Goal: Check status: Check status

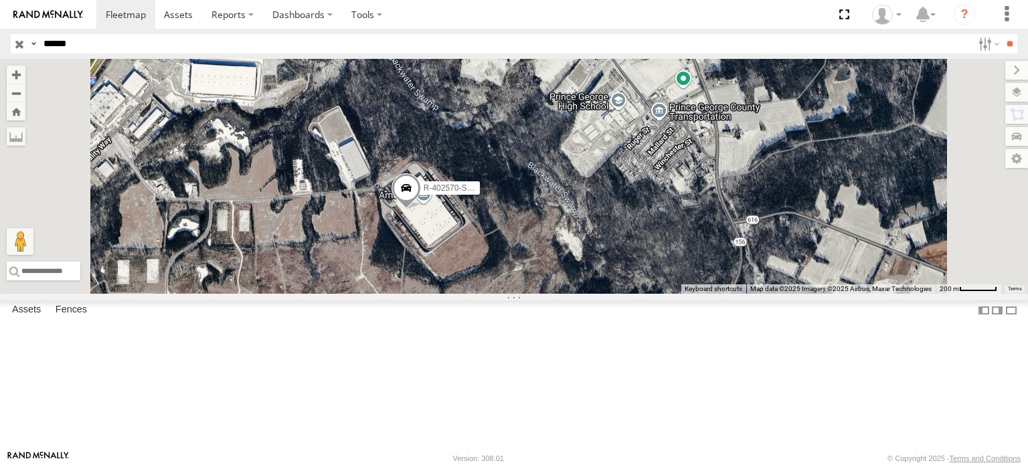
click at [421, 209] on span at bounding box center [405, 191] width 29 height 36
drag, startPoint x: 137, startPoint y: 47, endPoint x: 0, endPoint y: 34, distance: 137.8
click at [0, 34] on header "Search Query Asset ID Asset Label Registration Manufacturer Model VIN Job ID" at bounding box center [514, 44] width 1028 height 30
click at [1002, 34] on input "**" at bounding box center [1009, 43] width 15 height 19
click at [0, 0] on div "R-267073-Swing" at bounding box center [0, 0] width 0 height 0
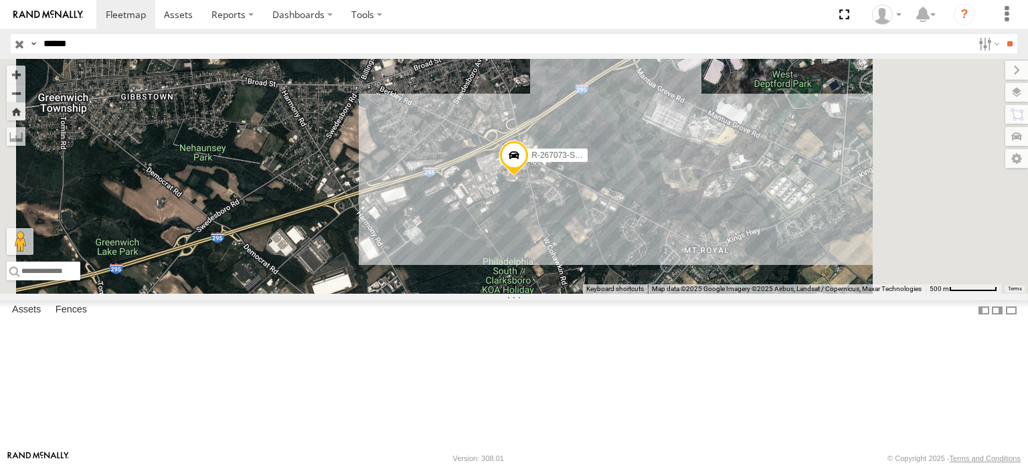
click at [529, 177] on span at bounding box center [513, 159] width 29 height 36
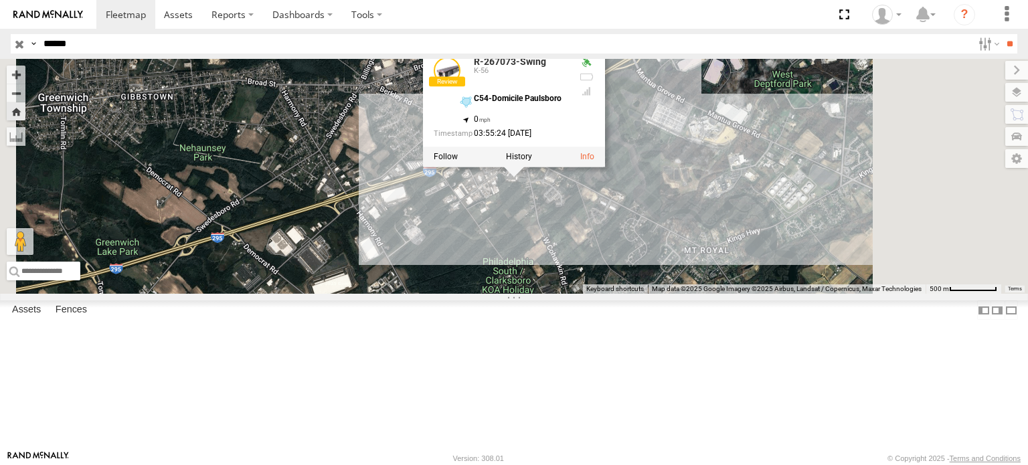
drag, startPoint x: 299, startPoint y: 43, endPoint x: 0, endPoint y: 34, distance: 299.2
click at [0, 34] on header "Search Query Asset ID Asset Label Registration Manufacturer Model VIN Job ID" at bounding box center [514, 44] width 1028 height 30
paste input "text"
click at [1002, 34] on input "**" at bounding box center [1009, 43] width 15 height 19
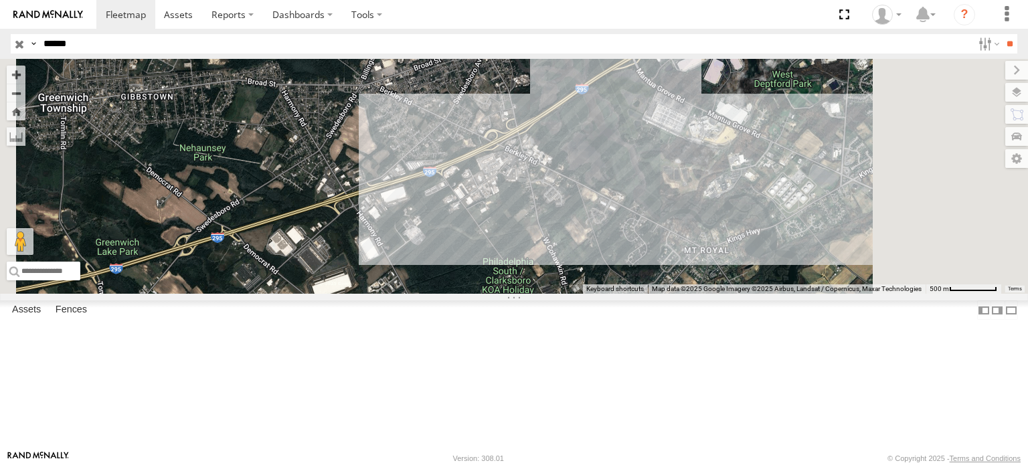
click at [0, 0] on div "R-318133-Swing" at bounding box center [0, 0] width 0 height 0
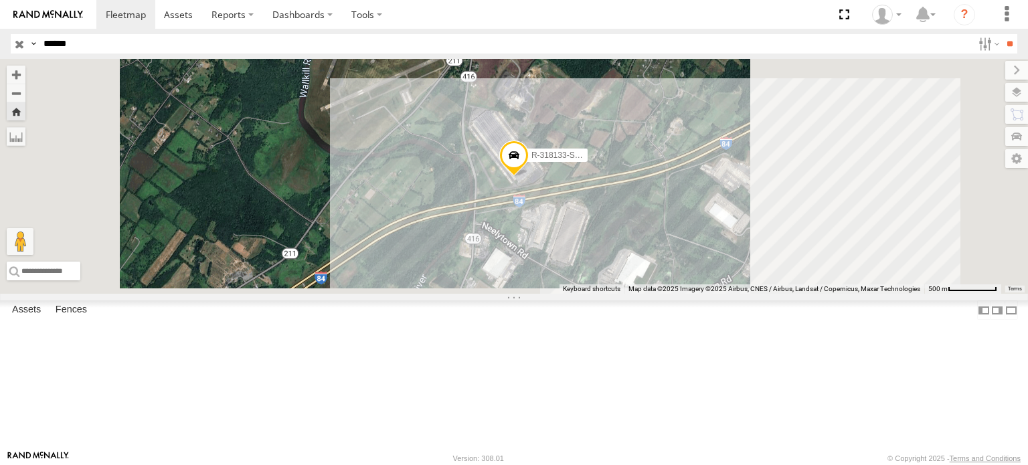
drag, startPoint x: 60, startPoint y: 43, endPoint x: 10, endPoint y: 43, distance: 49.5
click at [10, 43] on header "Search Query Asset ID Asset Label Registration Manufacturer Model VIN Job ID" at bounding box center [514, 44] width 1028 height 30
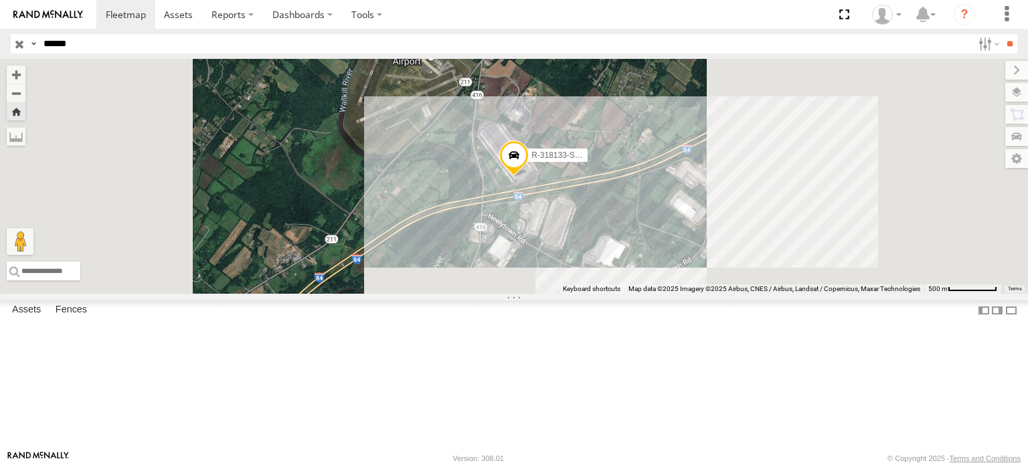
click at [1002, 34] on input "**" at bounding box center [1009, 43] width 15 height 19
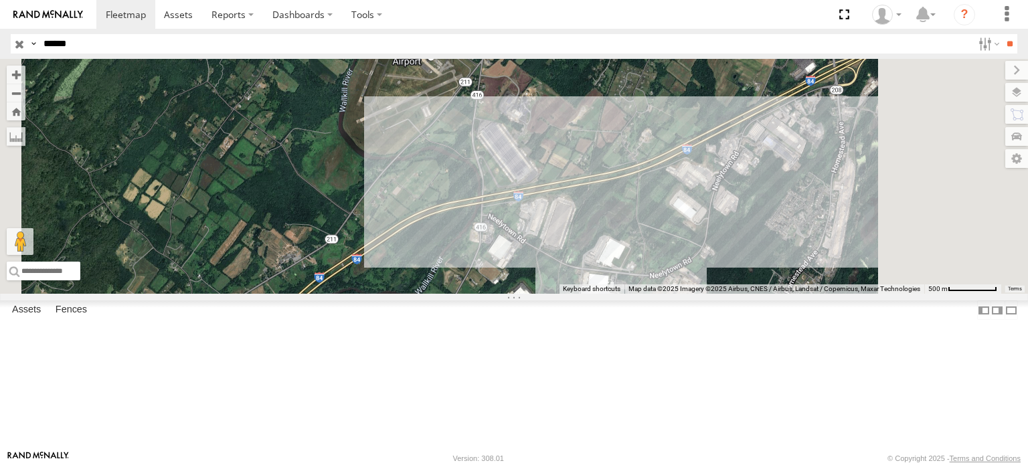
click at [0, 0] on div "R-402574-Swing" at bounding box center [0, 0] width 0 height 0
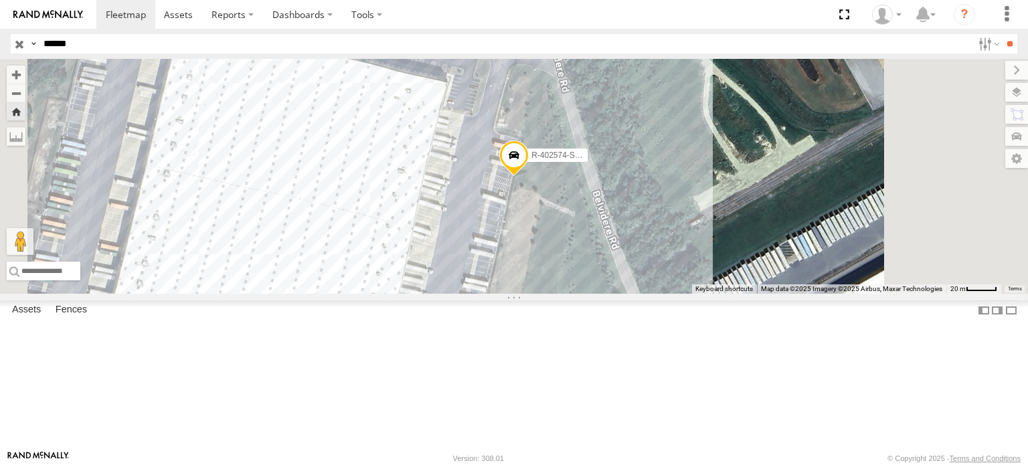
click at [529, 177] on span at bounding box center [513, 159] width 29 height 36
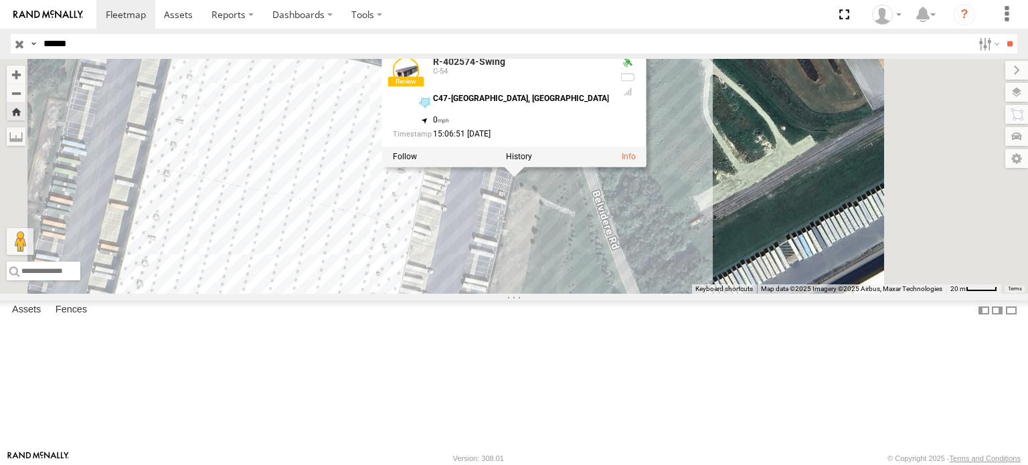
drag, startPoint x: 134, startPoint y: 42, endPoint x: 0, endPoint y: 46, distance: 133.9
click at [0, 46] on header "Search Query Asset ID Asset Label Registration Manufacturer Model VIN Job ID" at bounding box center [514, 44] width 1028 height 30
paste input "text"
click at [1002, 34] on input "**" at bounding box center [1009, 43] width 15 height 19
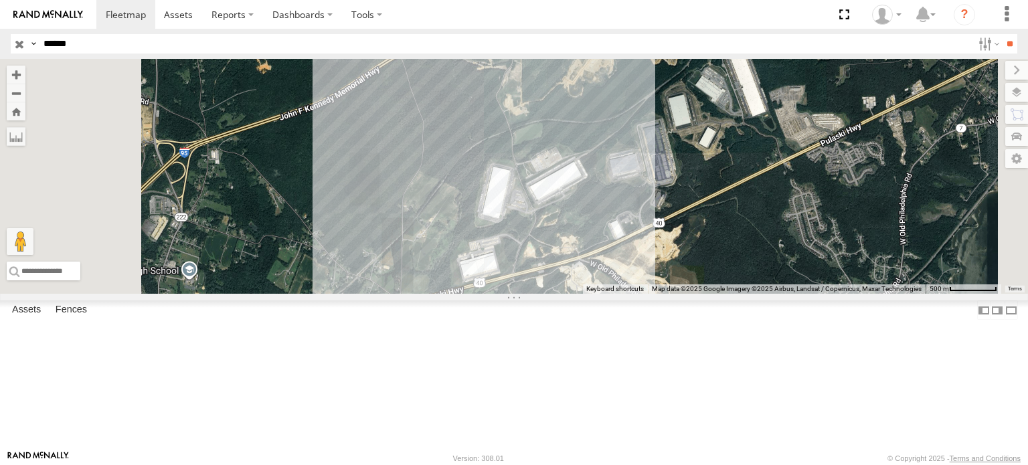
click at [0, 0] on div "R-323355-Swing" at bounding box center [0, 0] width 0 height 0
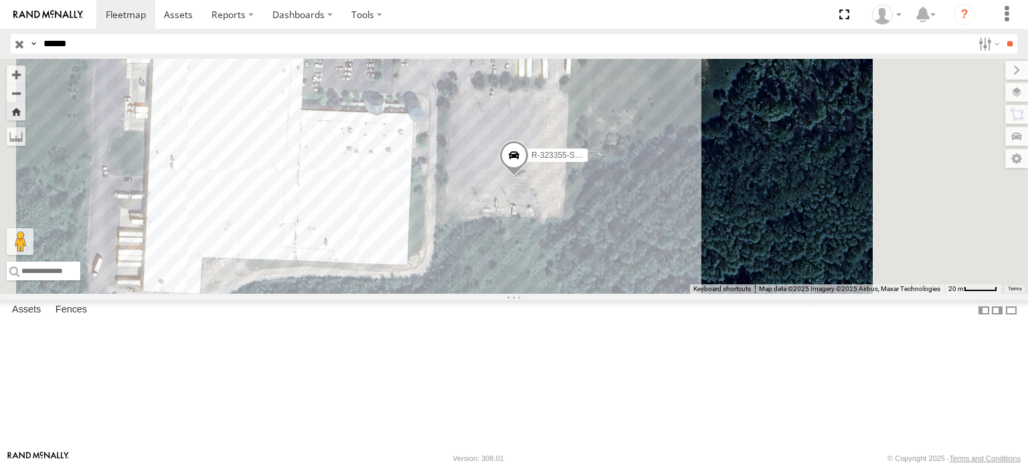
click at [529, 177] on span at bounding box center [513, 159] width 29 height 36
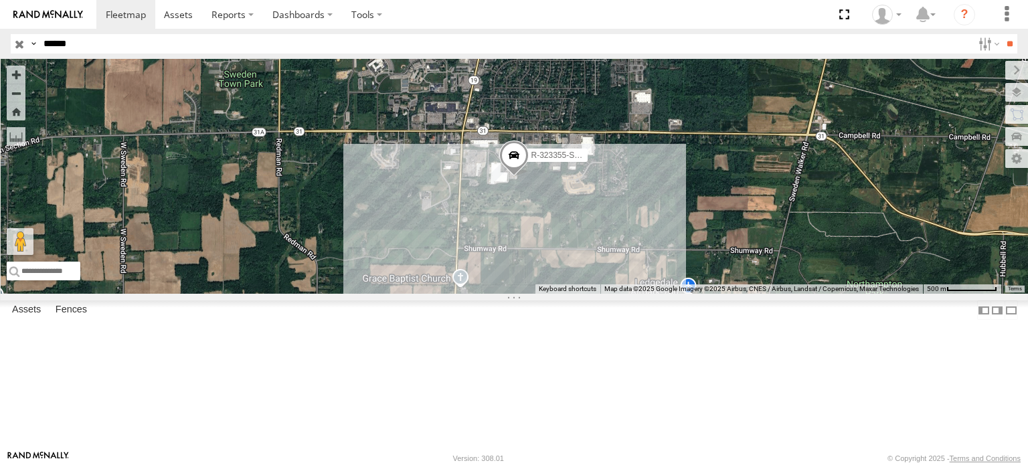
drag, startPoint x: 88, startPoint y: 43, endPoint x: 0, endPoint y: 42, distance: 88.3
click at [0, 42] on header "Search Query Asset ID Asset Label Registration Manufacturer Model VIN Job ID" at bounding box center [514, 44] width 1028 height 30
paste input "text"
paste input "**********"
type input "*"
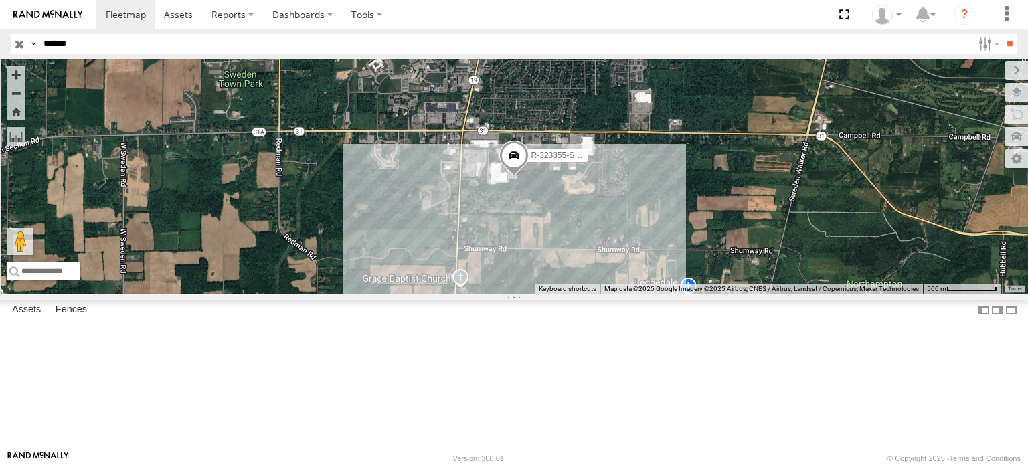
click at [1002, 34] on input "**" at bounding box center [1009, 43] width 15 height 19
click at [0, 0] on div "R-402574-Swing" at bounding box center [0, 0] width 0 height 0
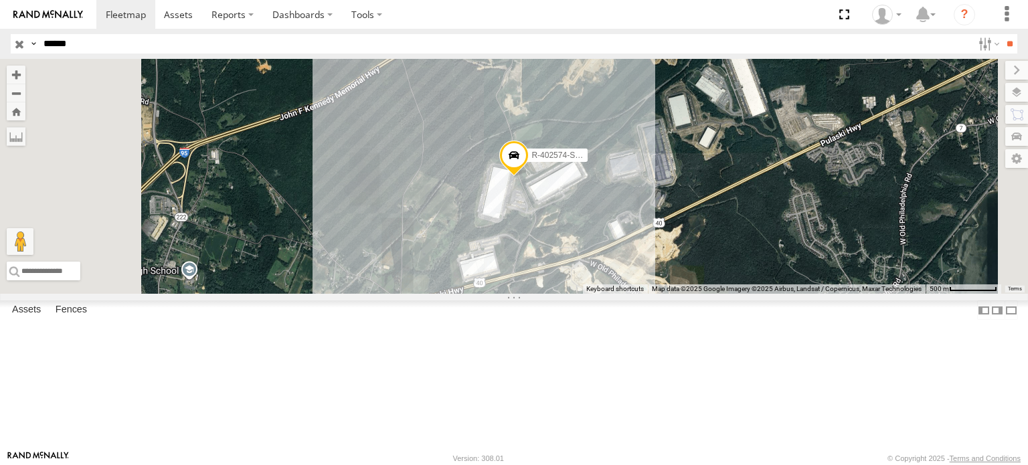
drag, startPoint x: 125, startPoint y: 41, endPoint x: 9, endPoint y: 45, distance: 115.8
click at [9, 45] on header "Search Query Asset ID Asset Label Registration Manufacturer Model VIN Job ID" at bounding box center [514, 44] width 1028 height 30
paste input "text"
click at [1002, 34] on input "**" at bounding box center [1009, 43] width 15 height 19
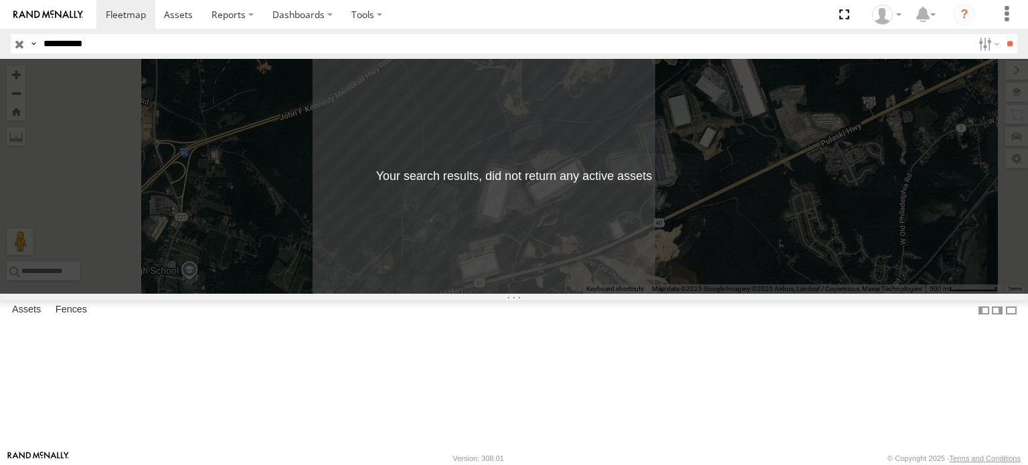
drag, startPoint x: 56, startPoint y: 43, endPoint x: 0, endPoint y: 42, distance: 55.6
click at [0, 41] on header "Search Query Asset ID Asset Label Registration Manufacturer Model VIN Job ID" at bounding box center [514, 44] width 1028 height 30
click at [1002, 34] on input "**" at bounding box center [1009, 43] width 15 height 19
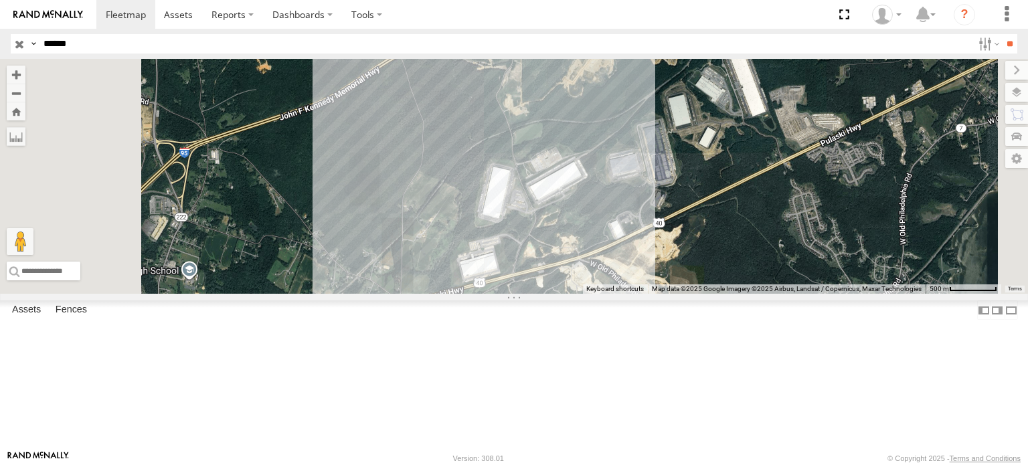
drag, startPoint x: 217, startPoint y: 39, endPoint x: 0, endPoint y: 39, distance: 216.8
click at [0, 39] on header "Search Query Asset ID Asset Label Registration Manufacturer Model VIN Job ID" at bounding box center [514, 44] width 1028 height 30
paste input "text"
drag, startPoint x: 53, startPoint y: 43, endPoint x: 12, endPoint y: 48, distance: 41.1
click at [12, 48] on div "Search Query Asset ID Asset Label Registration Manufacturer Model VIN Job ID Dr…" at bounding box center [506, 43] width 991 height 19
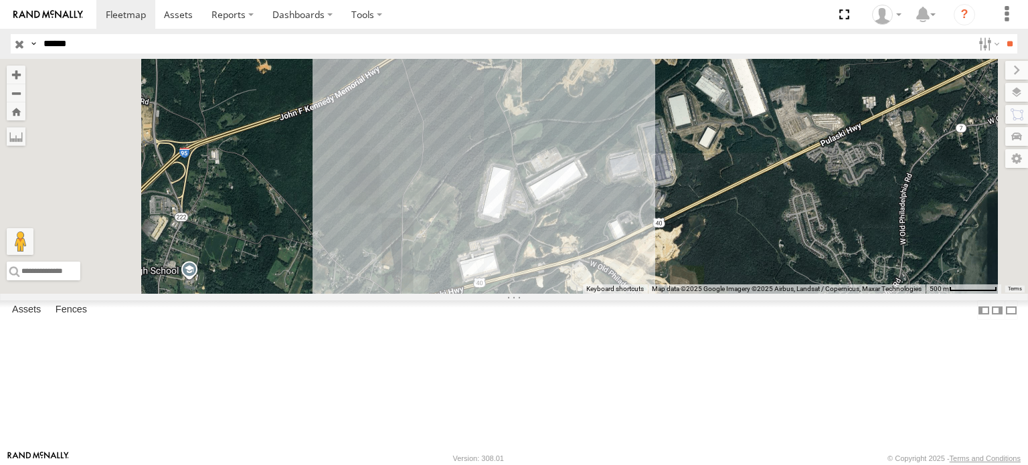
click at [1002, 34] on input "**" at bounding box center [1009, 43] width 15 height 19
click at [0, 0] on div "MEDA-653956" at bounding box center [0, 0] width 0 height 0
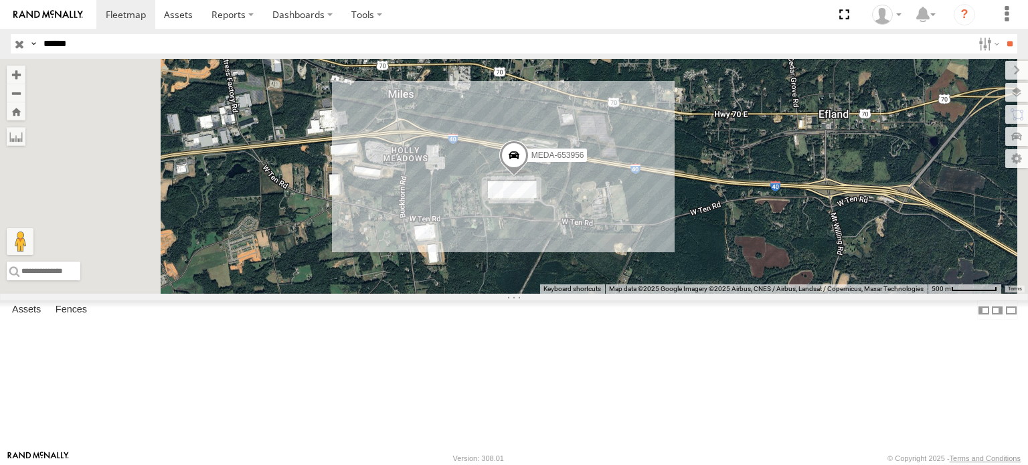
drag, startPoint x: 134, startPoint y: 43, endPoint x: 12, endPoint y: 48, distance: 121.9
click at [12, 48] on div "Search Query Asset ID Asset Label Registration Manufacturer Model VIN Job ID Dr…" at bounding box center [506, 43] width 991 height 19
paste input "text"
click at [1002, 34] on input "**" at bounding box center [1009, 43] width 15 height 19
click at [0, 0] on div "R-335373-Swing" at bounding box center [0, 0] width 0 height 0
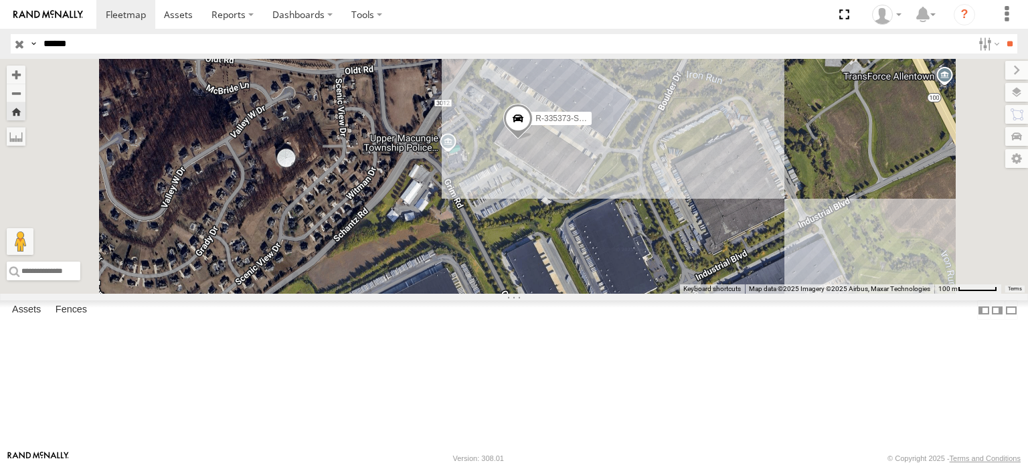
click at [739, 157] on div "R-335373-Swing" at bounding box center [514, 176] width 1028 height 235
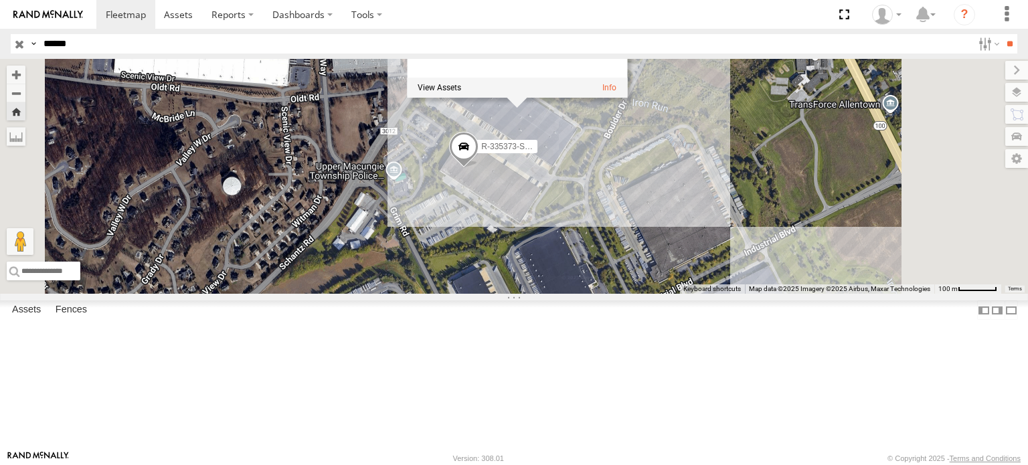
drag, startPoint x: 627, startPoint y: 162, endPoint x: 553, endPoint y: 197, distance: 81.4
click at [553, 197] on div "R-335373-Swing NE B Braun Vendor Collect Vendor 0" at bounding box center [514, 176] width 1028 height 235
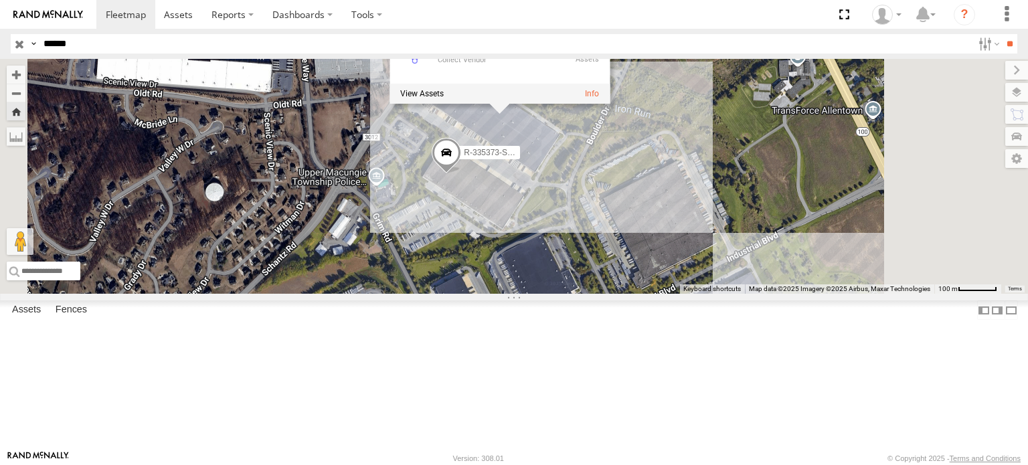
click at [707, 209] on div "R-335373-Swing NE B Braun Vendor Collect Vendor 0" at bounding box center [514, 176] width 1028 height 235
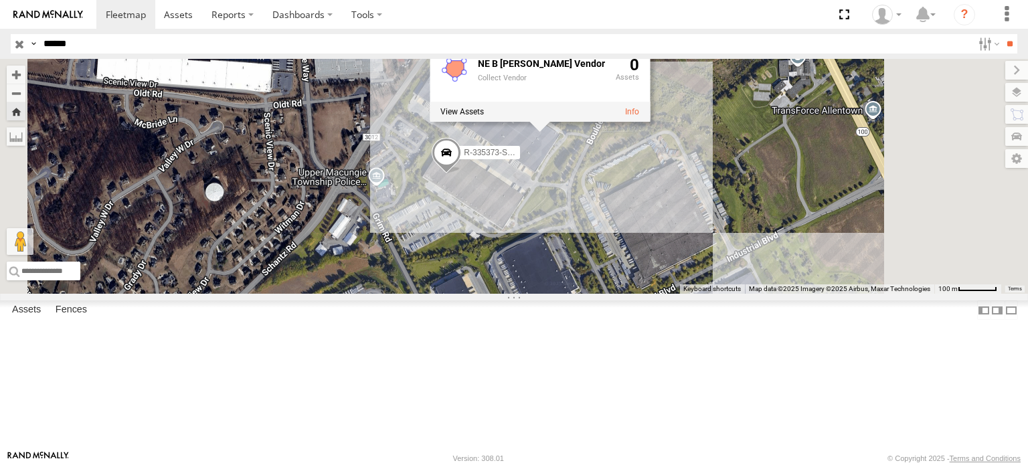
click at [461, 174] on span at bounding box center [446, 156] width 29 height 36
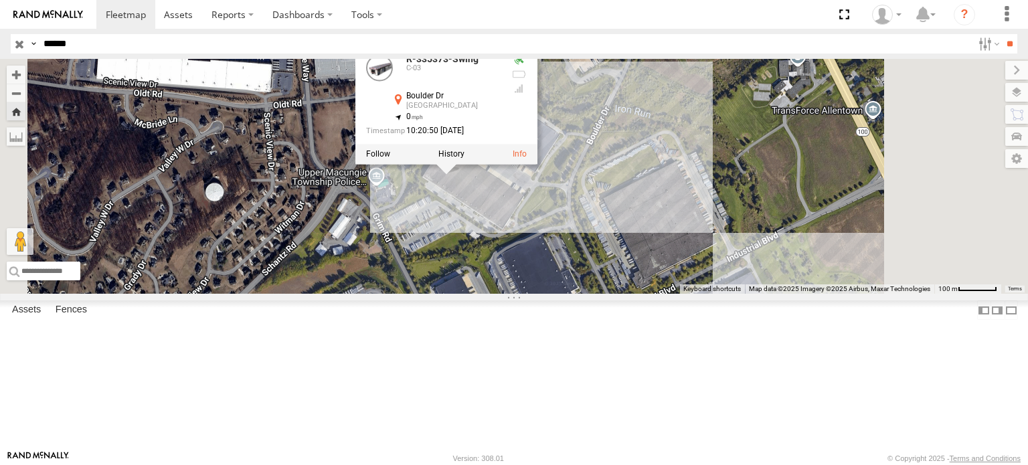
drag, startPoint x: 125, startPoint y: 50, endPoint x: 16, endPoint y: 43, distance: 109.3
click at [16, 43] on div "Search Query Asset ID Asset Label Registration Manufacturer Model VIN Job ID Dr…" at bounding box center [506, 43] width 991 height 19
paste input "text"
drag, startPoint x: 54, startPoint y: 43, endPoint x: 11, endPoint y: 44, distance: 42.8
click at [11, 44] on div "Search Query Asset ID Asset Label Registration Manufacturer Model VIN Job ID Dr…" at bounding box center [506, 43] width 991 height 19
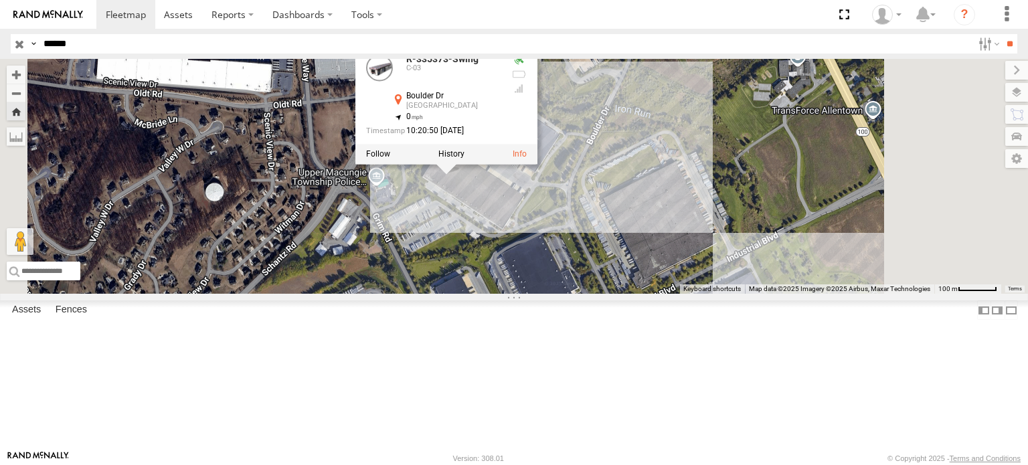
click at [1002, 34] on input "**" at bounding box center [1009, 43] width 15 height 19
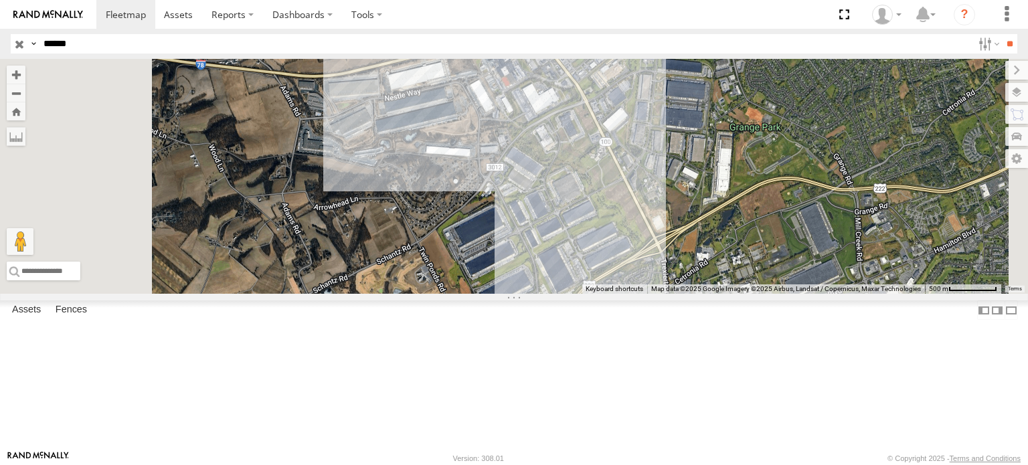
click at [0, 0] on div "MEDA-352908-Swing C-40" at bounding box center [0, 0] width 0 height 0
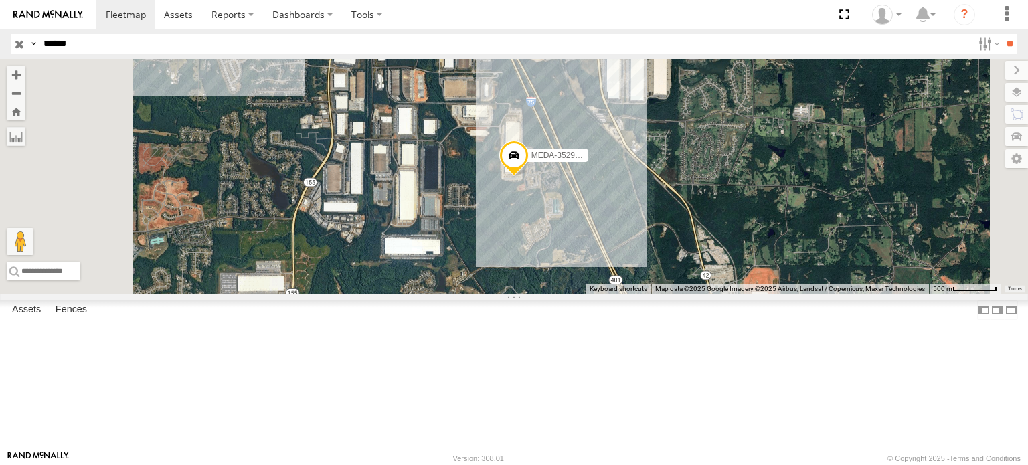
click at [0, 0] on div "MEDA-352908-Swing" at bounding box center [0, 0] width 0 height 0
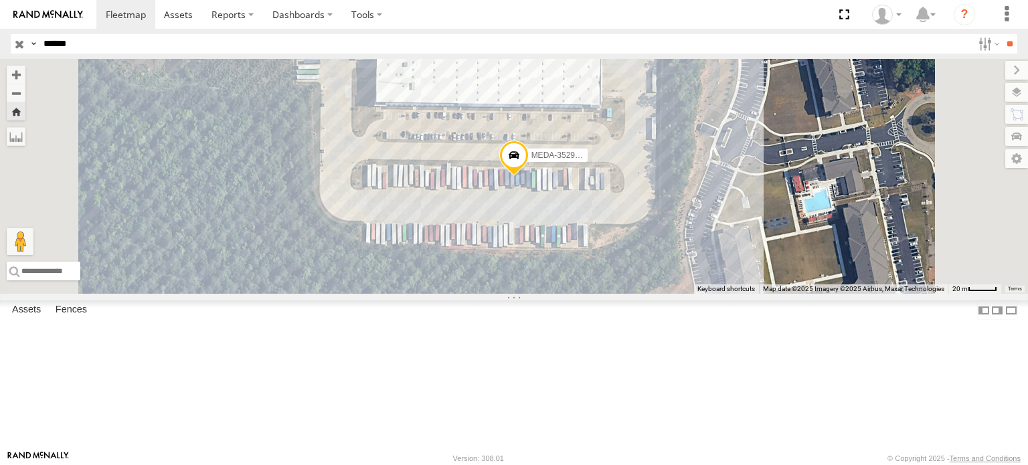
drag, startPoint x: 97, startPoint y: 43, endPoint x: 1, endPoint y: 45, distance: 96.4
click at [1, 45] on header "Search Query Asset ID Asset Label Registration Manufacturer Model VIN Job ID" at bounding box center [514, 44] width 1028 height 30
paste input "text"
click at [1002, 34] on input "**" at bounding box center [1009, 43] width 15 height 19
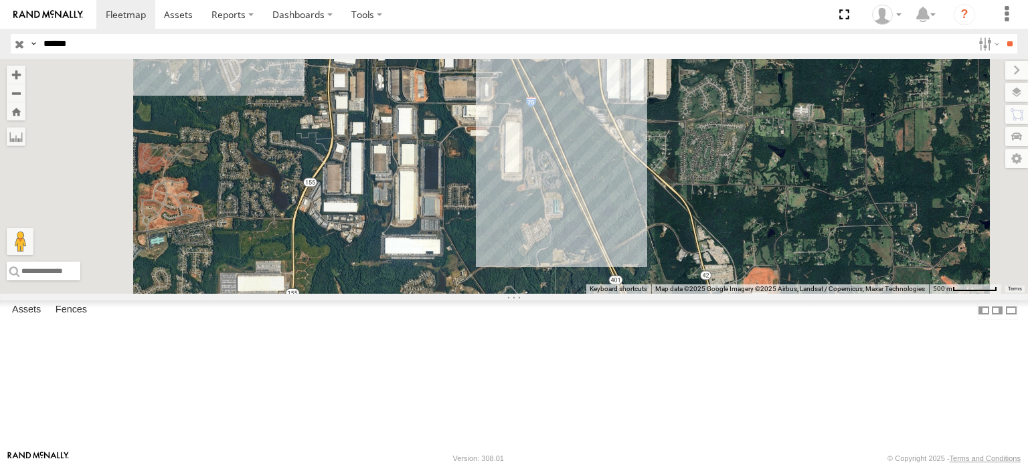
click at [0, 0] on div "R-654920-Swing" at bounding box center [0, 0] width 0 height 0
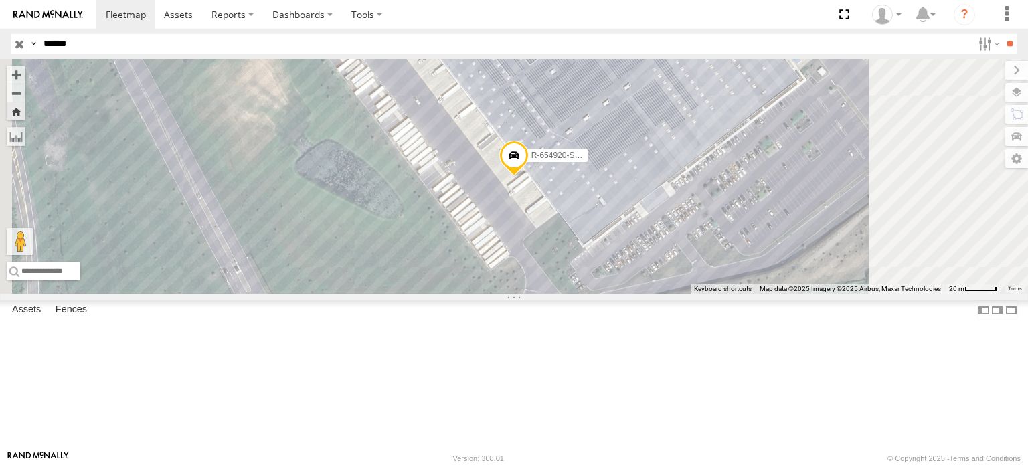
click at [529, 177] on span at bounding box center [513, 159] width 29 height 36
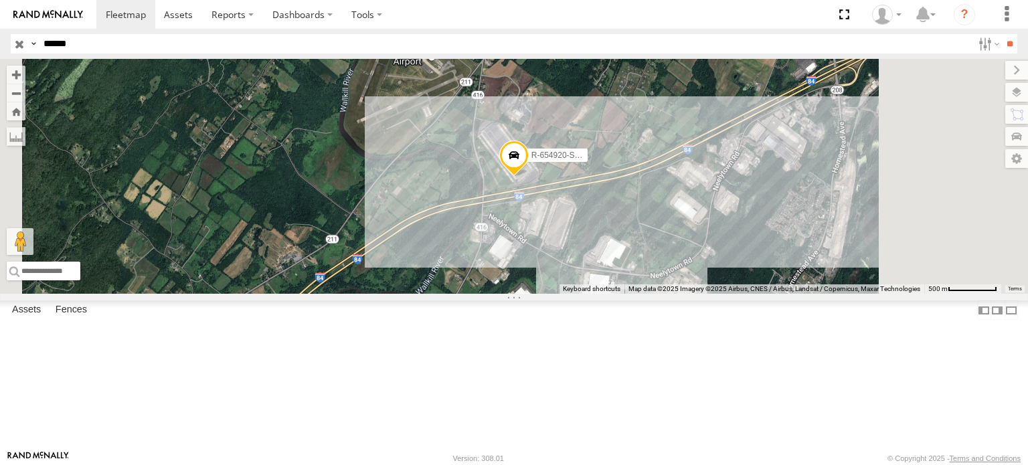
drag, startPoint x: 126, startPoint y: 39, endPoint x: 0, endPoint y: 35, distance: 125.9
click at [0, 35] on header "Search Query Asset ID Asset Label Registration Manufacturer Model VIN Job ID" at bounding box center [514, 44] width 1028 height 30
paste input "text"
click at [1002, 34] on input "**" at bounding box center [1009, 43] width 15 height 19
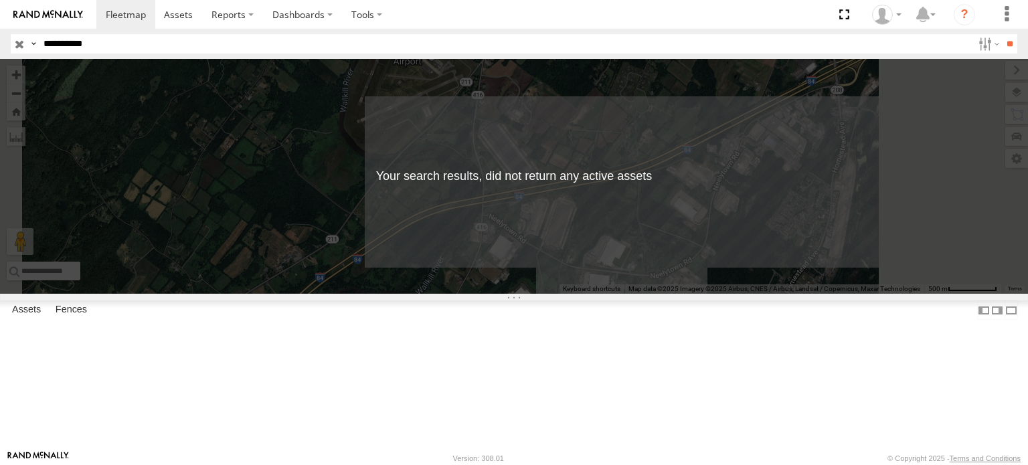
drag, startPoint x: 56, startPoint y: 43, endPoint x: 0, endPoint y: 53, distance: 57.0
click at [0, 53] on header "Search Query Asset ID Asset Label Registration Manufacturer Model VIN Job ID" at bounding box center [514, 44] width 1028 height 30
type input "******"
click at [1002, 34] on input "**" at bounding box center [1009, 43] width 15 height 19
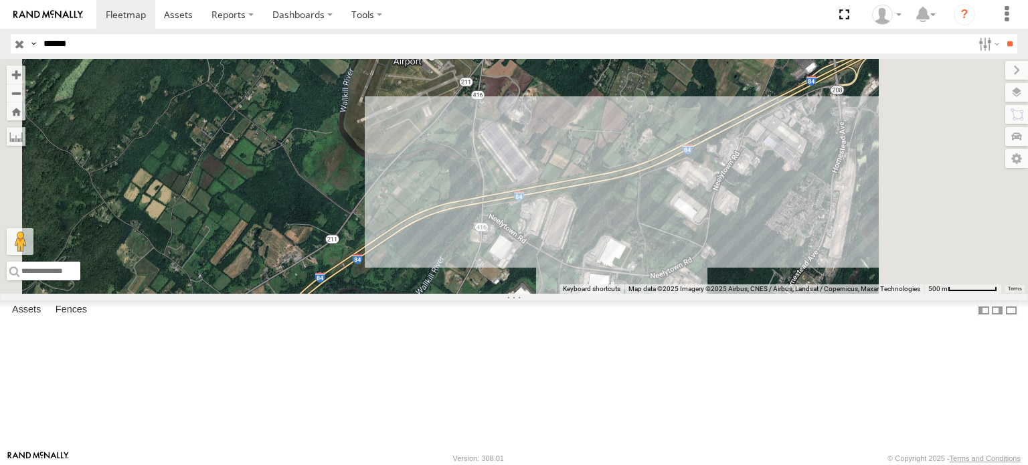
click at [0, 0] on div "R-195915-Swing" at bounding box center [0, 0] width 0 height 0
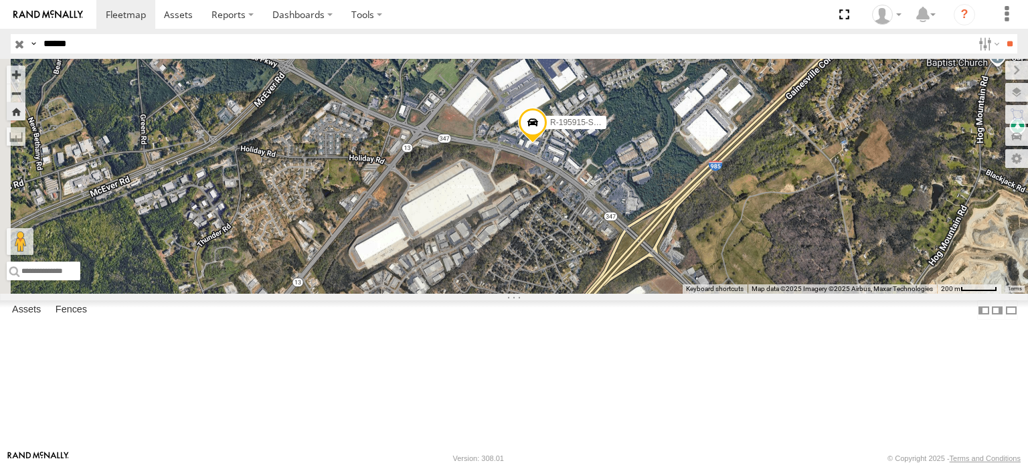
drag, startPoint x: 611, startPoint y: 311, endPoint x: 630, endPoint y: 284, distance: 33.2
click at [630, 284] on div "R-195915-Swing" at bounding box center [514, 176] width 1028 height 235
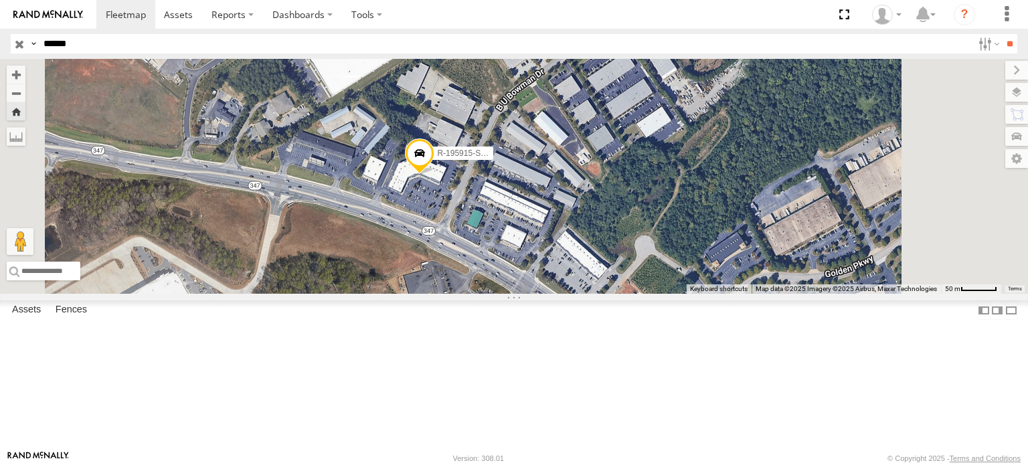
drag, startPoint x: 588, startPoint y: 217, endPoint x: 576, endPoint y: 272, distance: 56.0
click at [576, 272] on div "R-195915-Swing" at bounding box center [514, 176] width 1028 height 235
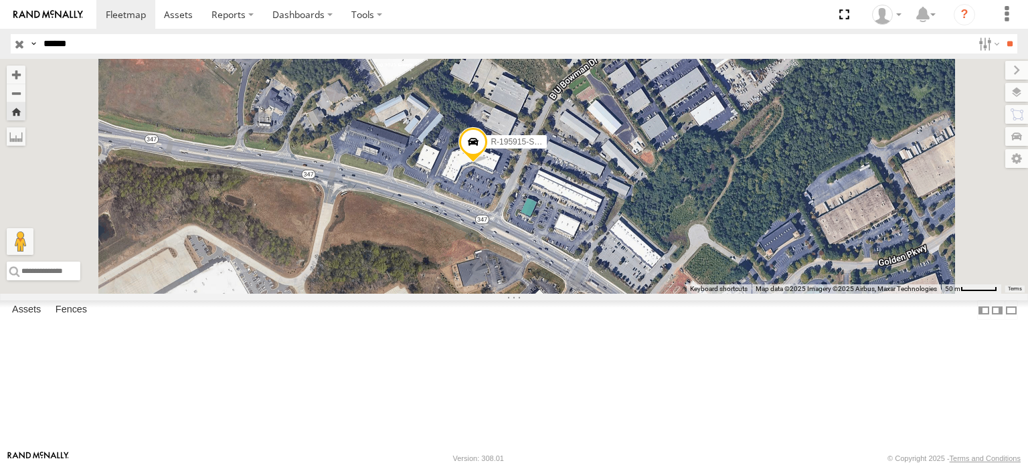
click at [488, 163] on span at bounding box center [472, 144] width 29 height 36
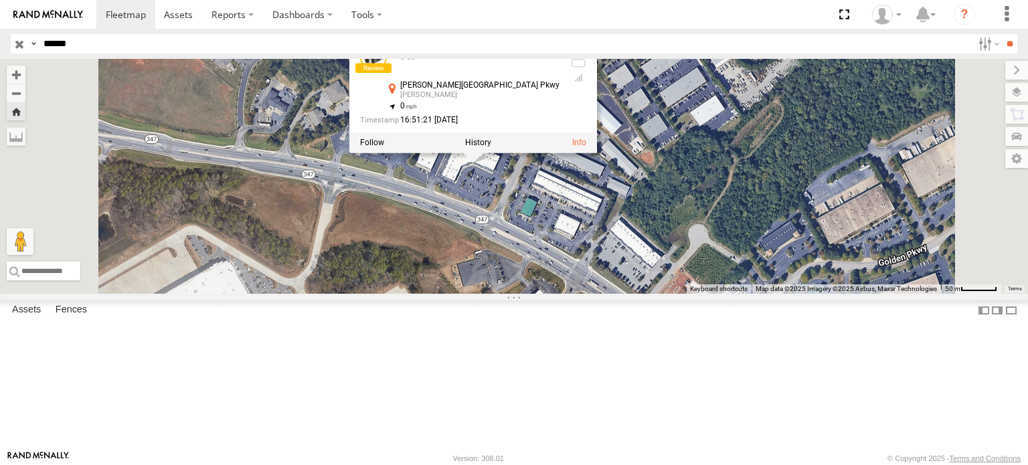
click at [612, 244] on div "R-195915-Swing R-195915-Swing C-03 Lanier Islands Pkwy Buford 34.14521 , -83.95…" at bounding box center [514, 176] width 1028 height 235
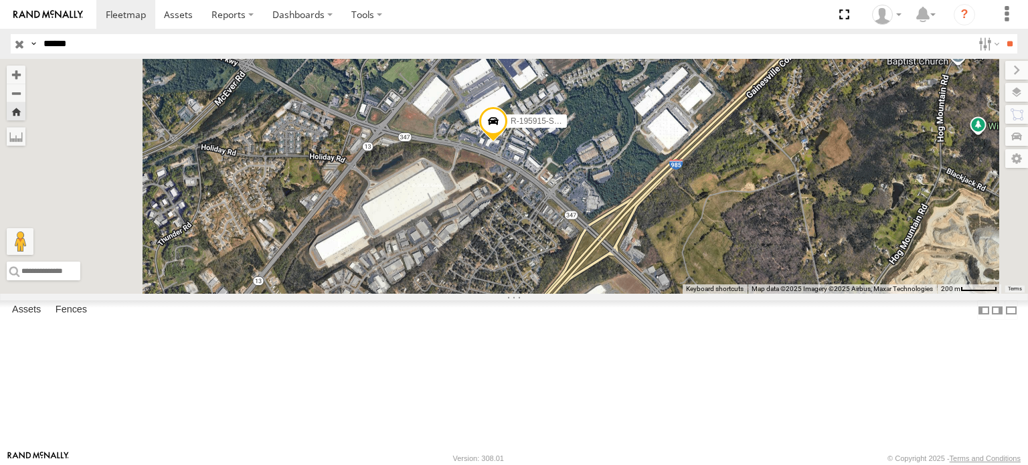
drag, startPoint x: 548, startPoint y: 287, endPoint x: 592, endPoint y: 262, distance: 50.0
click at [592, 262] on div "R-195915-Swing" at bounding box center [514, 176] width 1028 height 235
click at [535, 268] on div "R-195915-Swing" at bounding box center [514, 176] width 1028 height 235
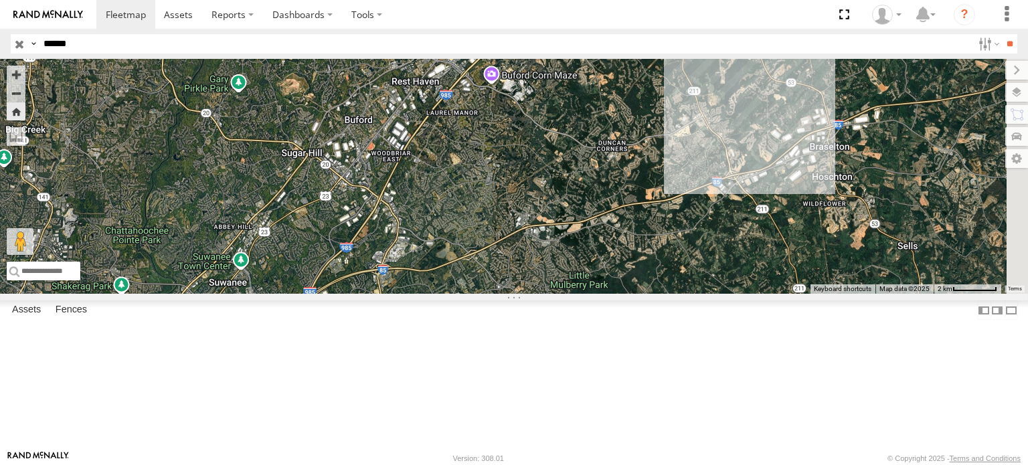
drag, startPoint x: 681, startPoint y: 312, endPoint x: 619, endPoint y: 209, distance: 120.0
click at [619, 209] on div "R-195915-Swing" at bounding box center [514, 176] width 1028 height 235
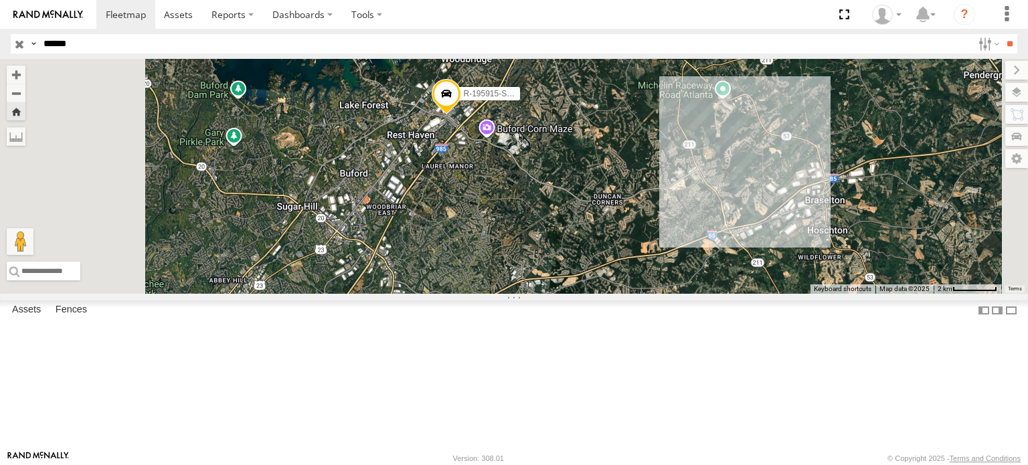
drag, startPoint x: 612, startPoint y: 217, endPoint x: 610, endPoint y: 259, distance: 42.2
click at [610, 259] on div "R-195915-Swing" at bounding box center [514, 176] width 1028 height 235
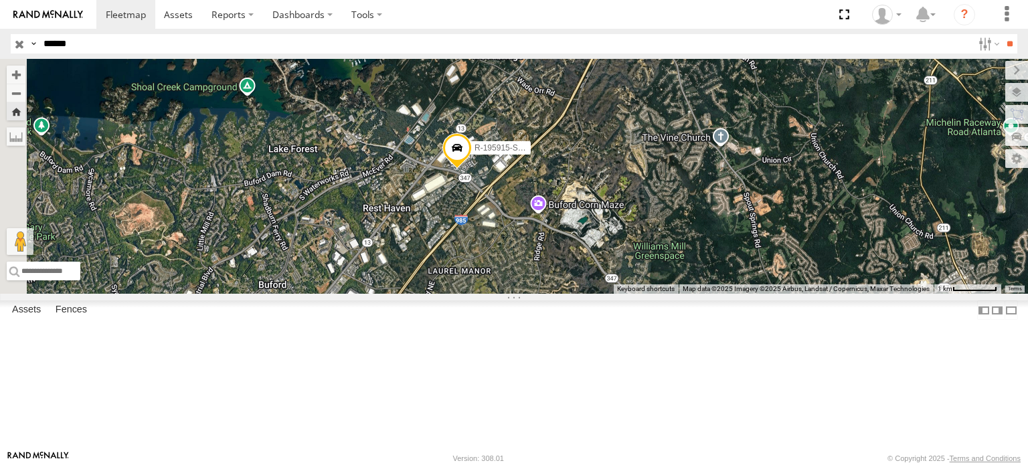
drag, startPoint x: 631, startPoint y: 214, endPoint x: 652, endPoint y: 283, distance: 72.2
click at [652, 283] on div "R-195915-Swing" at bounding box center [514, 176] width 1028 height 235
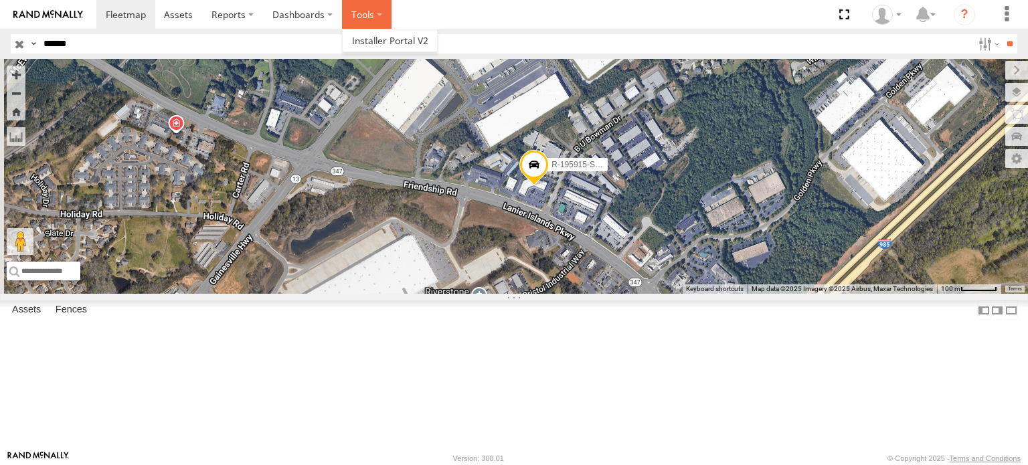
click at [373, 14] on label at bounding box center [367, 14] width 50 height 29
click at [377, 38] on span at bounding box center [390, 40] width 76 height 13
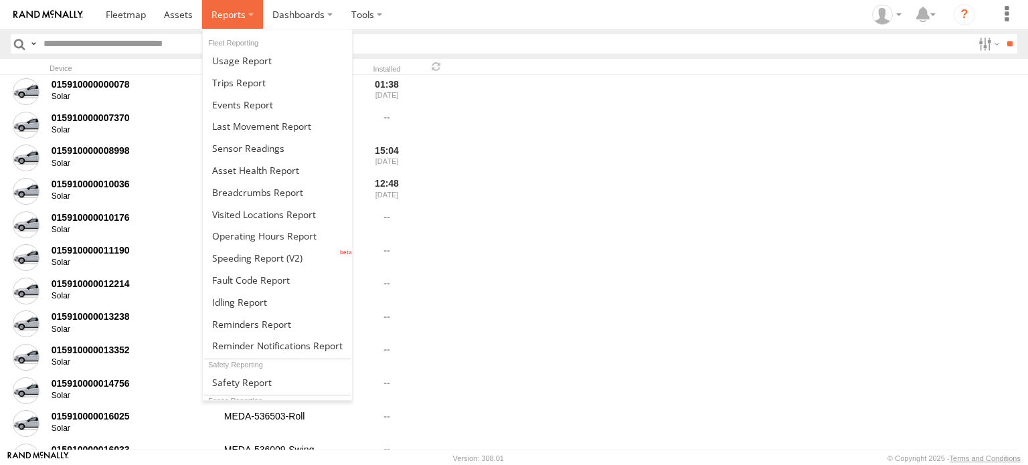
click at [249, 15] on label at bounding box center [232, 14] width 61 height 29
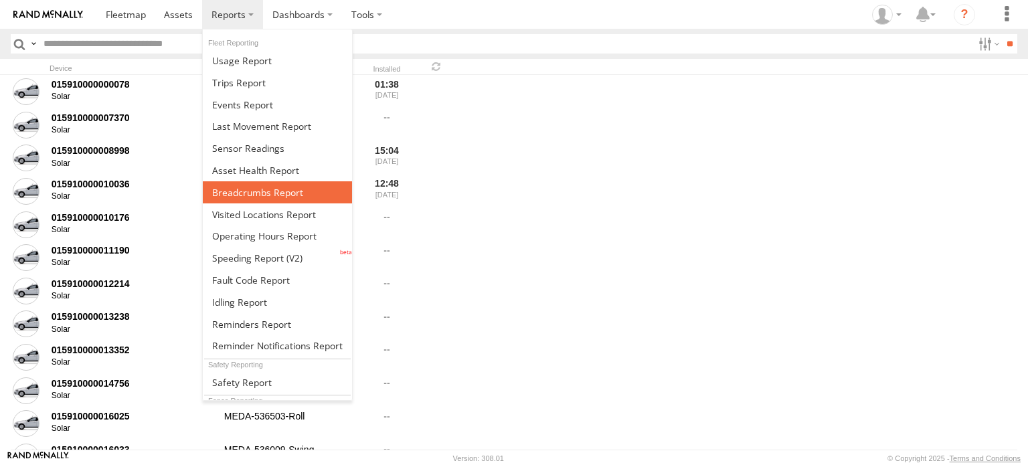
click at [274, 189] on span at bounding box center [257, 192] width 91 height 13
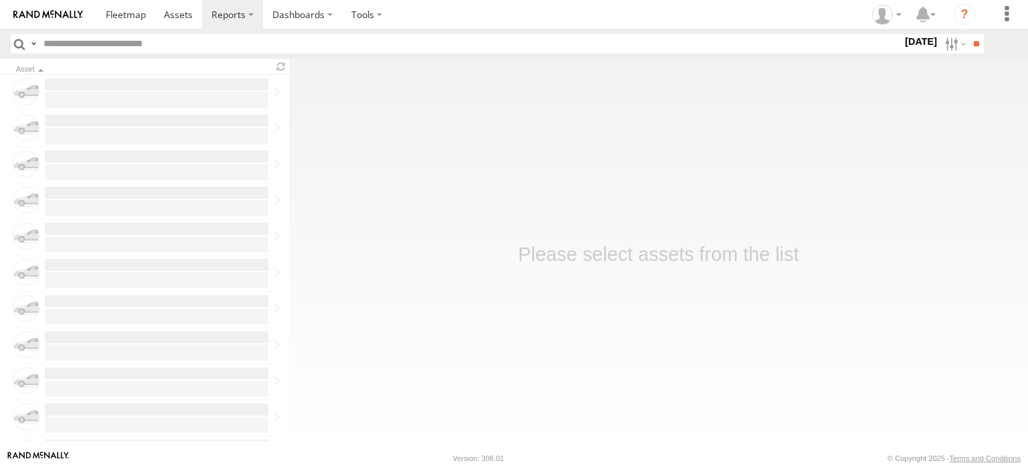
click at [191, 39] on input "text" at bounding box center [470, 43] width 864 height 19
type input "******"
click at [968, 34] on input "**" at bounding box center [975, 43] width 15 height 19
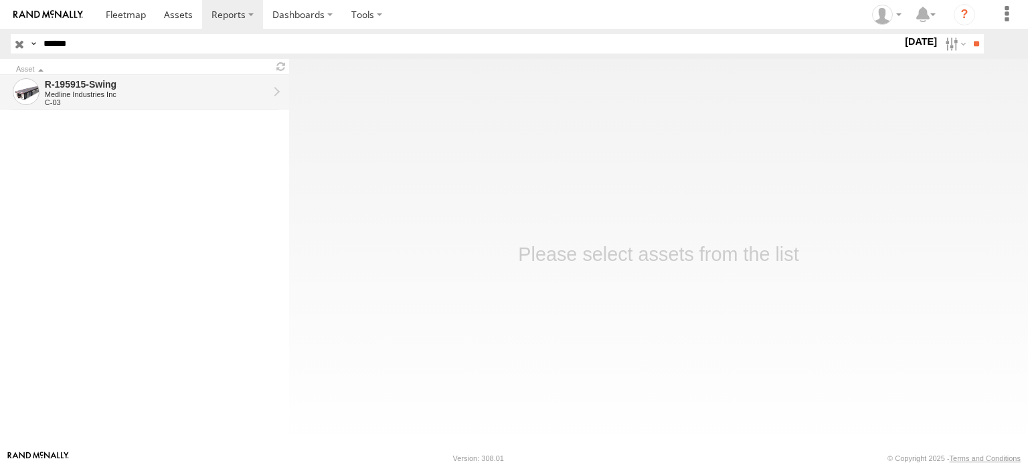
click at [87, 90] on div "R-195915-Swing" at bounding box center [156, 84] width 223 height 12
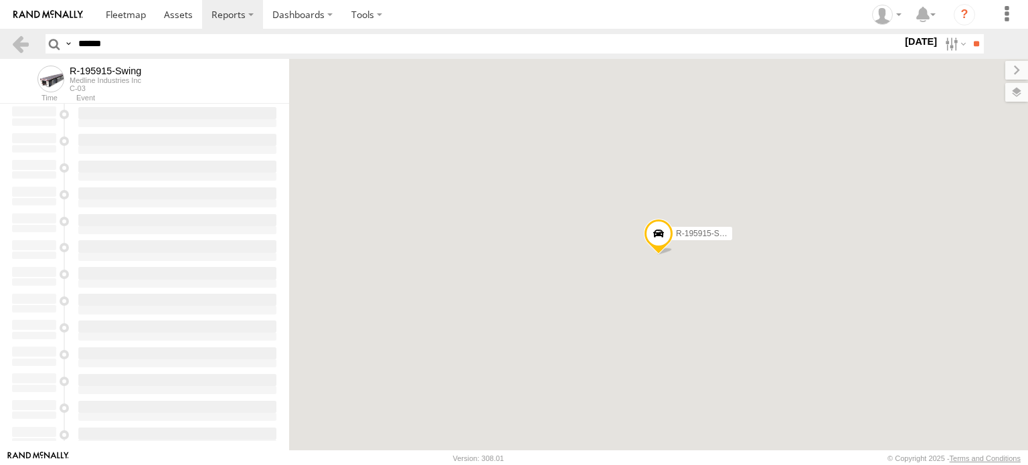
type input "**********"
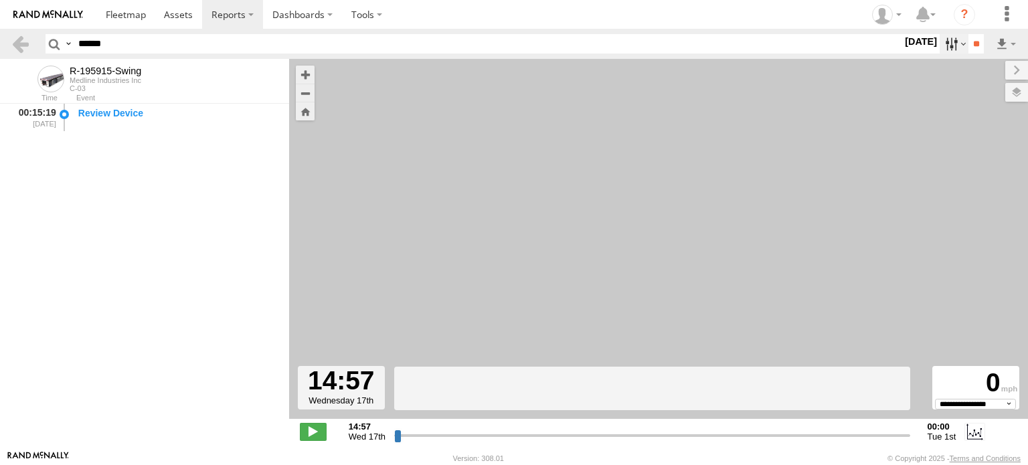
click at [942, 50] on label at bounding box center [953, 43] width 29 height 19
click at [0, 0] on label at bounding box center [0, 0] width 0 height 0
click at [969, 38] on input "**" at bounding box center [975, 43] width 15 height 19
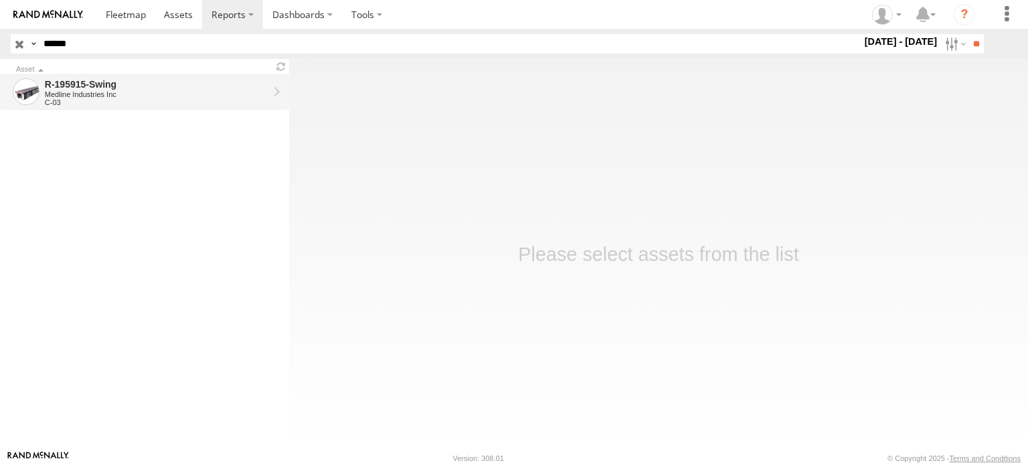
click at [219, 92] on div "Medline Industries Inc" at bounding box center [156, 94] width 223 height 8
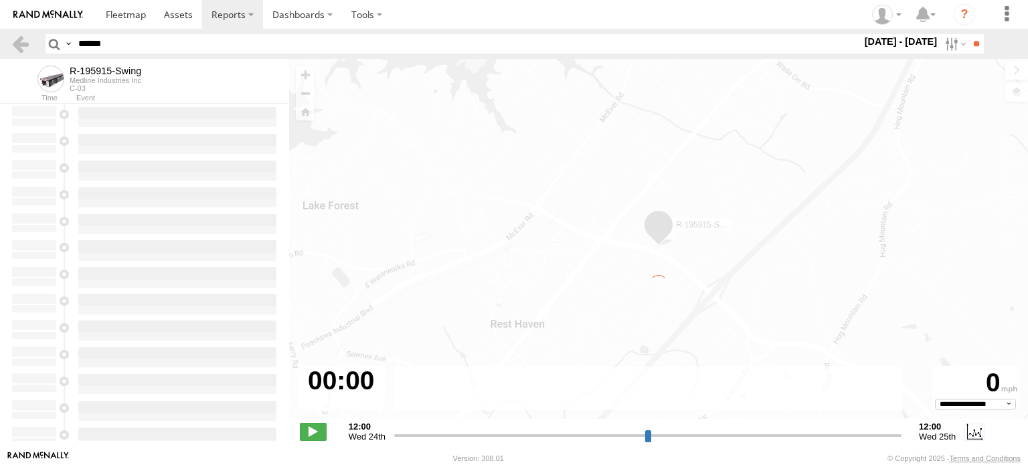
type input "**********"
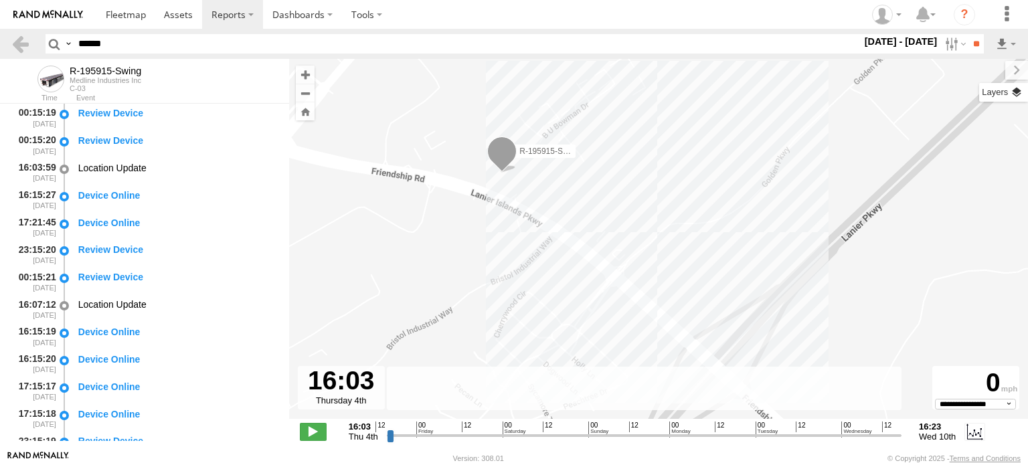
click at [1014, 96] on label at bounding box center [1003, 92] width 49 height 19
click at [0, 0] on span "Basemaps" at bounding box center [0, 0] width 0 height 0
click at [0, 0] on span "Satellite + Roadmap" at bounding box center [0, 0] width 0 height 0
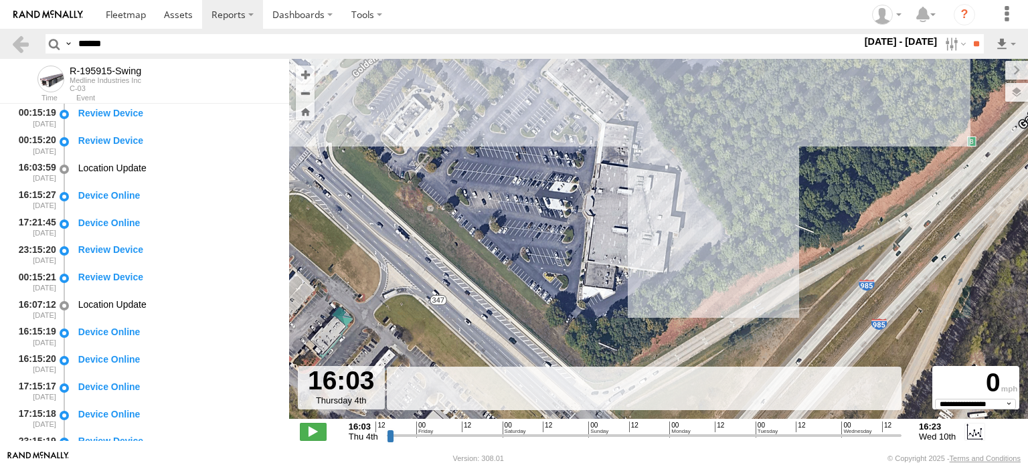
drag, startPoint x: 629, startPoint y: 270, endPoint x: 628, endPoint y: 136, distance: 134.5
click at [628, 136] on div "R-195915-Swing" at bounding box center [658, 246] width 739 height 374
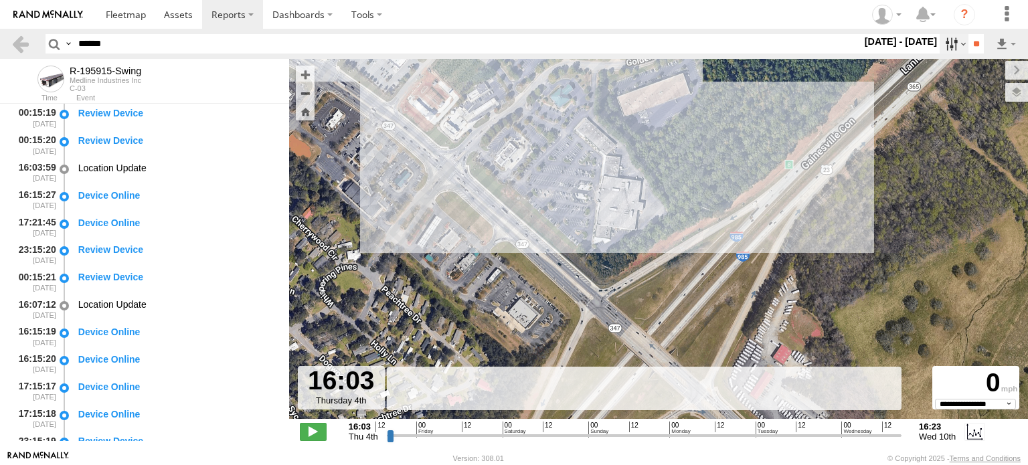
click at [946, 45] on label at bounding box center [953, 43] width 29 height 19
click at [0, 0] on label at bounding box center [0, 0] width 0 height 0
click at [974, 48] on input "**" at bounding box center [975, 43] width 15 height 19
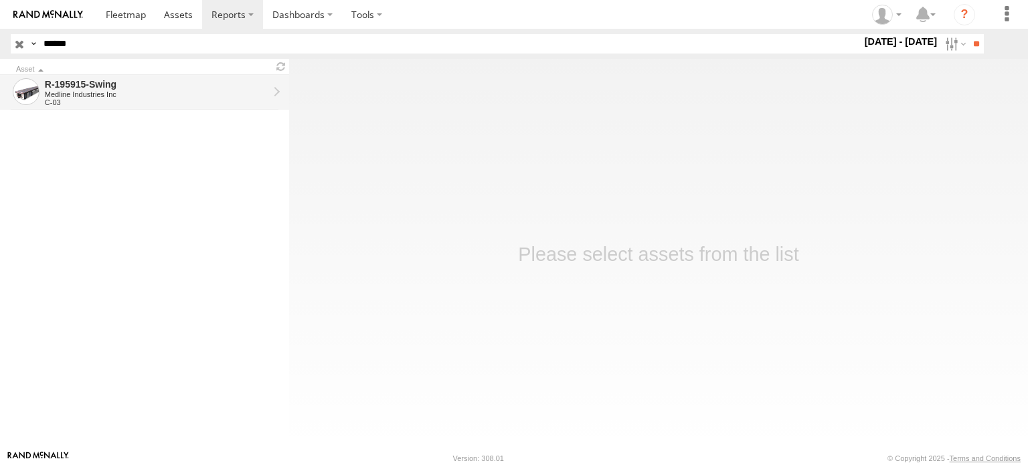
click at [187, 89] on div "R-195915-Swing" at bounding box center [156, 84] width 223 height 12
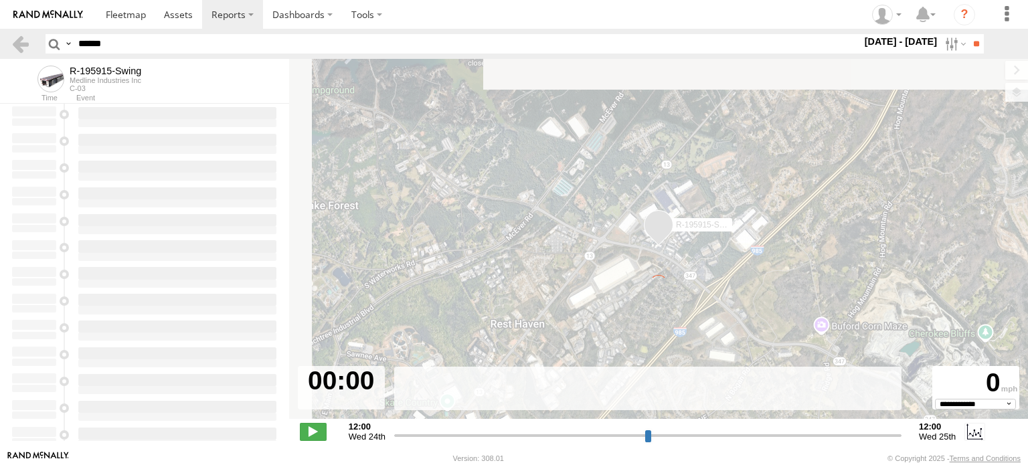
type input "**********"
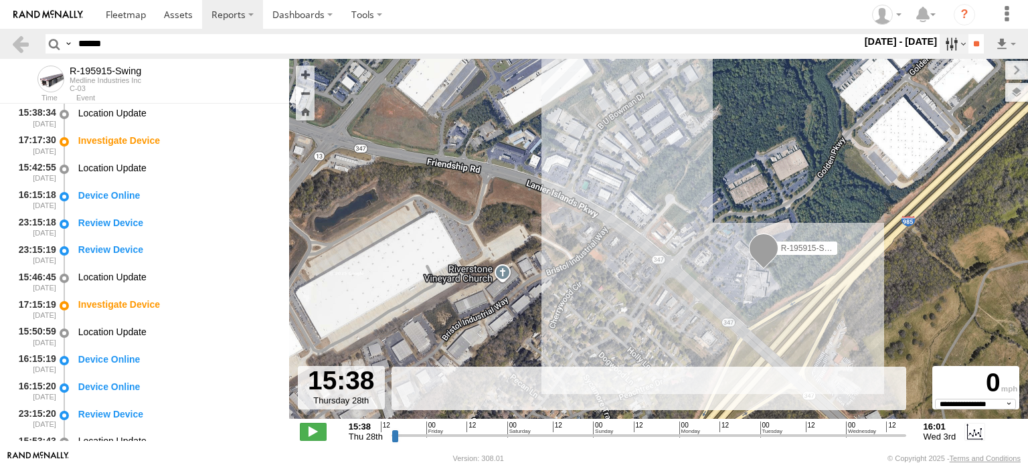
click at [944, 48] on label at bounding box center [953, 43] width 29 height 19
click at [0, 0] on label at bounding box center [0, 0] width 0 height 0
click at [862, 49] on label "[DATE] - [DATE]" at bounding box center [901, 41] width 78 height 15
click at [939, 43] on label at bounding box center [953, 43] width 29 height 19
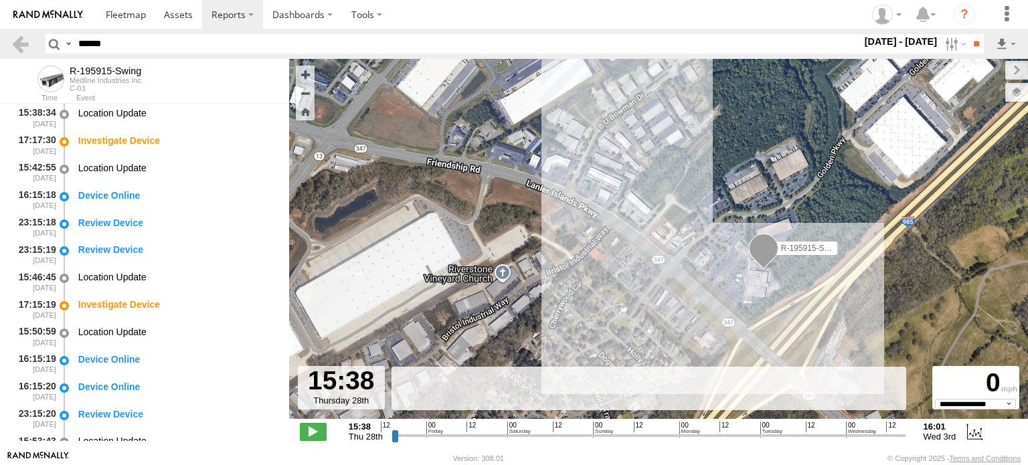
click at [0, 0] on label at bounding box center [0, 0] width 0 height 0
click at [968, 48] on input "**" at bounding box center [975, 43] width 15 height 19
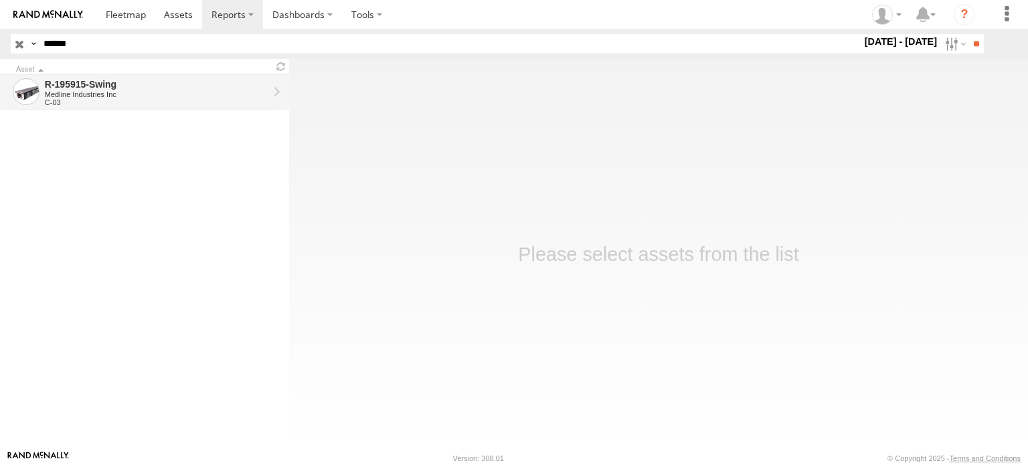
click at [179, 92] on div "Medline Industries Inc" at bounding box center [156, 94] width 223 height 8
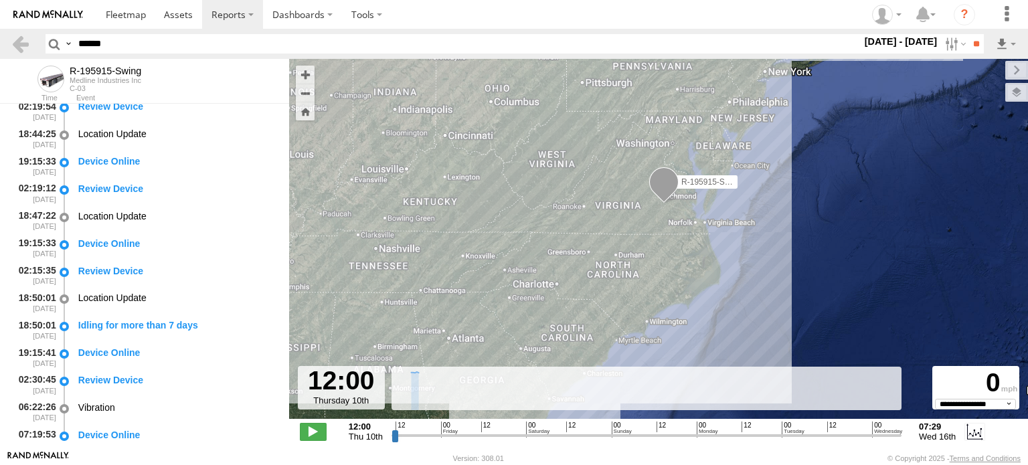
scroll to position [642, 0]
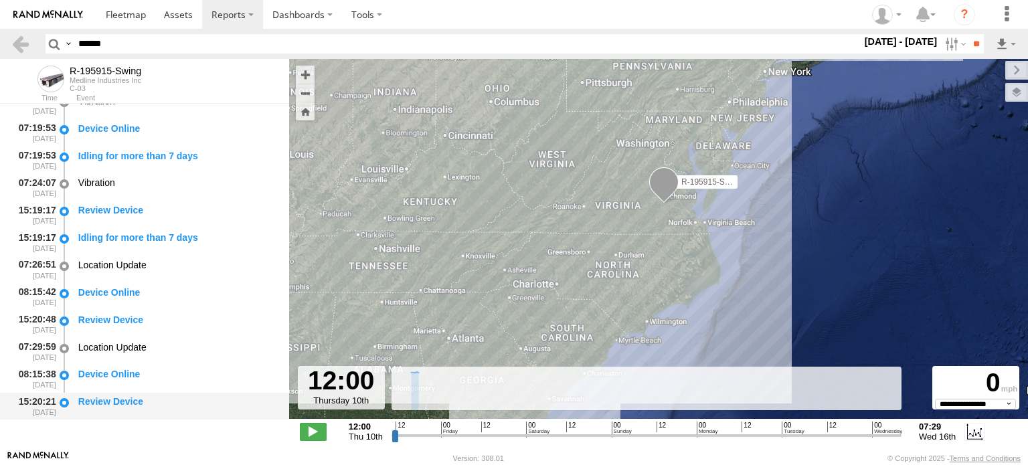
click at [92, 399] on div "Review Device" at bounding box center [177, 401] width 198 height 12
click at [110, 391] on div "08:15:38 04/16/2025 Device Online" at bounding box center [144, 378] width 289 height 27
click at [105, 398] on div "Review Device" at bounding box center [177, 401] width 198 height 12
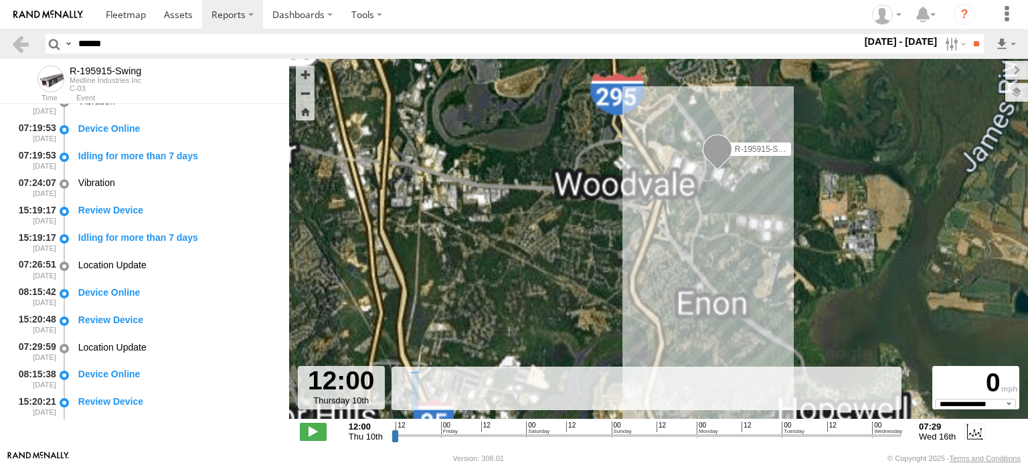
click at [717, 152] on span at bounding box center [717, 152] width 29 height 36
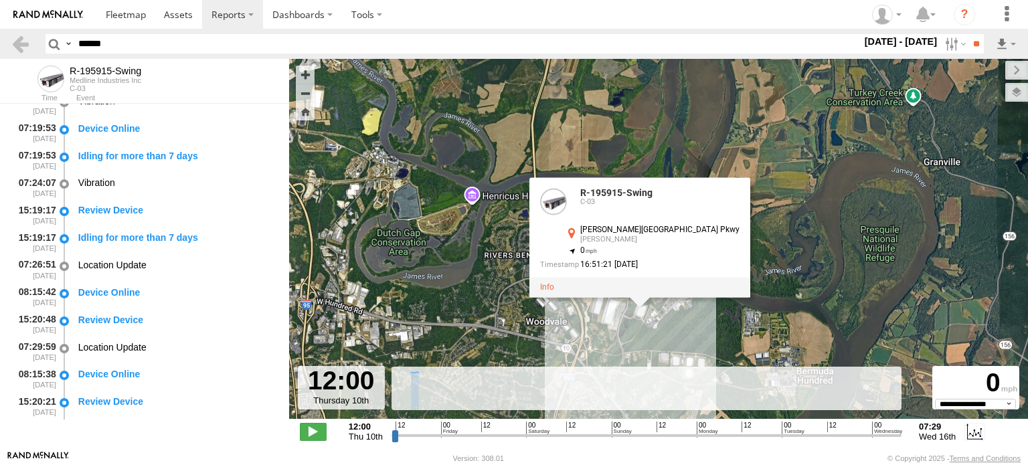
drag, startPoint x: 689, startPoint y: 208, endPoint x: 613, endPoint y: 336, distance: 148.8
click at [613, 336] on div "R-195915-Swing R-195915-Swing C-03 Lanier Islands Pkwy Buford , 0 16:51:21 09/1…" at bounding box center [658, 246] width 739 height 374
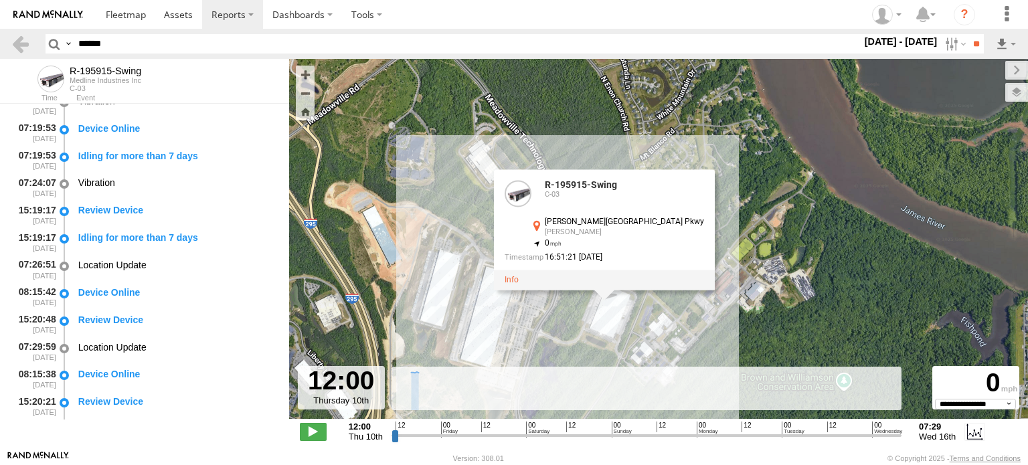
drag, startPoint x: 709, startPoint y: 276, endPoint x: 717, endPoint y: 169, distance: 106.7
click at [717, 171] on div "R-195915-Swing R-195915-Swing C-03 Lanier Islands Pkwy Buford , 0 16:51:21 09/1…" at bounding box center [658, 246] width 739 height 374
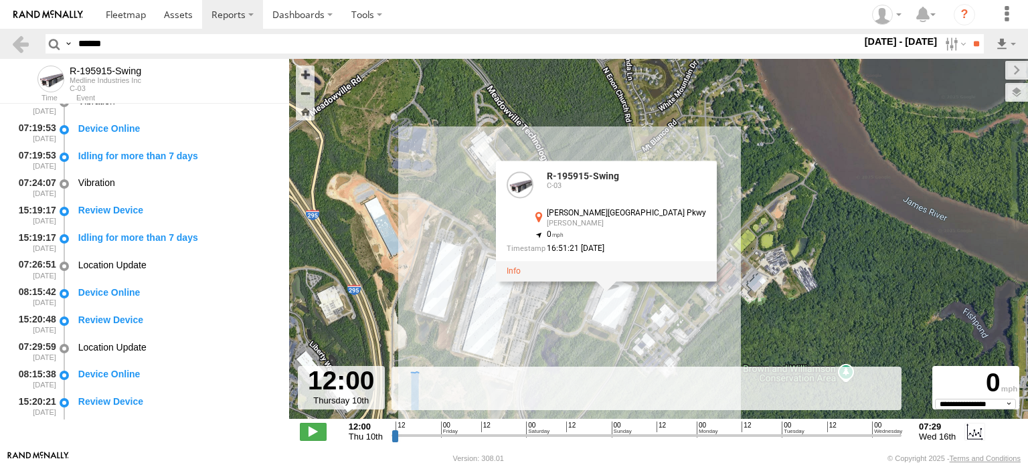
click at [604, 216] on div "Lanier Islands Pkwy" at bounding box center [626, 213] width 159 height 9
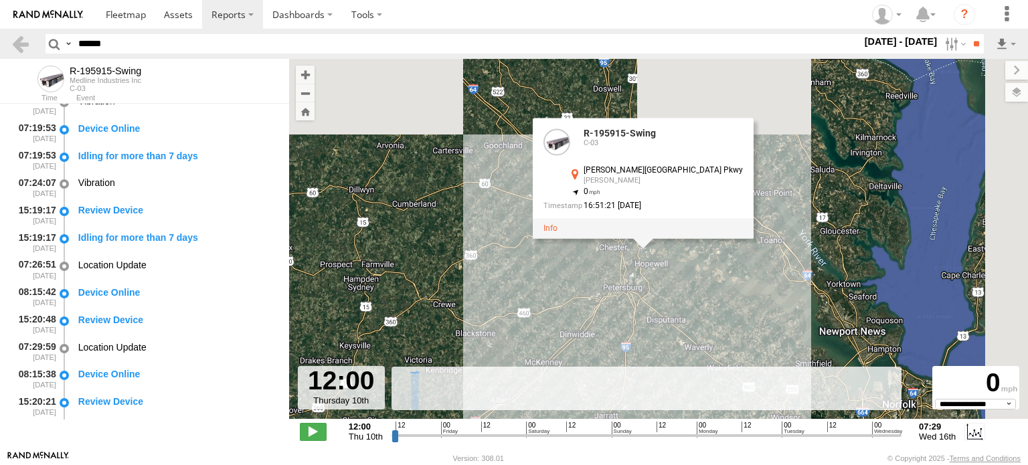
click at [707, 294] on div "R-195915-Swing R-195915-Swing C-03 Lanier Islands Pkwy Buford , 0 16:51:21 09/1…" at bounding box center [658, 246] width 739 height 374
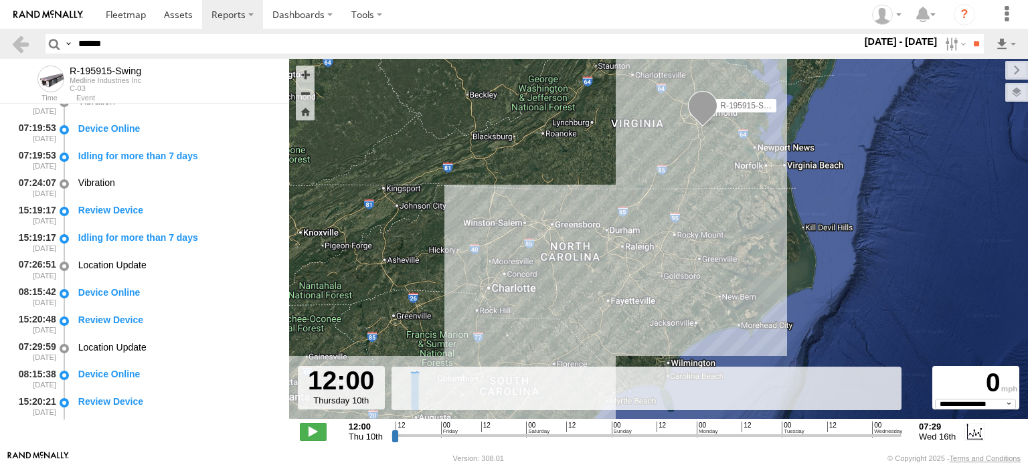
drag, startPoint x: 661, startPoint y: 317, endPoint x: 715, endPoint y: 158, distance: 167.6
click at [715, 158] on div "R-195915-Swing" at bounding box center [658, 246] width 739 height 374
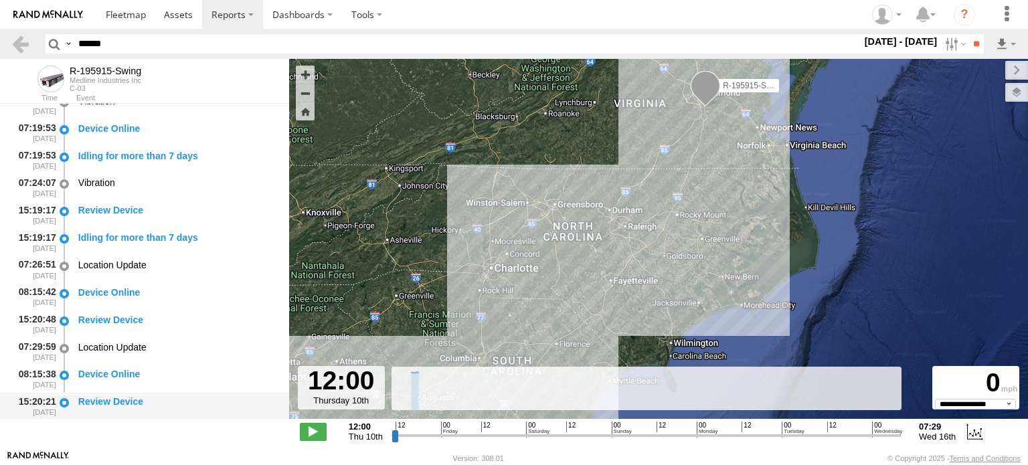
click at [43, 409] on div "15:20:21 04/16/2025" at bounding box center [34, 406] width 47 height 25
click at [138, 406] on div "Review Device" at bounding box center [177, 401] width 198 height 12
click at [114, 401] on div "Review Device" at bounding box center [177, 401] width 198 height 12
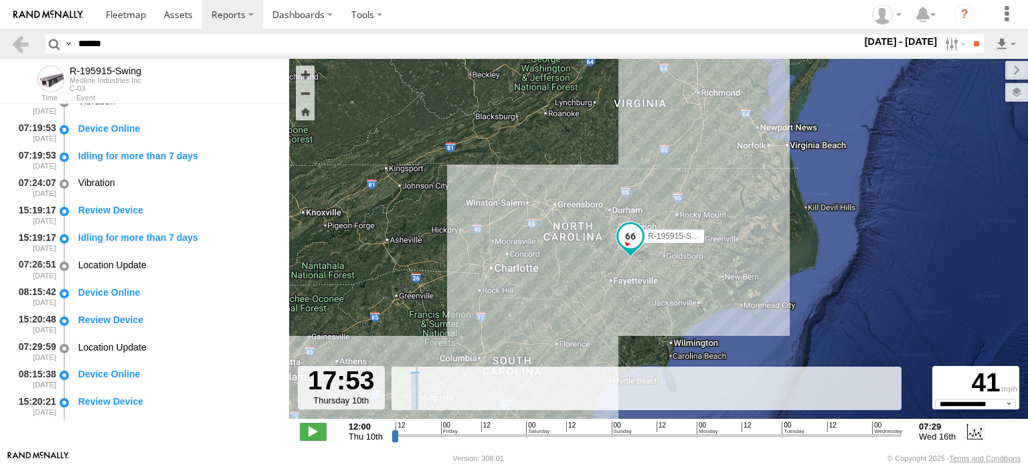
scroll to position [329, 0]
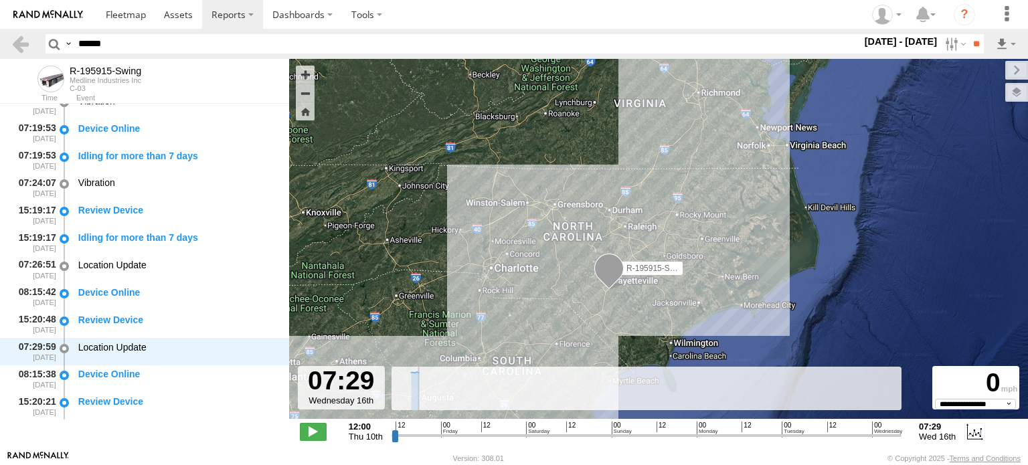
drag, startPoint x: 395, startPoint y: 434, endPoint x: 903, endPoint y: 418, distance: 507.5
click at [901, 429] on input "range" at bounding box center [646, 435] width 510 height 13
click at [881, 433] on input "range" at bounding box center [646, 435] width 510 height 13
click at [861, 437] on input "range" at bounding box center [646, 435] width 510 height 13
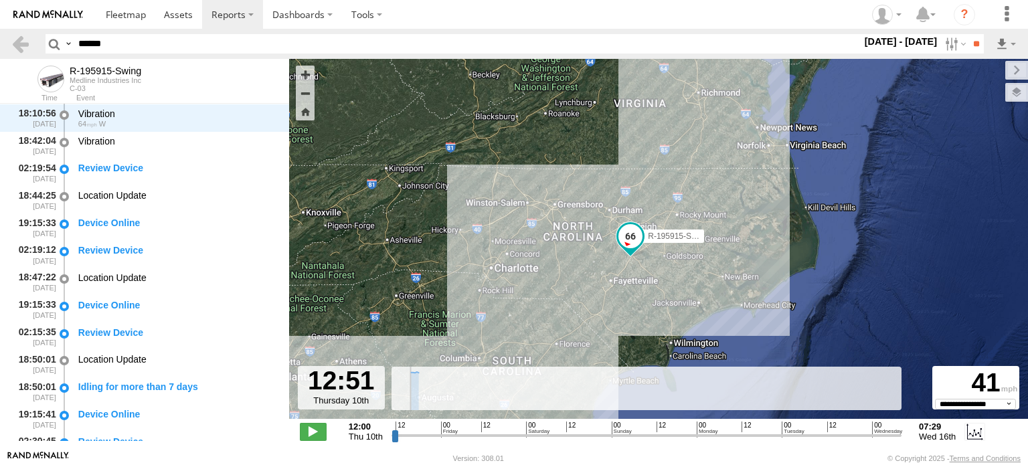
scroll to position [0, 0]
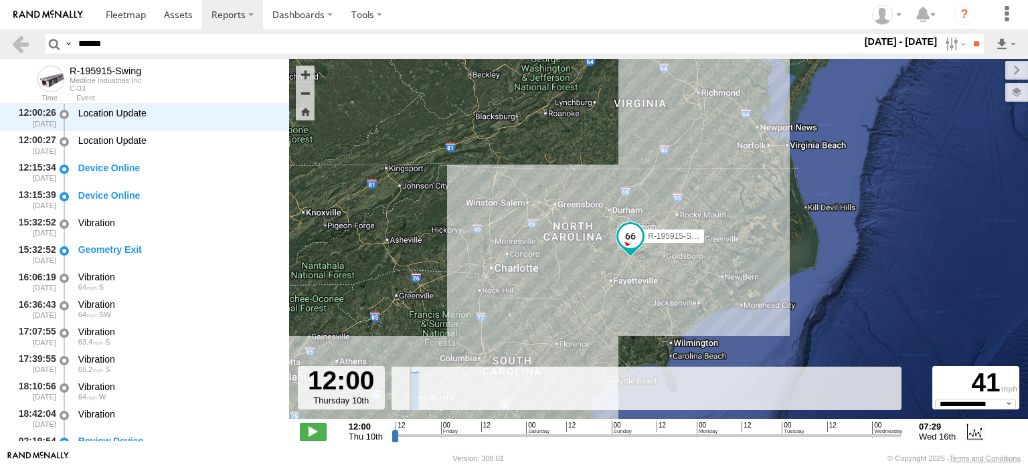
drag, startPoint x: 861, startPoint y: 434, endPoint x: 385, endPoint y: 426, distance: 475.8
click at [391, 429] on input "range" at bounding box center [646, 435] width 510 height 13
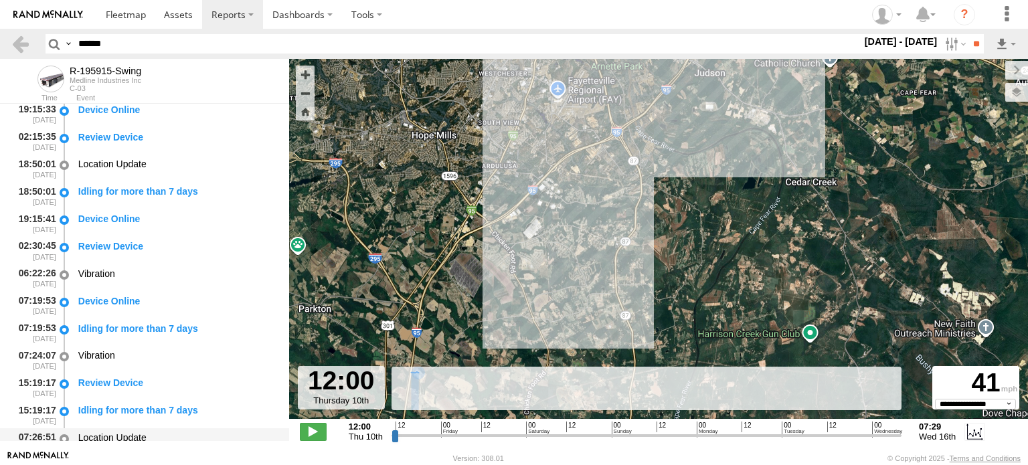
scroll to position [642, 0]
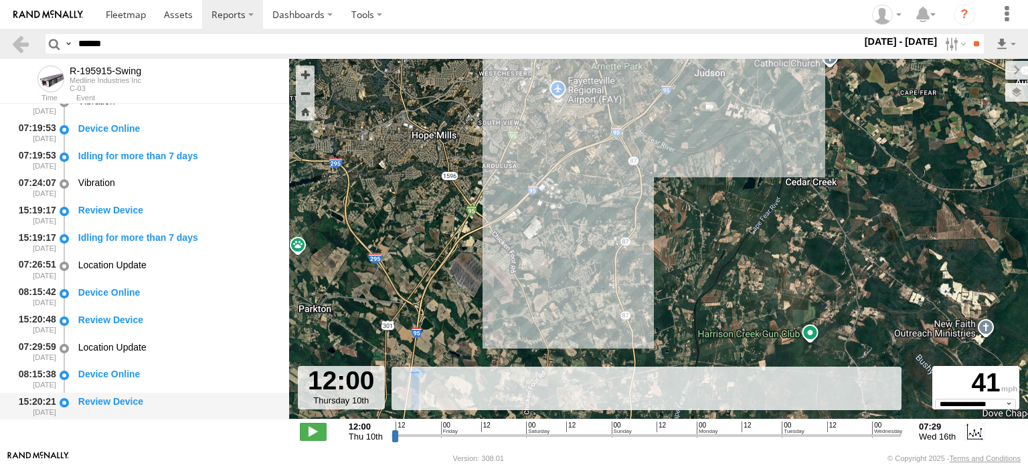
click at [120, 398] on div "Review Device" at bounding box center [177, 401] width 198 height 12
click at [395, 435] on input "range" at bounding box center [646, 435] width 510 height 13
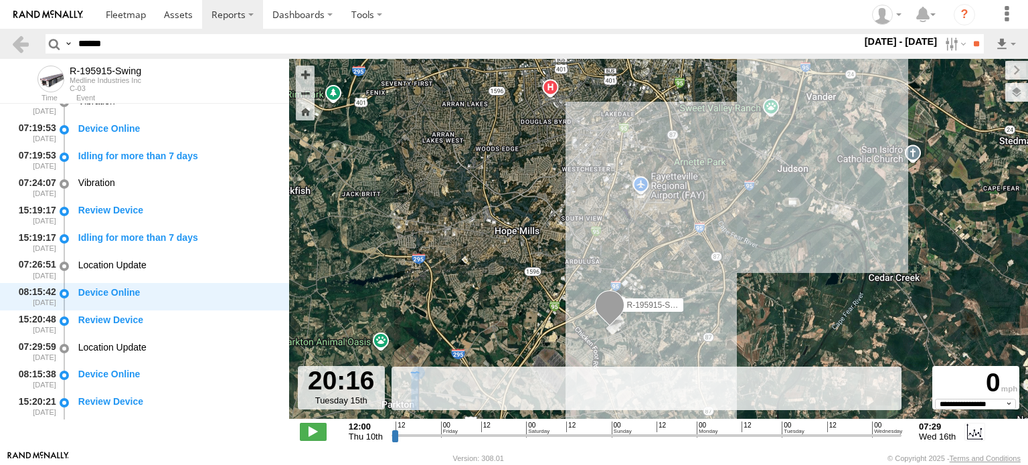
drag, startPoint x: 395, startPoint y: 435, endPoint x: 857, endPoint y: 434, distance: 461.7
type input "**********"
click at [857, 434] on input "range" at bounding box center [646, 435] width 510 height 13
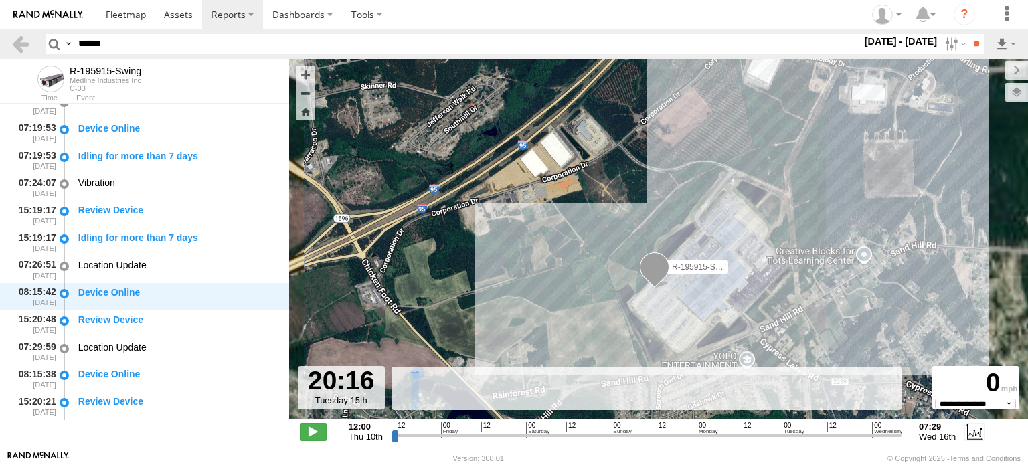
drag, startPoint x: 610, startPoint y: 302, endPoint x: 570, endPoint y: 260, distance: 57.8
click at [570, 260] on div "R-195915-Swing" at bounding box center [658, 246] width 739 height 374
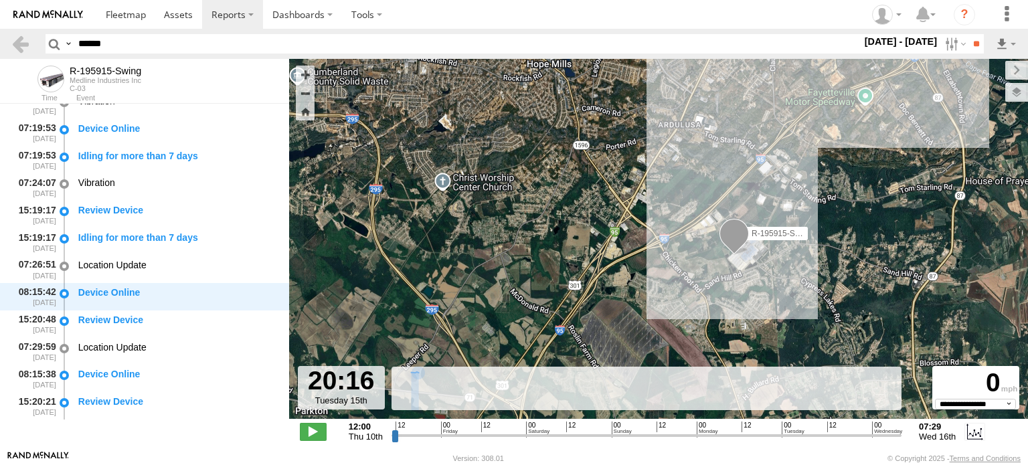
click at [792, 219] on div "R-195915-Swing" at bounding box center [658, 246] width 739 height 374
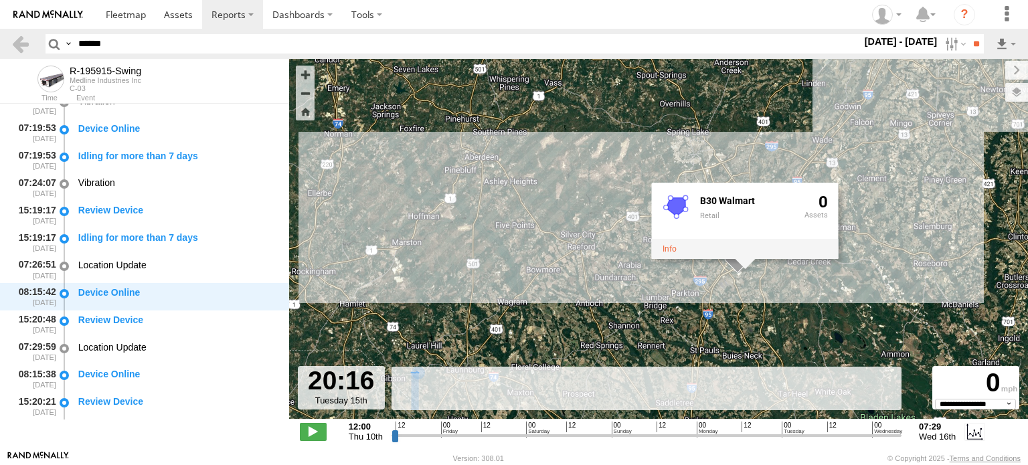
click at [759, 285] on div "R-195915-Swing B30 Walmart Retail 0" at bounding box center [658, 246] width 739 height 374
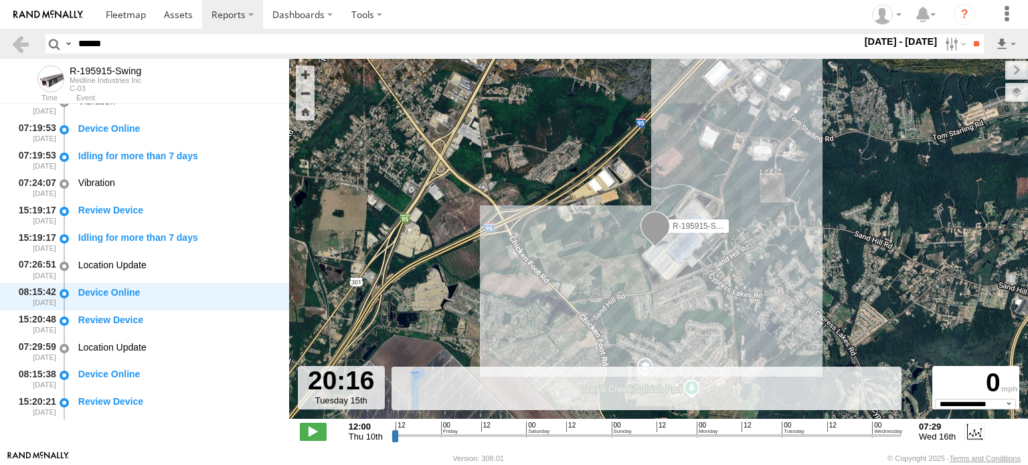
drag, startPoint x: 547, startPoint y: 219, endPoint x: 555, endPoint y: 184, distance: 35.7
click at [555, 184] on div "R-195915-Swing" at bounding box center [658, 246] width 739 height 374
click at [939, 43] on label at bounding box center [953, 43] width 29 height 19
click at [0, 0] on label at bounding box center [0, 0] width 0 height 0
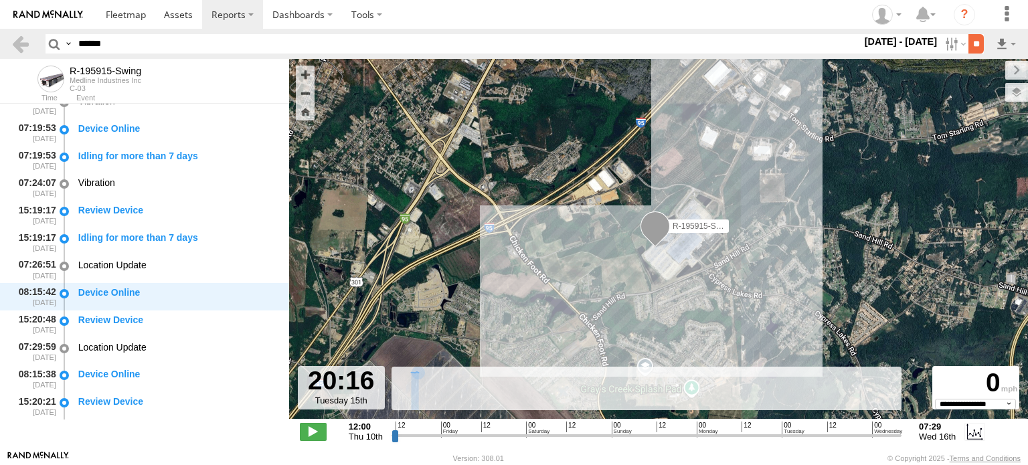
click at [976, 45] on input "**" at bounding box center [975, 43] width 15 height 19
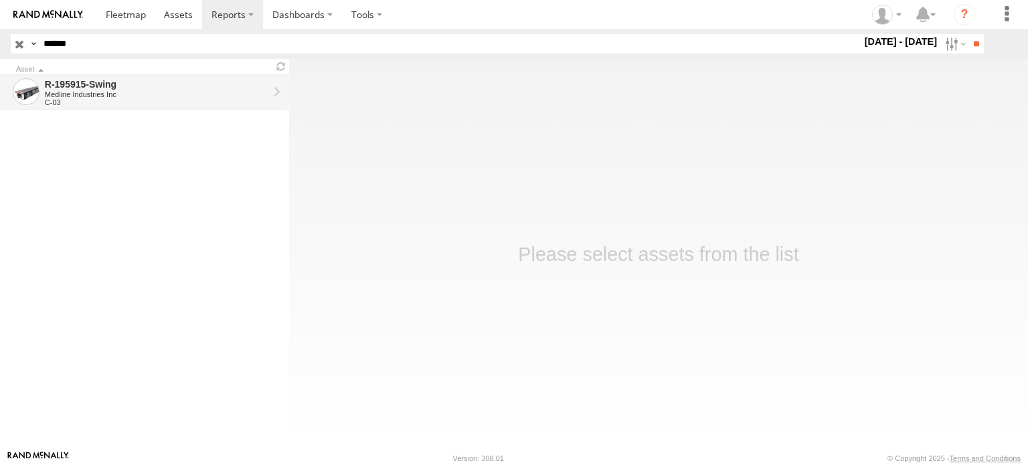
click at [125, 90] on div "Medline Industries Inc" at bounding box center [156, 94] width 223 height 8
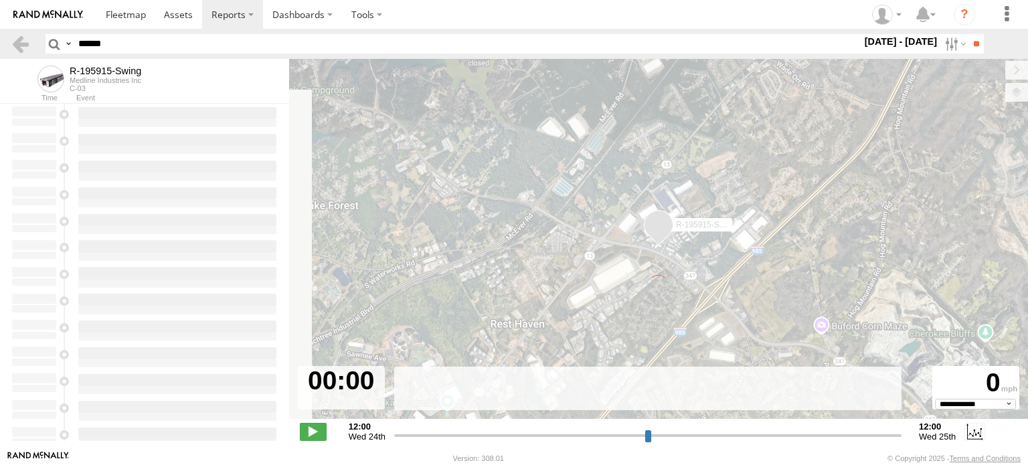
select select "**********"
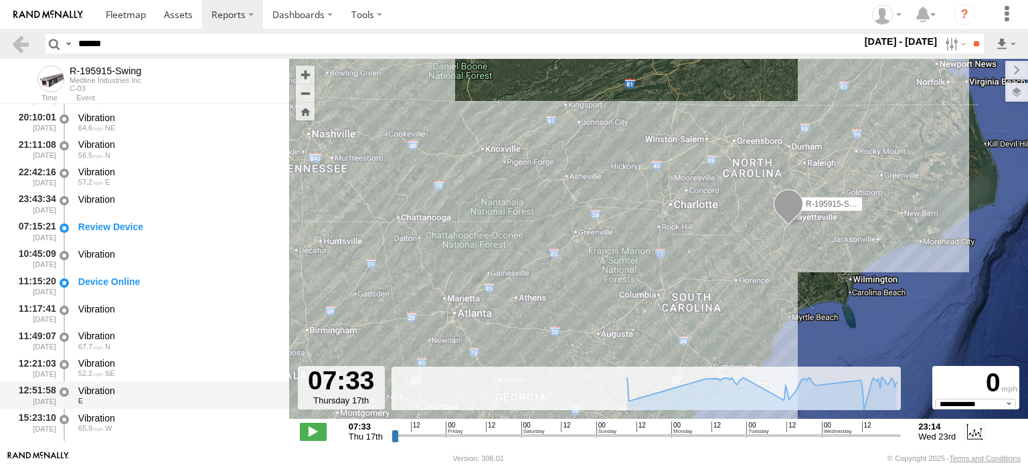
scroll to position [1958, 0]
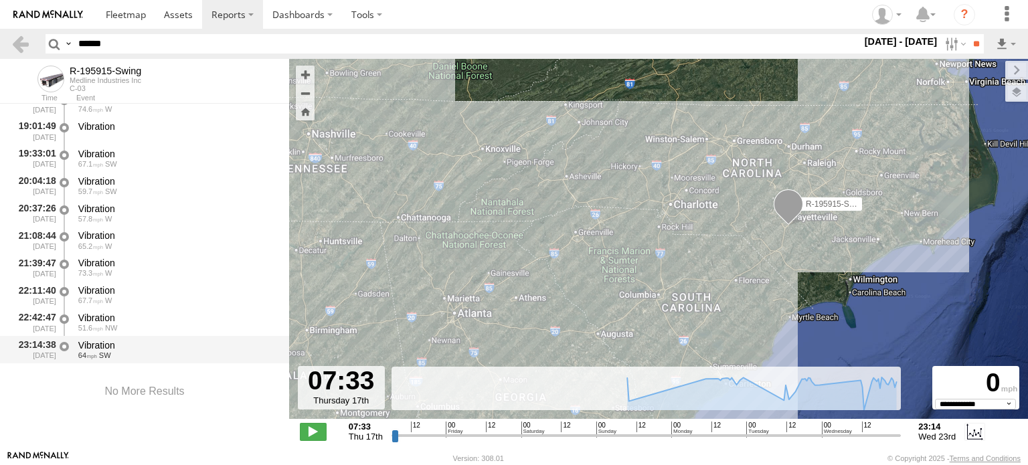
click at [94, 340] on div "Vibration" at bounding box center [177, 345] width 198 height 12
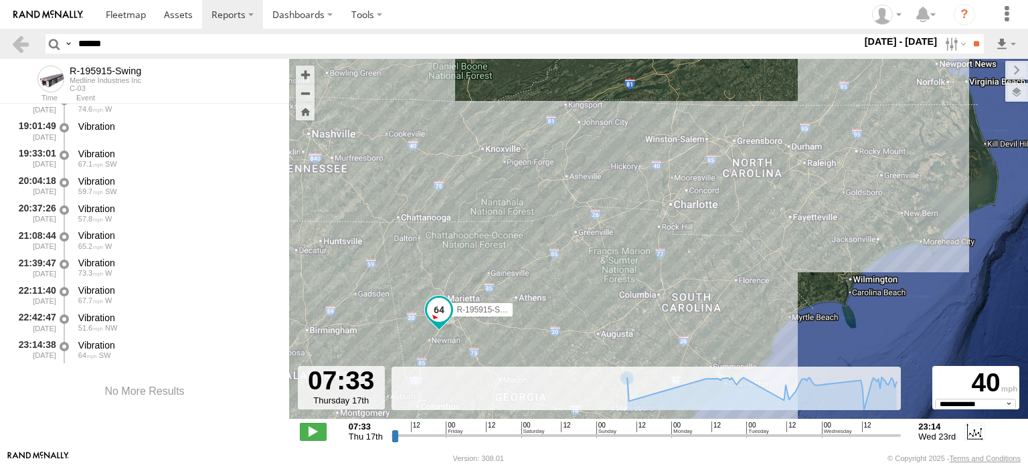
click at [890, 433] on input "range" at bounding box center [646, 435] width 510 height 13
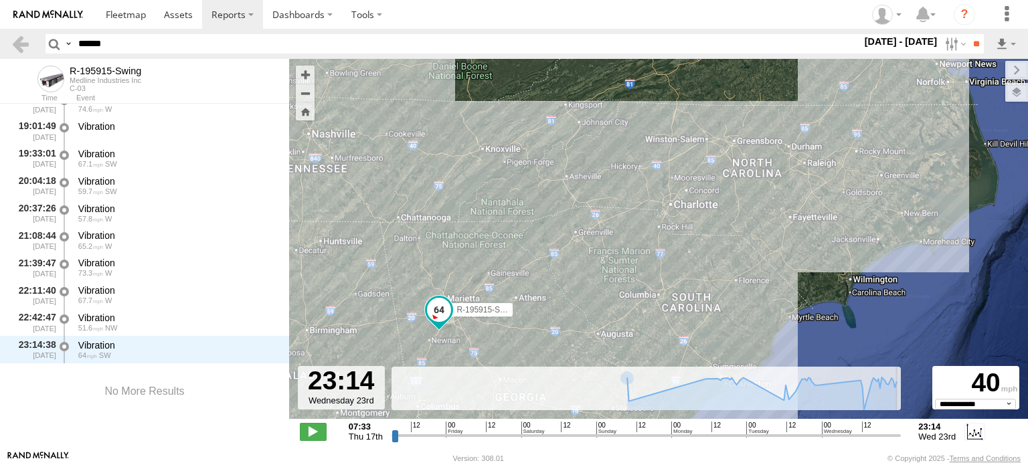
click at [897, 434] on input "range" at bounding box center [646, 435] width 510 height 13
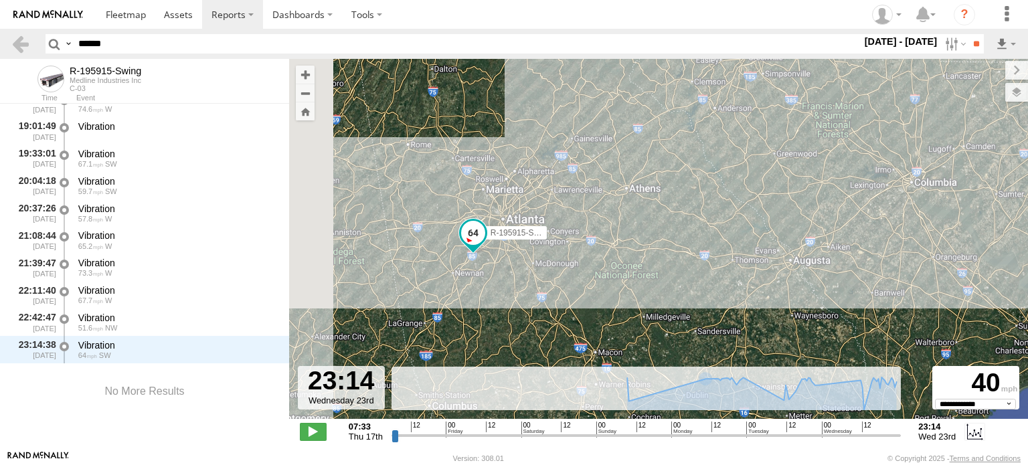
drag, startPoint x: 371, startPoint y: 243, endPoint x: 476, endPoint y: 181, distance: 121.8
click at [476, 163] on div "R-195915-Swing" at bounding box center [658, 246] width 739 height 374
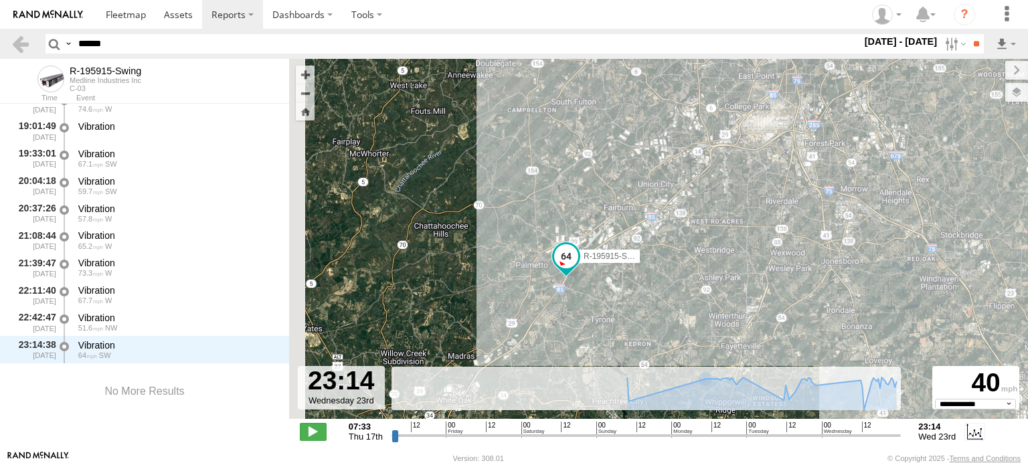
drag, startPoint x: 493, startPoint y: 240, endPoint x: 600, endPoint y: 286, distance: 116.9
click at [600, 286] on div "R-195915-Swing" at bounding box center [658, 246] width 739 height 374
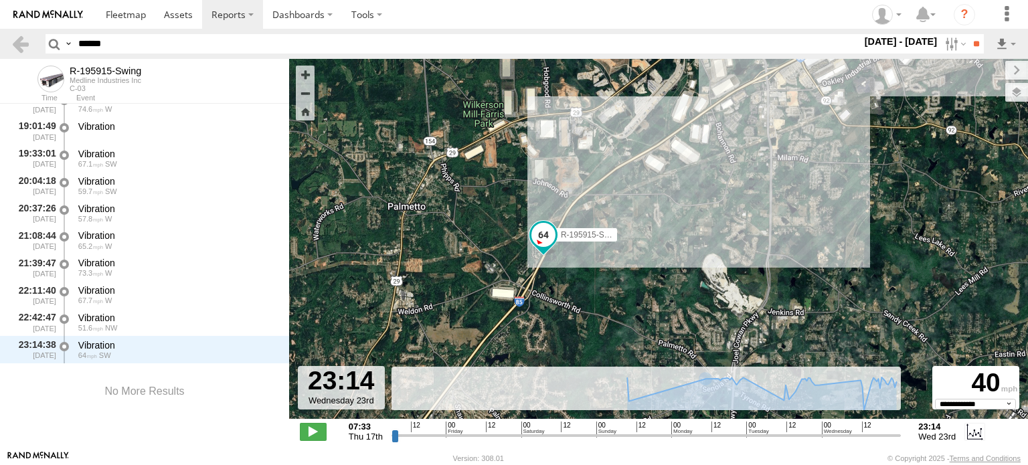
drag, startPoint x: 561, startPoint y: 278, endPoint x: 576, endPoint y: 262, distance: 22.3
click at [576, 262] on div "R-195915-Swing" at bounding box center [658, 246] width 739 height 374
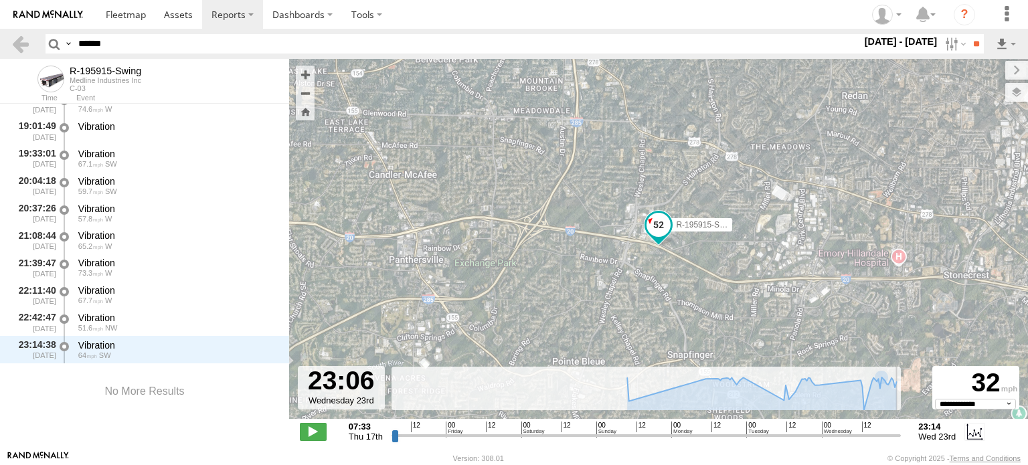
type input "**********"
click at [897, 436] on input "range" at bounding box center [646, 435] width 510 height 13
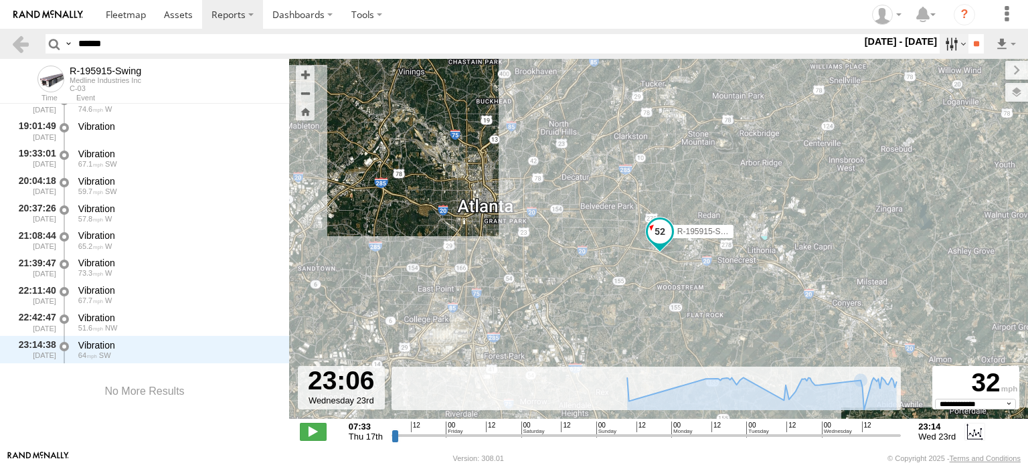
click at [939, 42] on label at bounding box center [953, 43] width 29 height 19
click at [0, 0] on label at bounding box center [0, 0] width 0 height 0
click at [970, 50] on input "**" at bounding box center [975, 43] width 15 height 19
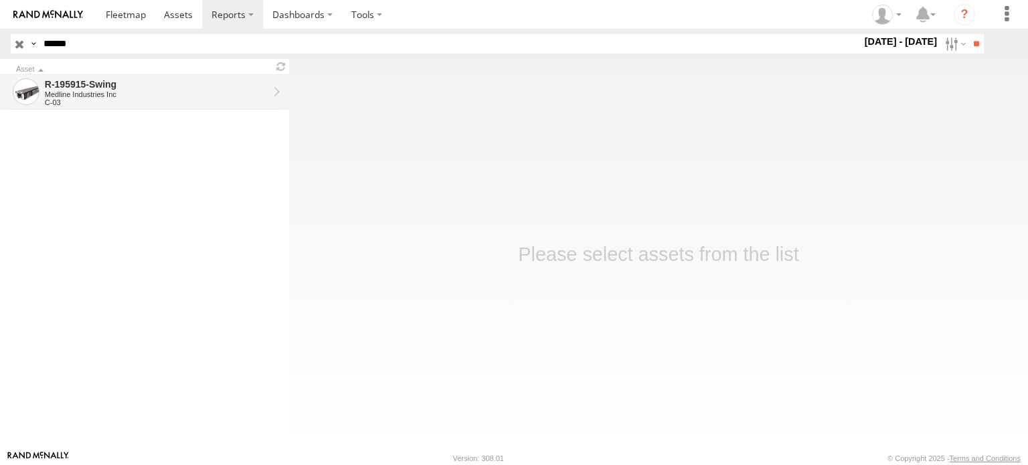
click at [179, 90] on div "Medline Industries Inc" at bounding box center [156, 94] width 223 height 8
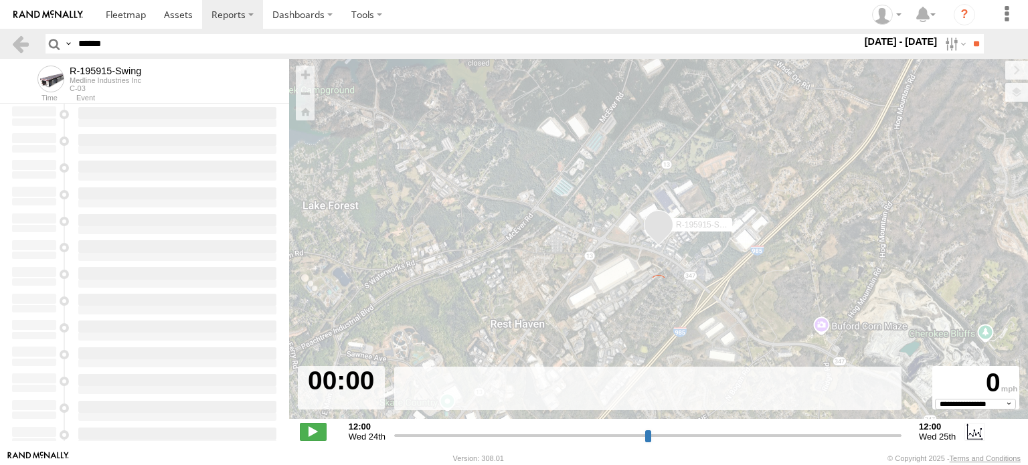
type input "**********"
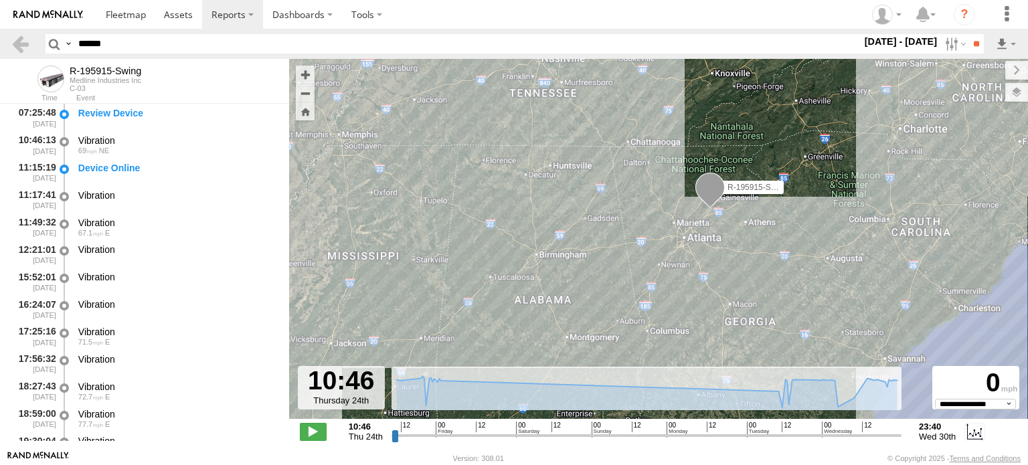
drag, startPoint x: 575, startPoint y: 283, endPoint x: 781, endPoint y: 220, distance: 214.8
click at [781, 220] on div "R-195915-Swing" at bounding box center [658, 246] width 739 height 374
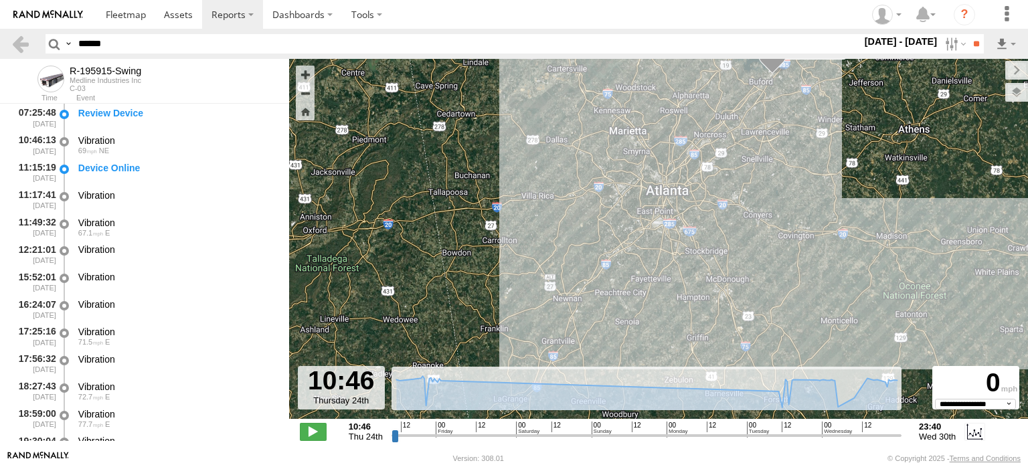
drag, startPoint x: 690, startPoint y: 258, endPoint x: 719, endPoint y: 238, distance: 35.1
click at [719, 238] on div "R-195915-Swing" at bounding box center [658, 246] width 739 height 374
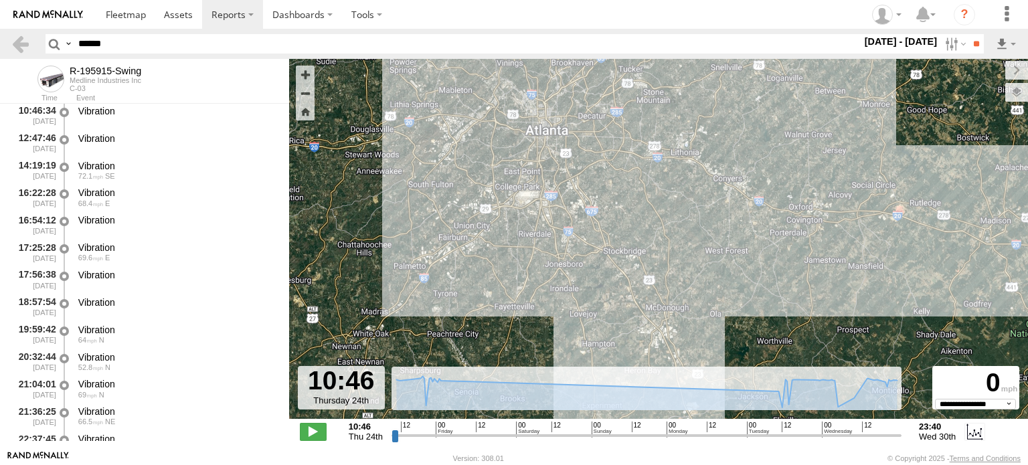
scroll to position [1931, 0]
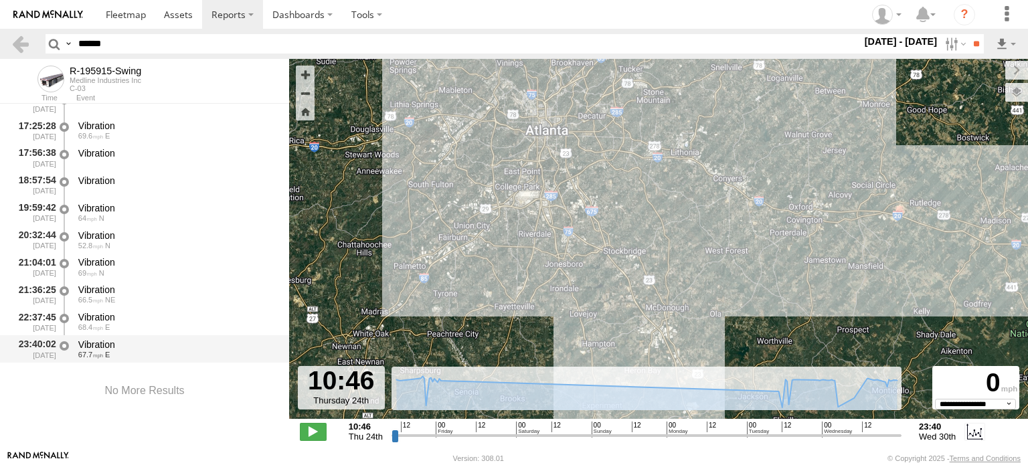
click at [100, 339] on div "Vibration" at bounding box center [177, 345] width 198 height 12
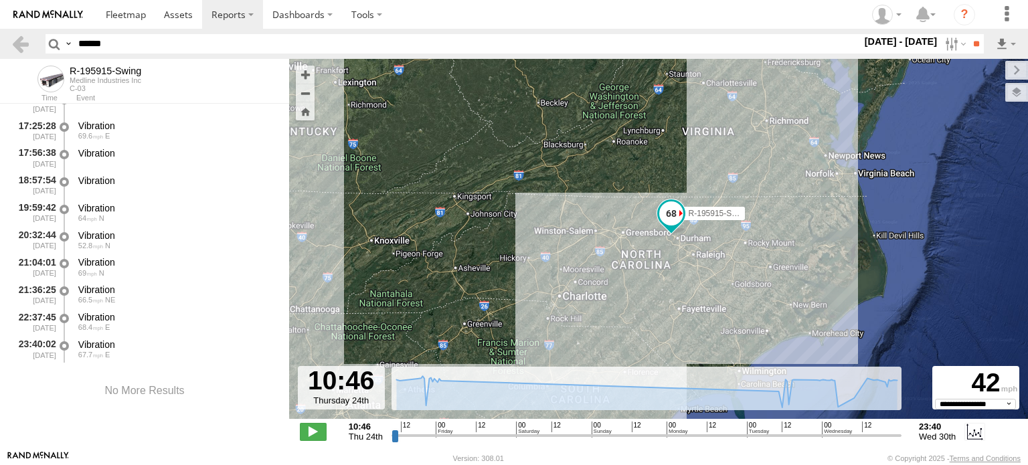
drag, startPoint x: 634, startPoint y: 294, endPoint x: 654, endPoint y: 253, distance: 45.8
click at [650, 259] on div "R-195915-Swing" at bounding box center [658, 246] width 739 height 374
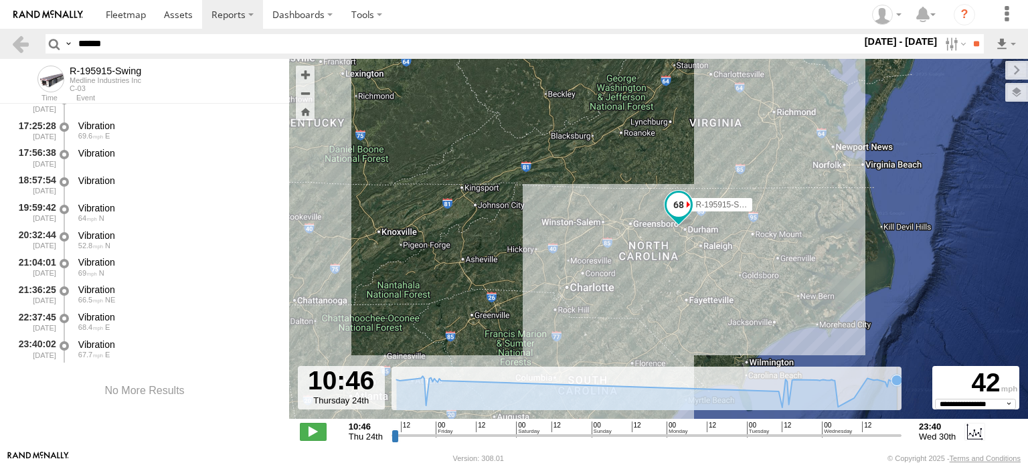
click at [899, 391] on rect at bounding box center [646, 388] width 511 height 43
click at [897, 391] on rect at bounding box center [646, 388] width 511 height 43
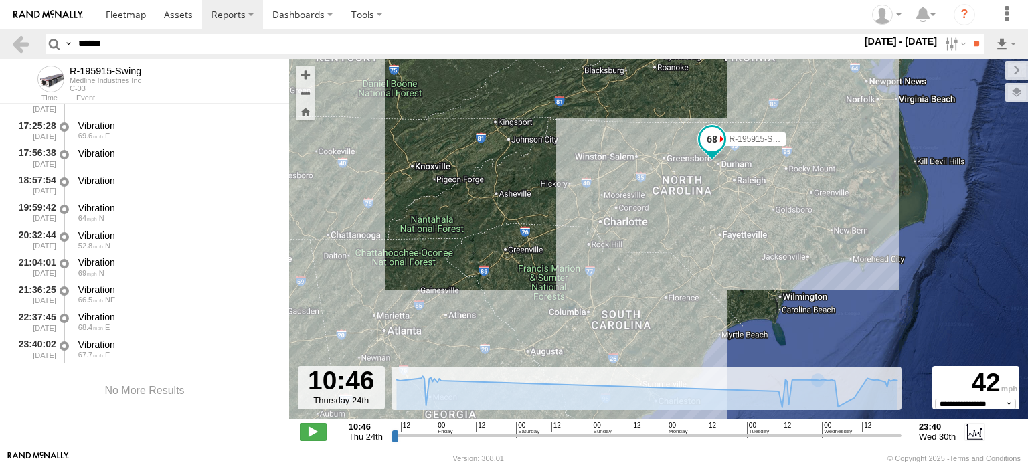
drag, startPoint x: 721, startPoint y: 321, endPoint x: 755, endPoint y: 254, distance: 75.1
click at [755, 254] on div "R-195915-Swing" at bounding box center [658, 246] width 739 height 374
click at [894, 383] on icon at bounding box center [893, 380] width 11 height 11
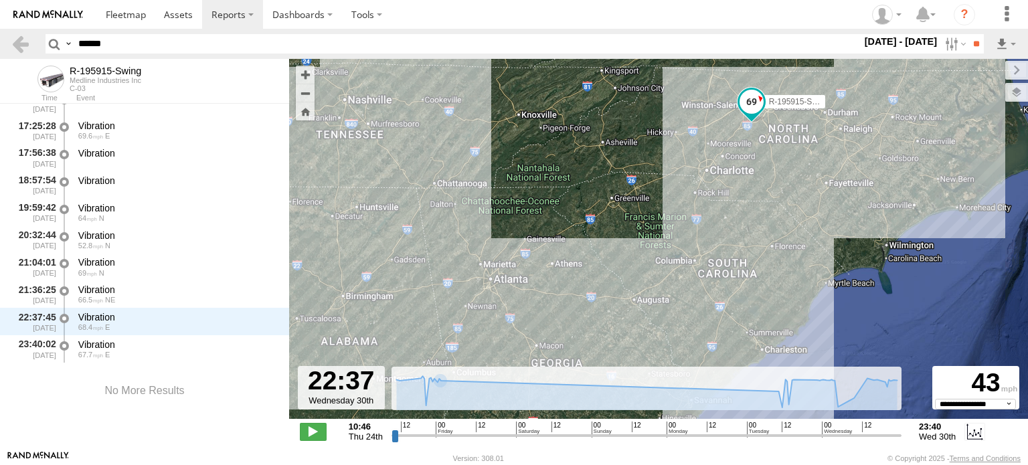
drag, startPoint x: 408, startPoint y: 280, endPoint x: 517, endPoint y: 232, distance: 119.2
click at [517, 232] on div "R-195915-Swing" at bounding box center [658, 246] width 739 height 374
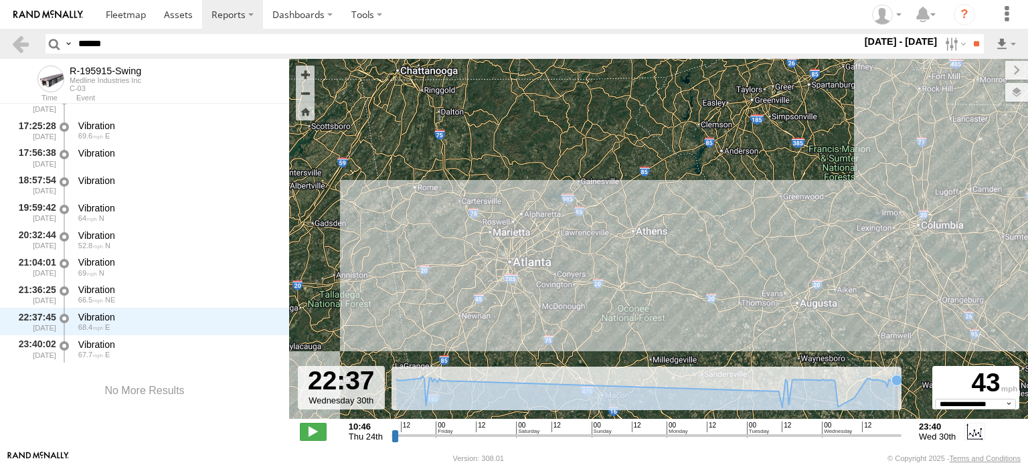
click at [897, 394] on icon at bounding box center [646, 393] width 501 height 34
click at [893, 385] on icon at bounding box center [893, 380] width 11 height 11
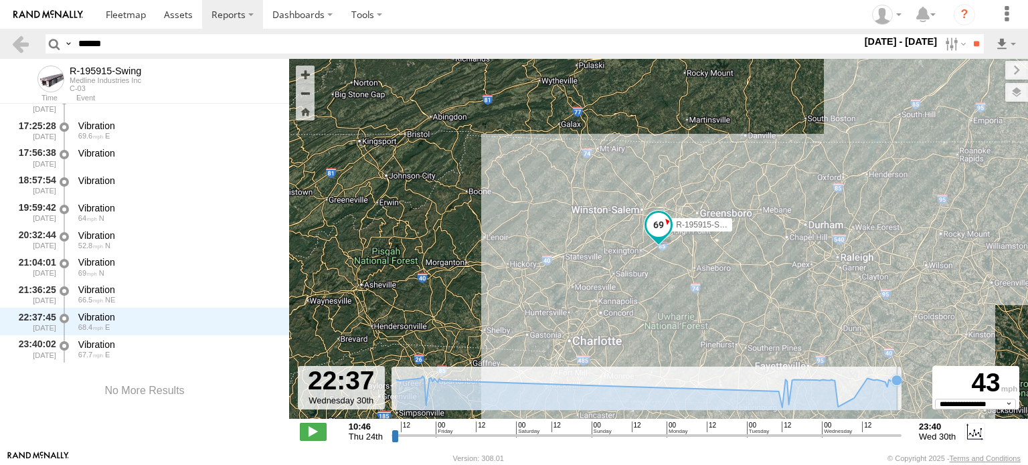
click at [897, 387] on icon at bounding box center [896, 379] width 13 height 13
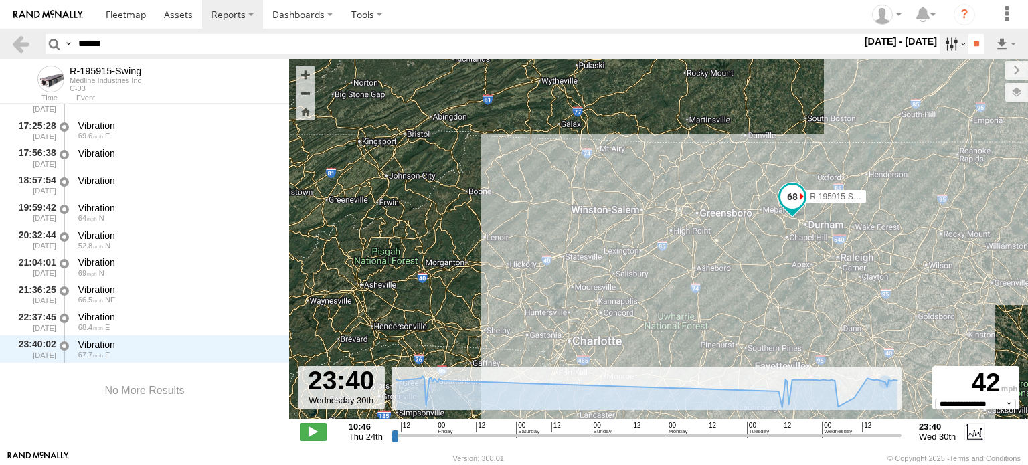
click at [941, 41] on label at bounding box center [953, 43] width 29 height 19
click at [0, 0] on label at bounding box center [0, 0] width 0 height 0
click at [968, 48] on input "**" at bounding box center [975, 43] width 15 height 19
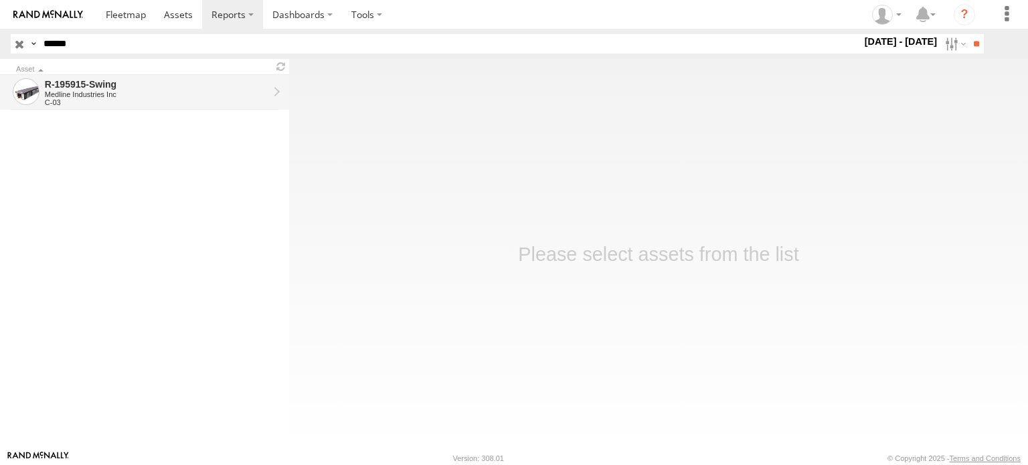
click at [182, 91] on div "Medline Industries Inc" at bounding box center [156, 94] width 223 height 8
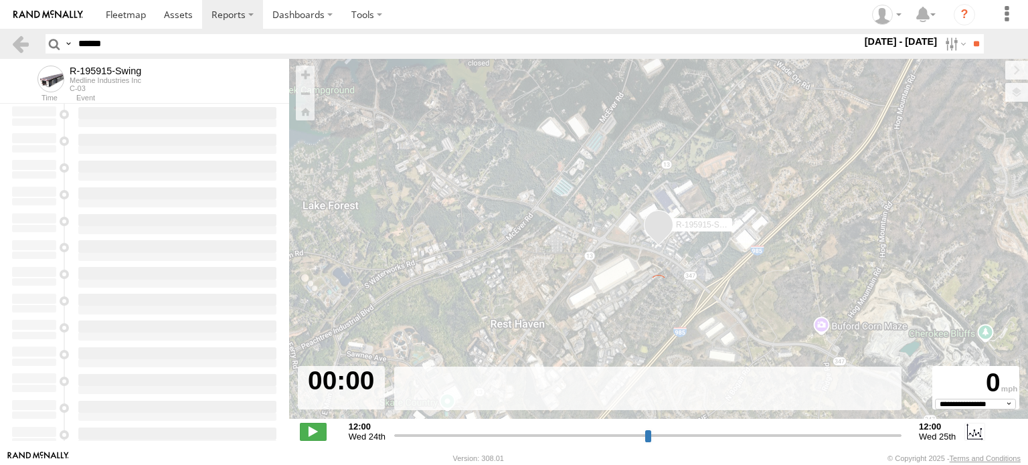
type input "**********"
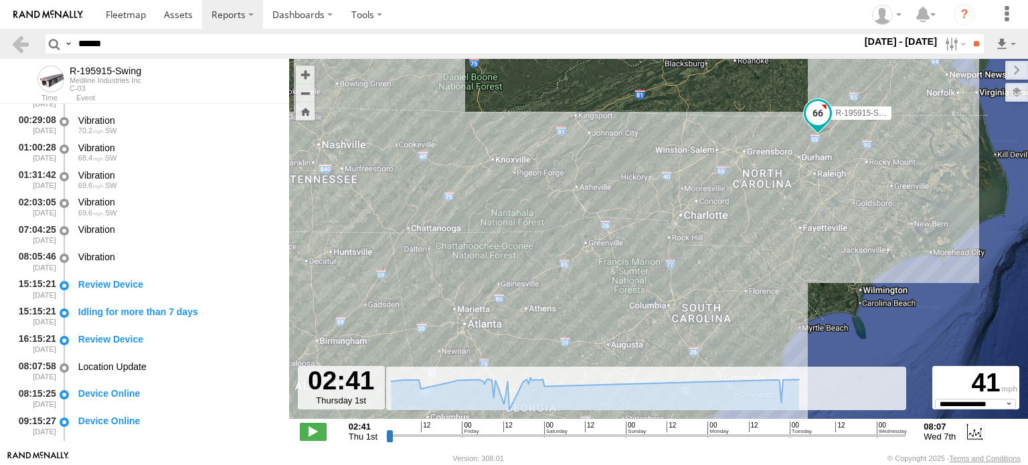
scroll to position [1767, 0]
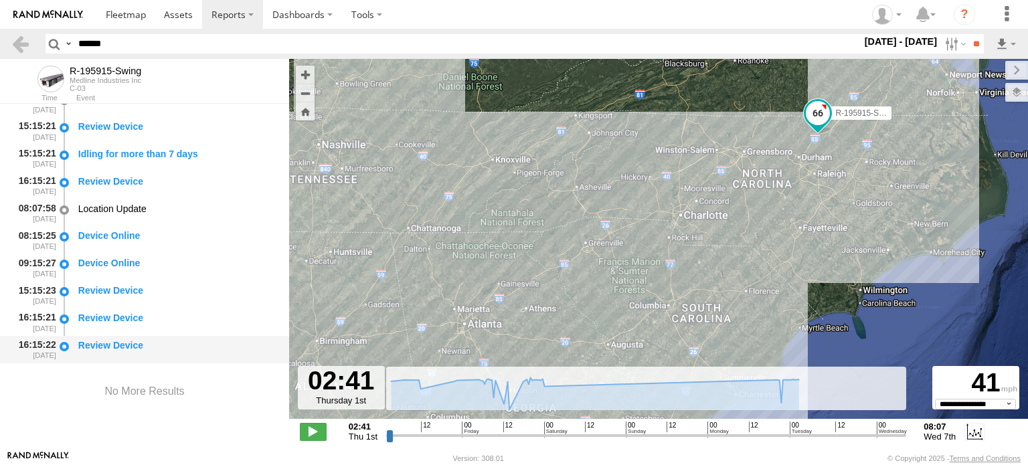
click at [178, 353] on div "Review Device" at bounding box center [177, 349] width 202 height 25
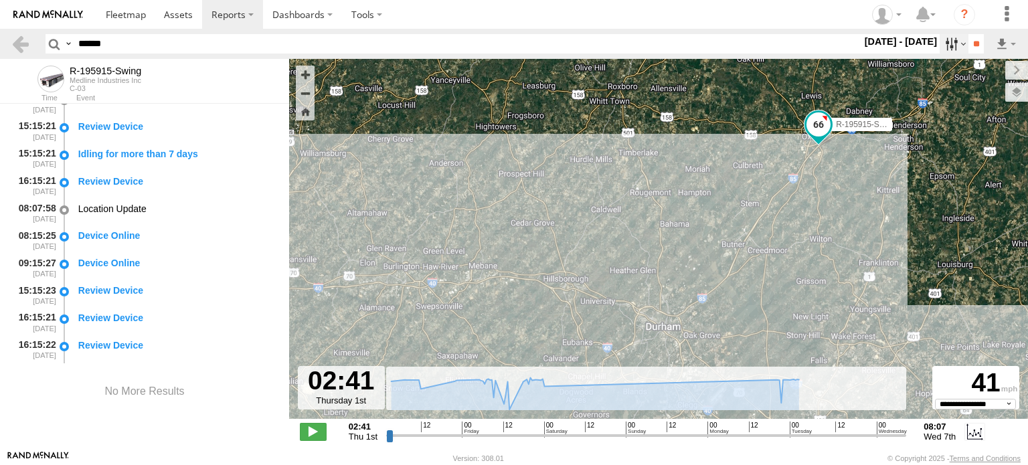
click at [939, 40] on label at bounding box center [953, 43] width 29 height 19
click at [0, 0] on label at bounding box center [0, 0] width 0 height 0
click at [976, 45] on input "**" at bounding box center [975, 43] width 15 height 19
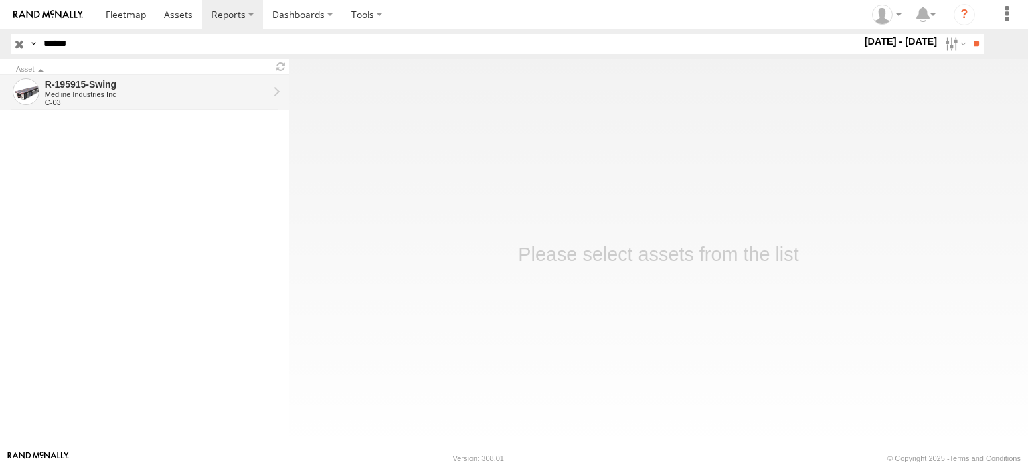
click at [268, 96] on div "R-195915-Swing Medline Industries Inc C-03" at bounding box center [157, 92] width 228 height 32
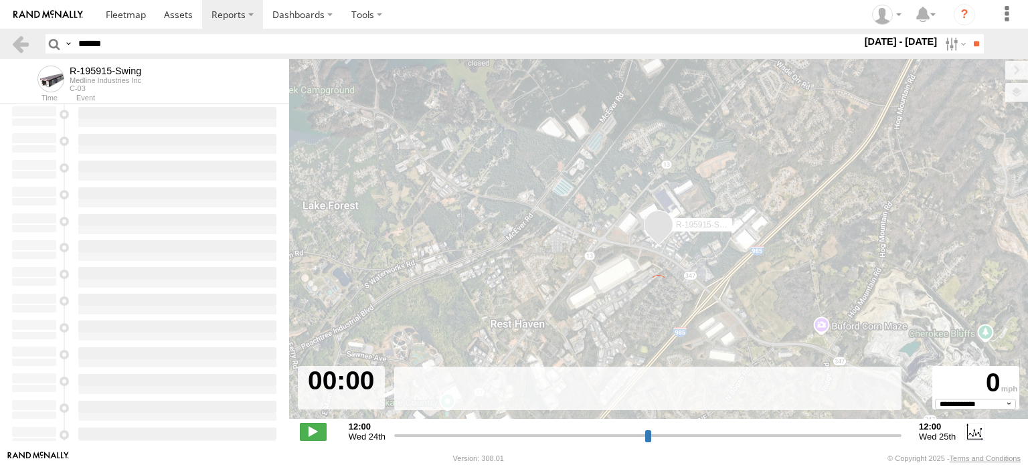
type input "**********"
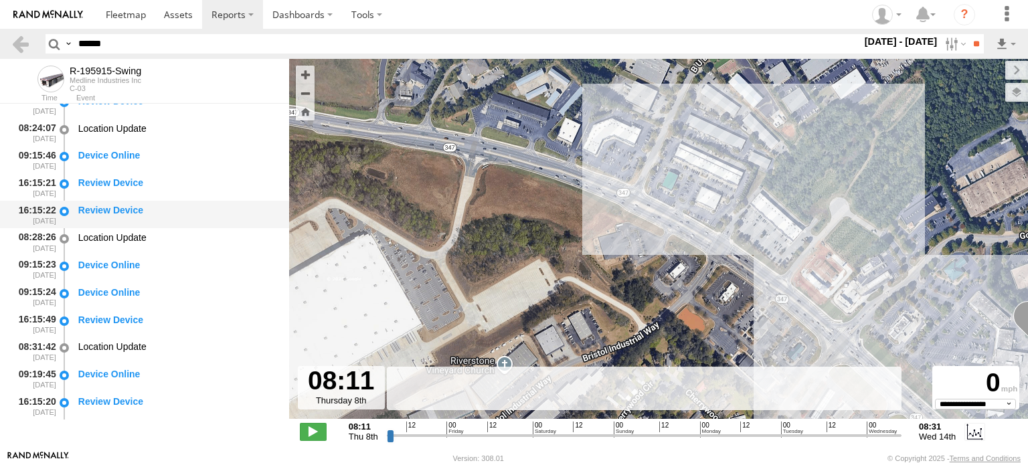
scroll to position [77, 0]
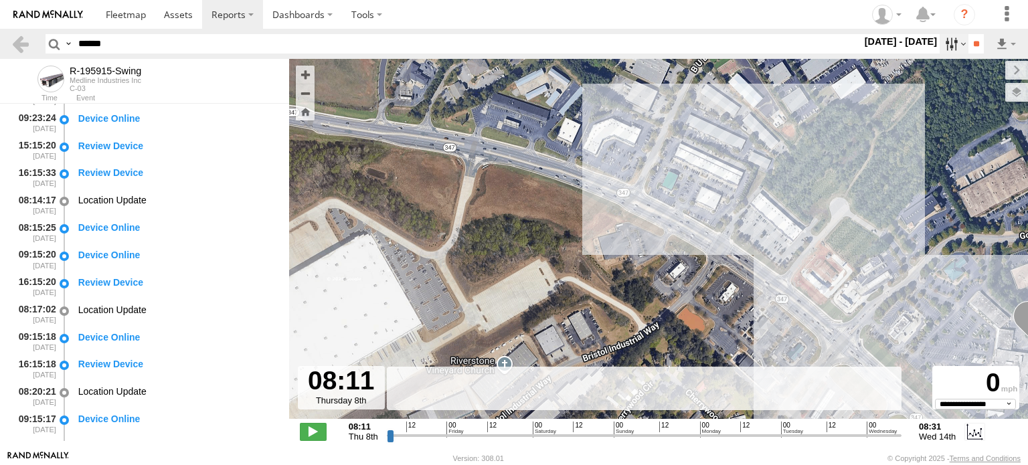
click at [939, 42] on label at bounding box center [953, 43] width 29 height 19
click at [115, 41] on input "******" at bounding box center [467, 43] width 788 height 19
click at [942, 43] on label at bounding box center [953, 43] width 29 height 19
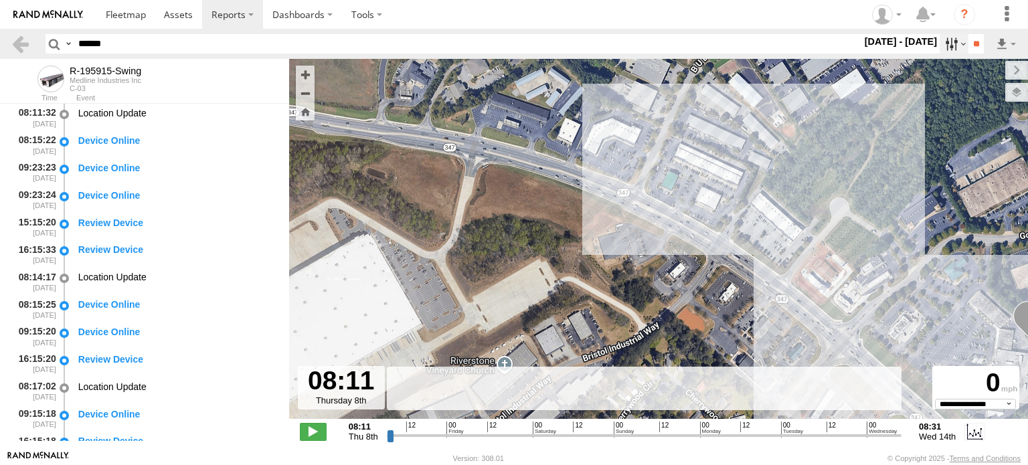
click at [946, 44] on label at bounding box center [953, 43] width 29 height 19
click at [0, 0] on label at bounding box center [0, 0] width 0 height 0
click at [968, 43] on input "**" at bounding box center [975, 43] width 15 height 19
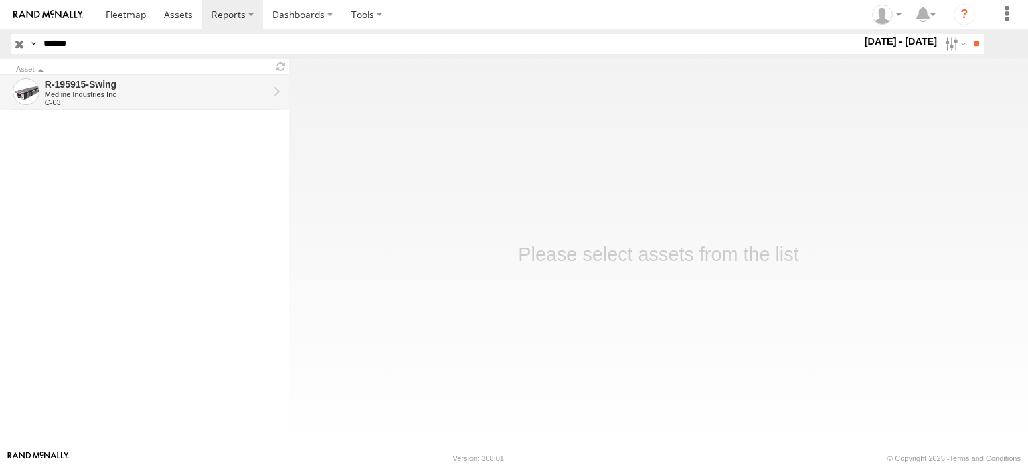
click at [175, 96] on div "Medline Industries Inc" at bounding box center [156, 94] width 223 height 8
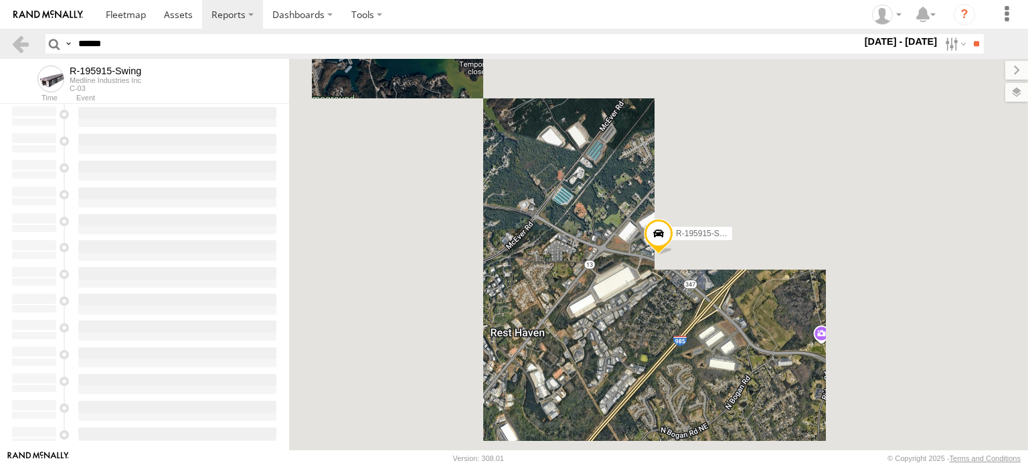
type input "**********"
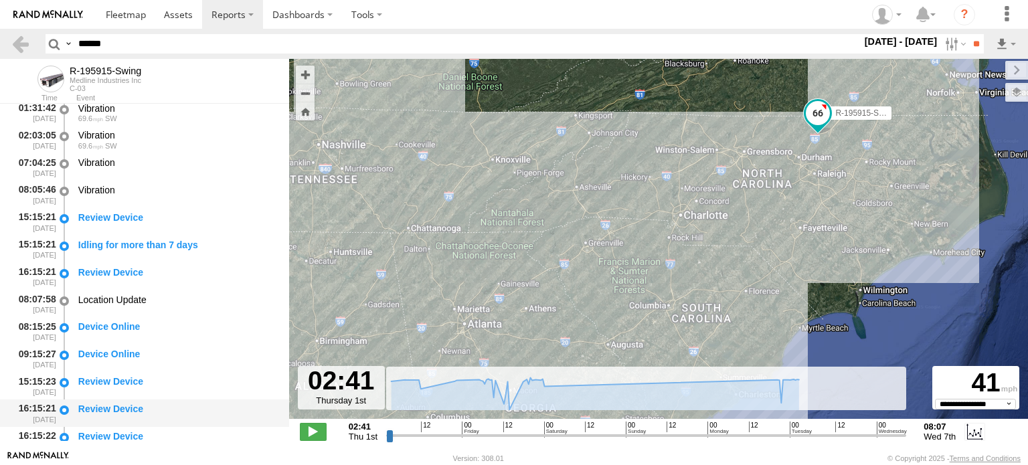
scroll to position [1767, 0]
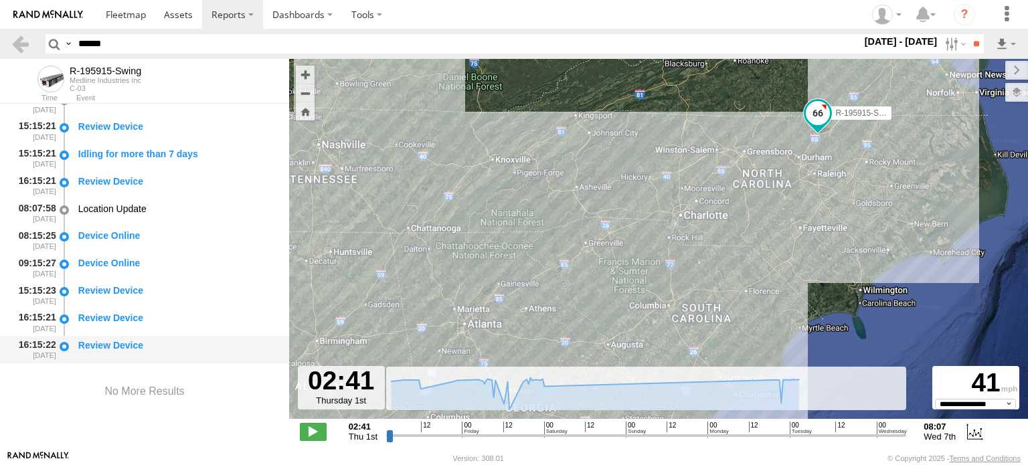
click at [136, 339] on div "Review Device" at bounding box center [177, 345] width 198 height 12
click at [134, 321] on div "Review Device" at bounding box center [177, 318] width 198 height 12
click at [86, 304] on div "Review Device" at bounding box center [177, 294] width 202 height 25
click at [98, 266] on div "Device Online" at bounding box center [177, 263] width 198 height 12
click at [106, 225] on div "08:07:58 [DATE] Location Update" at bounding box center [144, 212] width 289 height 27
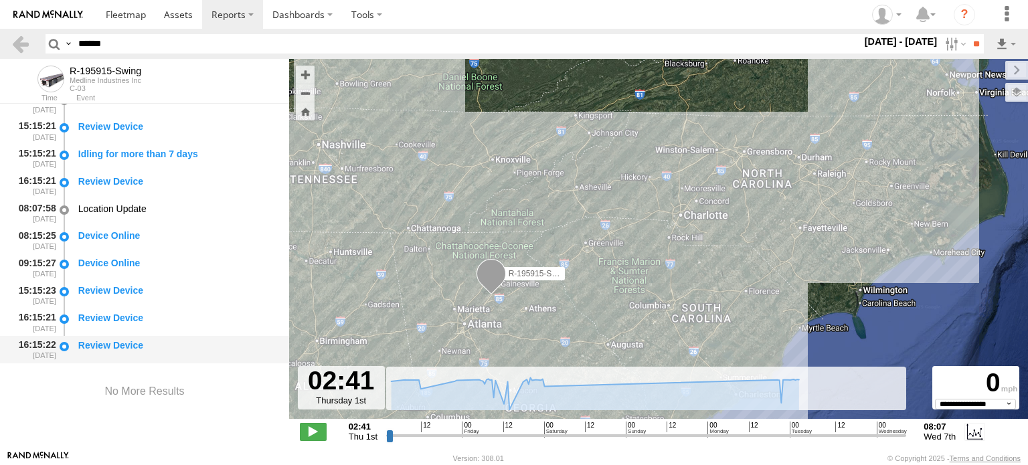
click at [112, 345] on div "Review Device" at bounding box center [177, 345] width 198 height 12
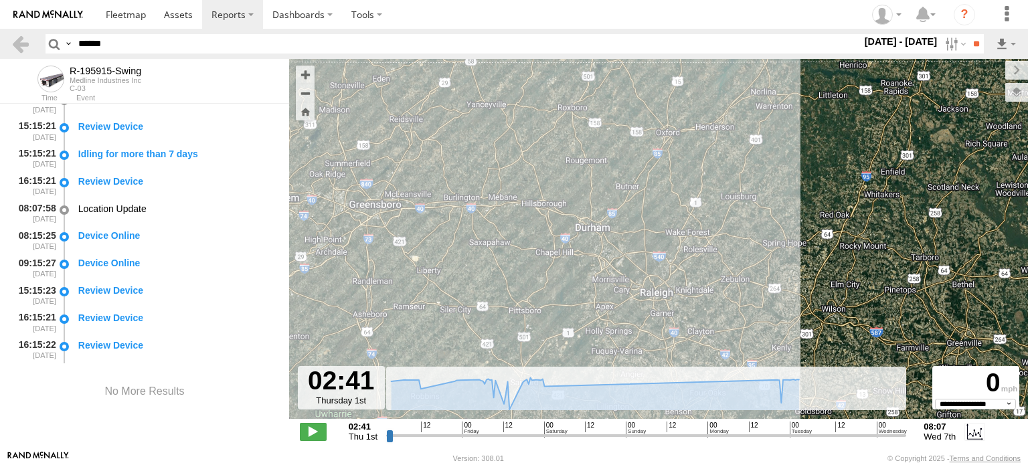
drag, startPoint x: 875, startPoint y: 155, endPoint x: 778, endPoint y: 267, distance: 148.9
click at [778, 267] on div "R-195915-Swing" at bounding box center [658, 246] width 739 height 374
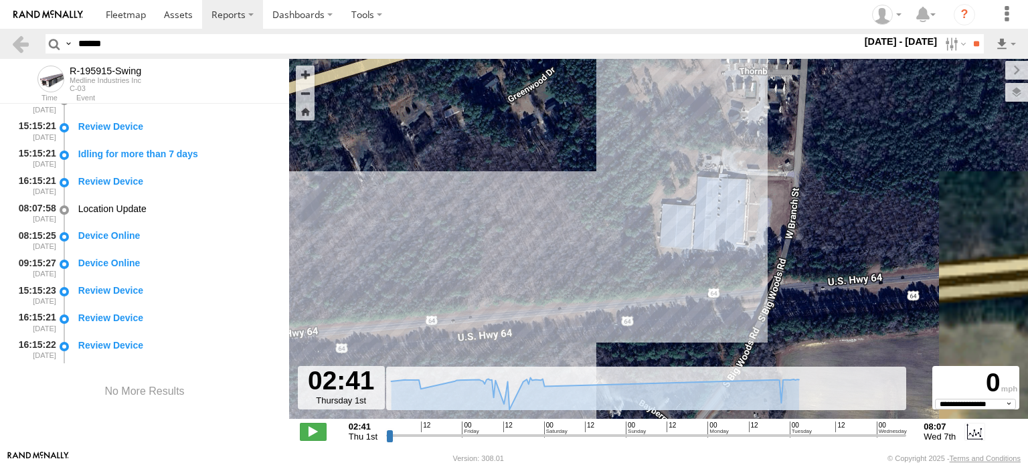
drag, startPoint x: 781, startPoint y: 145, endPoint x: 741, endPoint y: 231, distance: 94.3
click at [741, 231] on div "R-195915-Swing" at bounding box center [658, 246] width 739 height 374
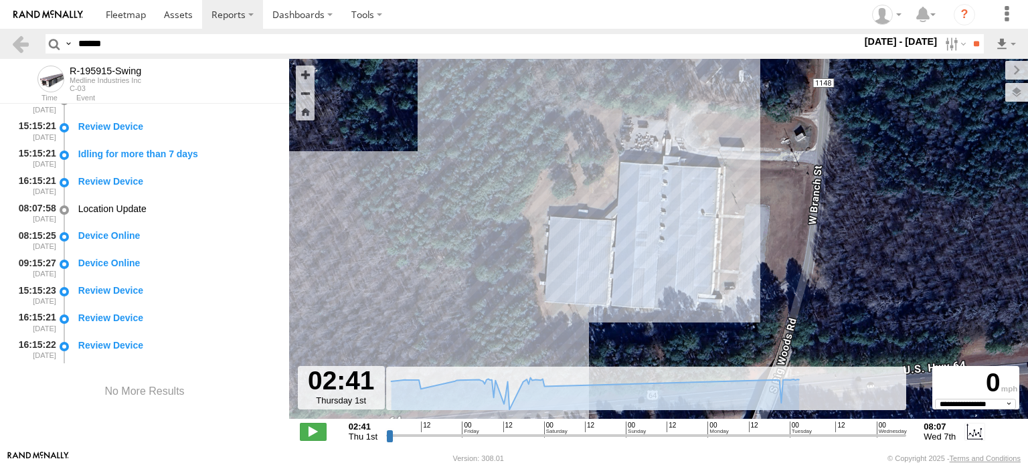
drag, startPoint x: 730, startPoint y: 192, endPoint x: 683, endPoint y: 209, distance: 50.4
click at [683, 209] on div "R-195915-Swing" at bounding box center [658, 246] width 739 height 374
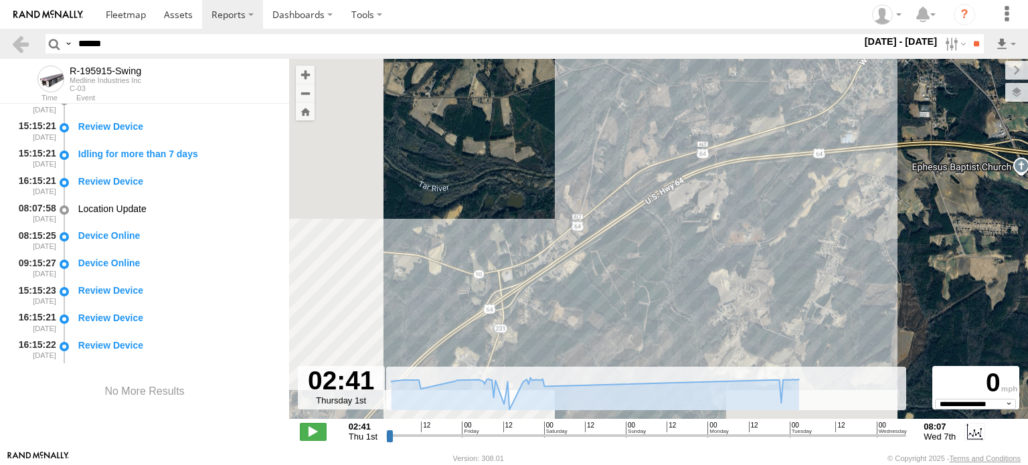
drag, startPoint x: 511, startPoint y: 232, endPoint x: 684, endPoint y: 155, distance: 189.0
click at [684, 155] on div "R-195915-Swing" at bounding box center [658, 246] width 739 height 374
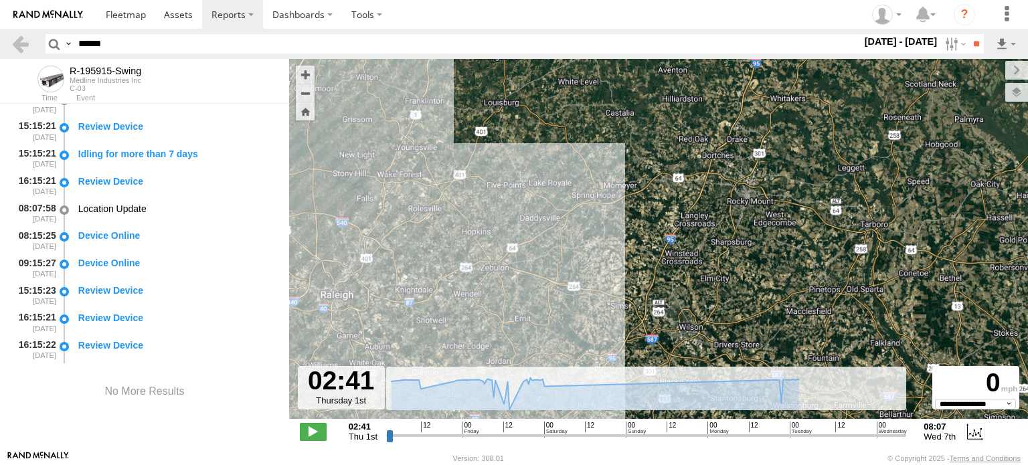
drag, startPoint x: 434, startPoint y: 221, endPoint x: 608, endPoint y: 155, distance: 185.9
click at [600, 160] on div "R-195915-Swing" at bounding box center [658, 246] width 739 height 374
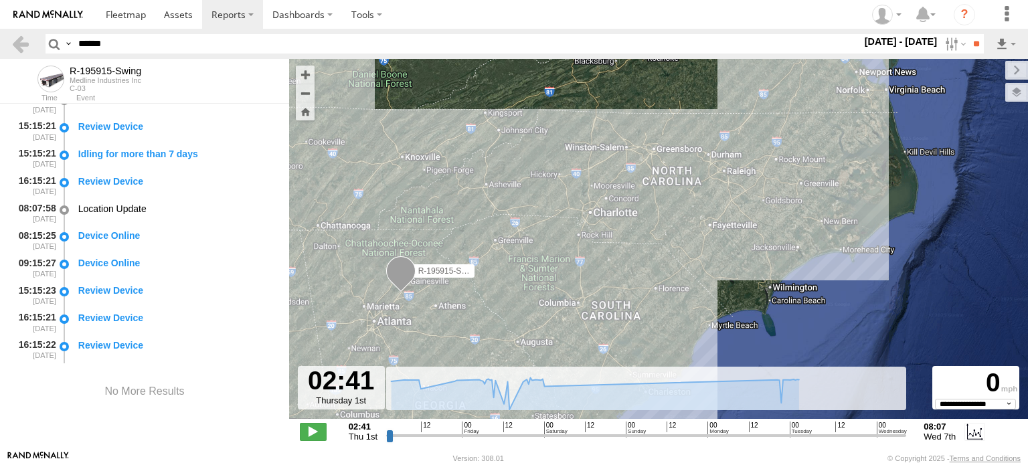
drag, startPoint x: 614, startPoint y: 242, endPoint x: 867, endPoint y: 193, distance: 257.6
click at [867, 193] on div "R-195915-Swing" at bounding box center [658, 246] width 739 height 374
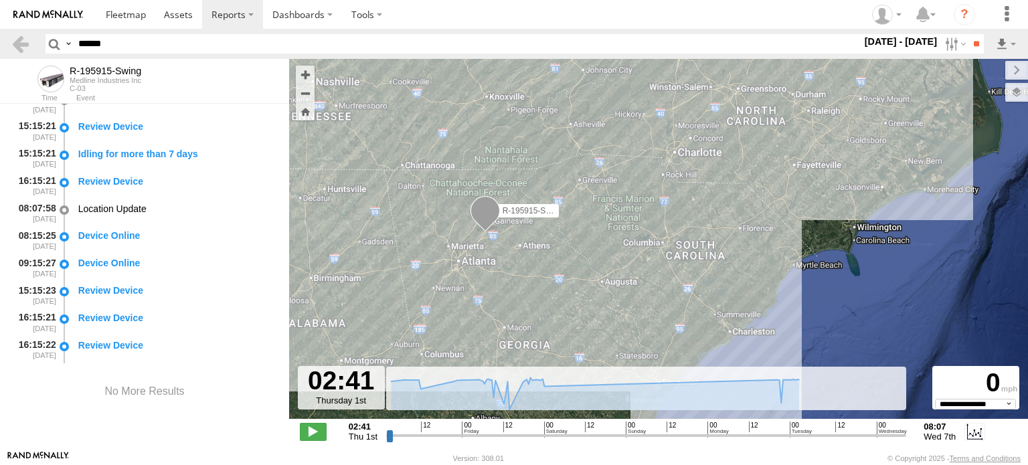
drag, startPoint x: 563, startPoint y: 234, endPoint x: 621, endPoint y: 197, distance: 68.3
click at [621, 197] on div "R-195915-Swing" at bounding box center [658, 246] width 739 height 374
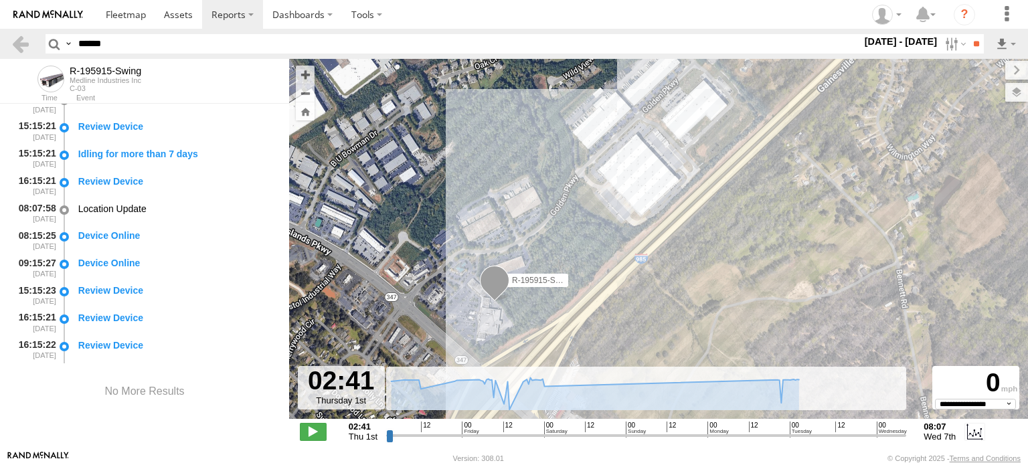
drag, startPoint x: 437, startPoint y: 231, endPoint x: 660, endPoint y: 173, distance: 230.3
click at [660, 173] on div "R-195915-Swing" at bounding box center [658, 246] width 739 height 374
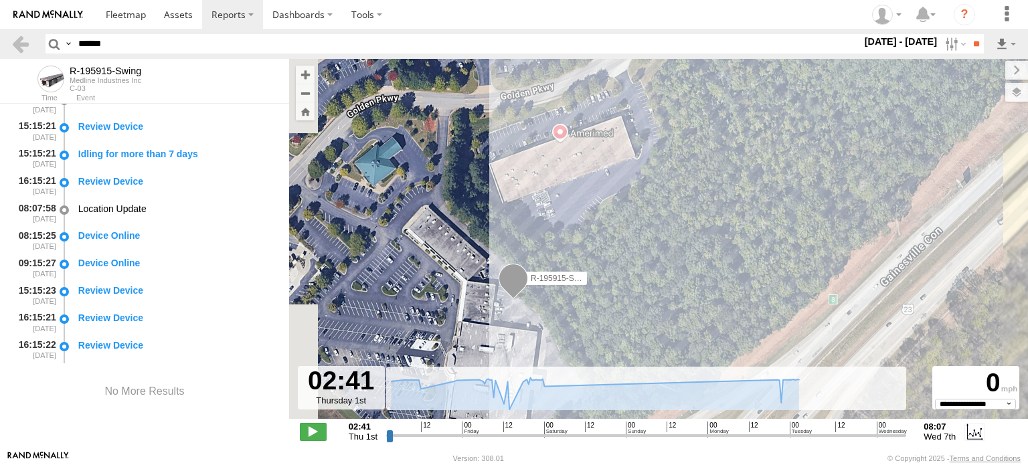
drag, startPoint x: 488, startPoint y: 258, endPoint x: 608, endPoint y: 137, distance: 170.8
click at [605, 139] on div "R-195915-Swing" at bounding box center [658, 246] width 739 height 374
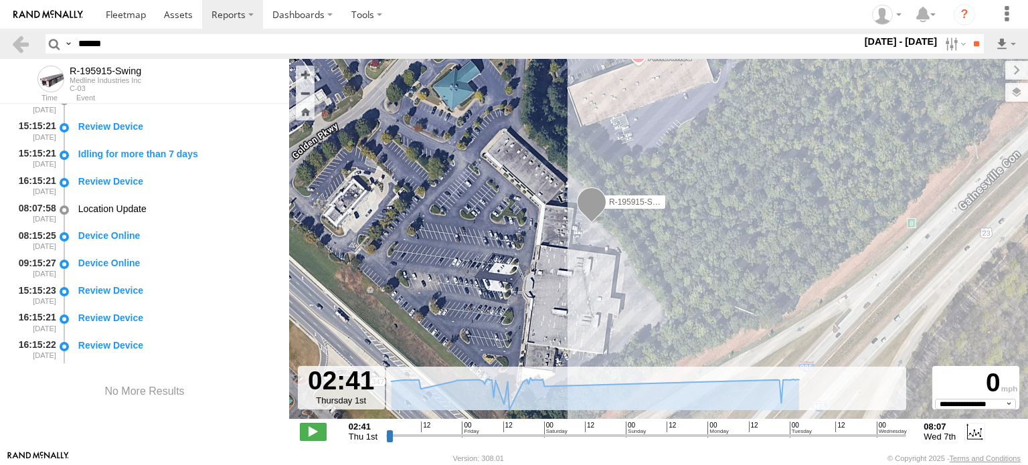
drag, startPoint x: 561, startPoint y: 316, endPoint x: 640, endPoint y: 246, distance: 104.7
click at [638, 247] on div "R-195915-Swing" at bounding box center [658, 246] width 739 height 374
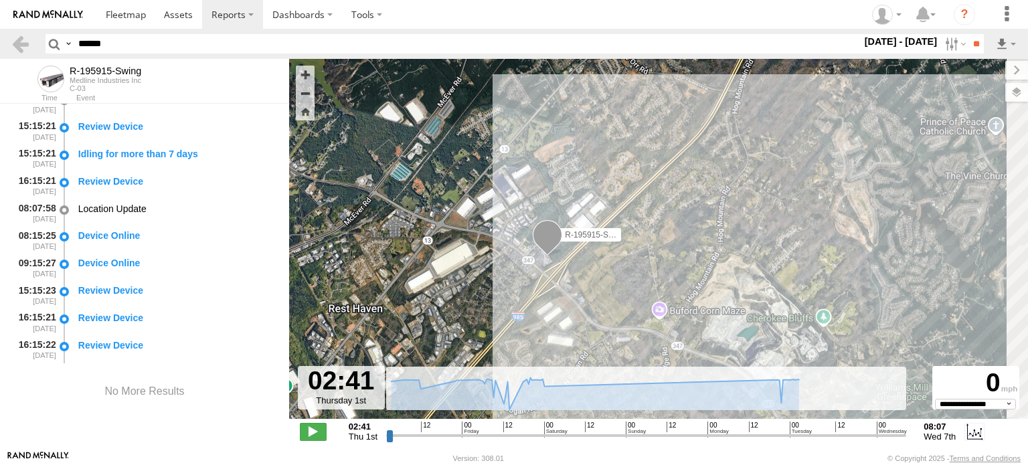
drag, startPoint x: 736, startPoint y: 224, endPoint x: 542, endPoint y: 202, distance: 195.3
click at [542, 203] on div "R-195915-Swing" at bounding box center [658, 246] width 739 height 374
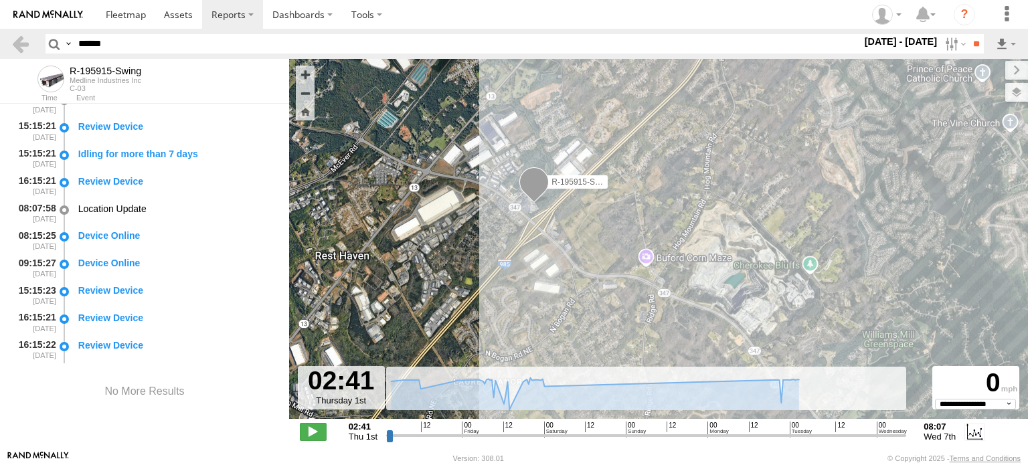
drag, startPoint x: 397, startPoint y: 190, endPoint x: 724, endPoint y: 208, distance: 327.7
click at [724, 208] on div "R-195915-Swing" at bounding box center [658, 246] width 739 height 374
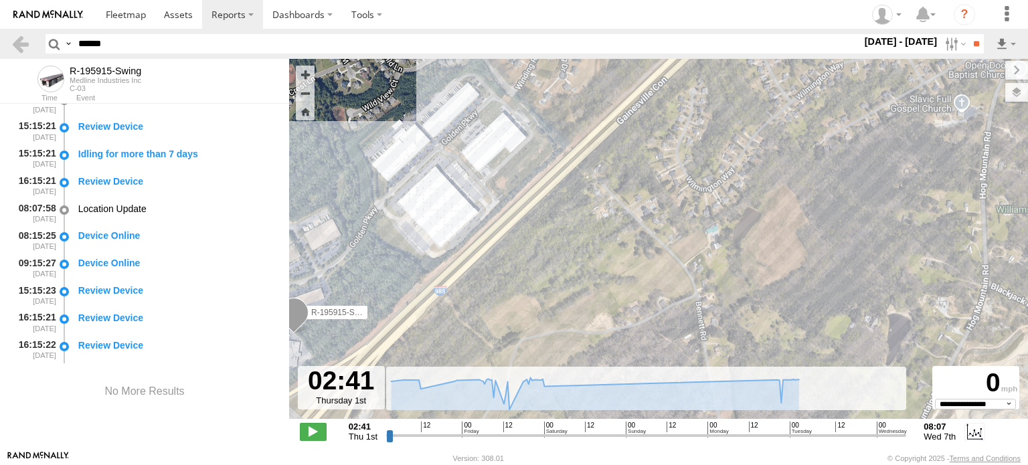
drag, startPoint x: 449, startPoint y: 137, endPoint x: 475, endPoint y: 197, distance: 65.6
click at [475, 197] on div "R-195915-Swing" at bounding box center [658, 246] width 739 height 374
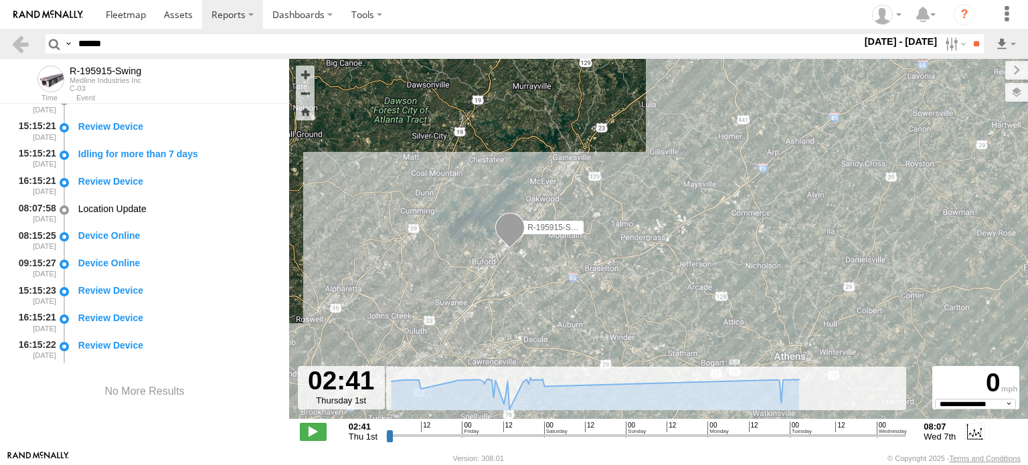
drag, startPoint x: 948, startPoint y: 211, endPoint x: 655, endPoint y: 246, distance: 294.6
click at [651, 252] on div "R-195915-Swing" at bounding box center [658, 246] width 739 height 374
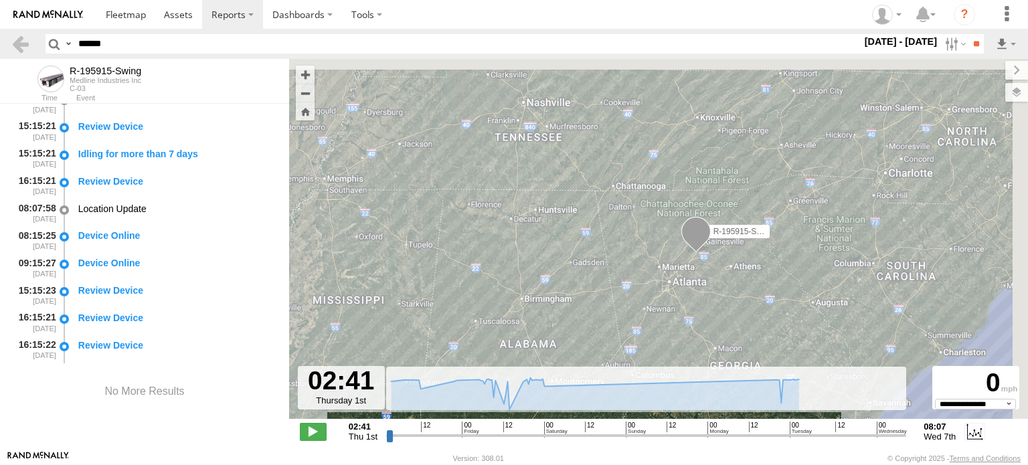
drag, startPoint x: 875, startPoint y: 207, endPoint x: 761, endPoint y: 250, distance: 121.5
click at [762, 250] on div "R-195915-Swing" at bounding box center [658, 246] width 739 height 374
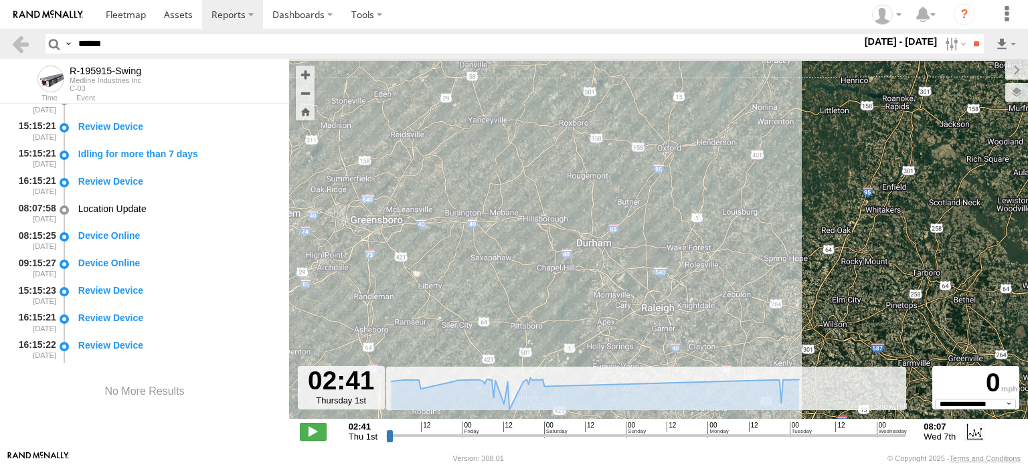
drag, startPoint x: 891, startPoint y: 137, endPoint x: 663, endPoint y: 240, distance: 250.1
click at [709, 256] on div "R-195915-Swing" at bounding box center [658, 246] width 739 height 374
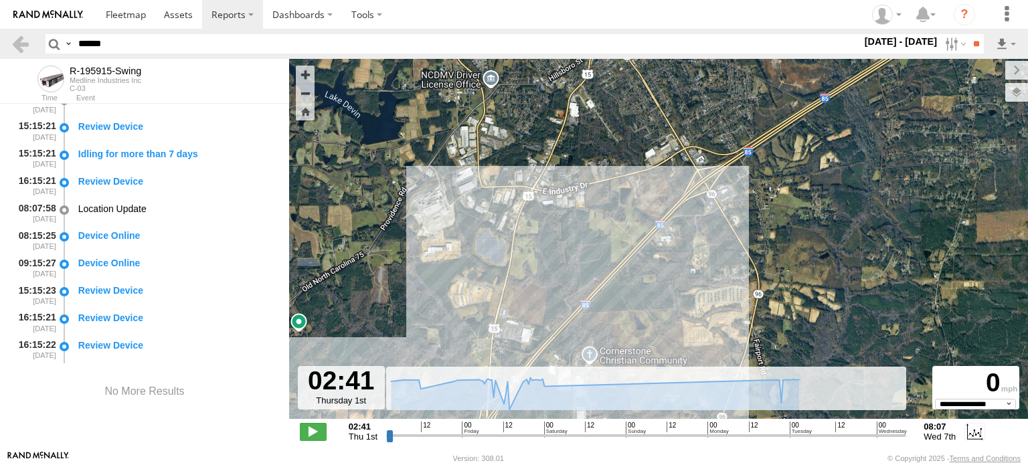
drag, startPoint x: 684, startPoint y: 121, endPoint x: 705, endPoint y: 224, distance: 105.3
click at [705, 224] on div "R-195915-Swing" at bounding box center [658, 246] width 739 height 374
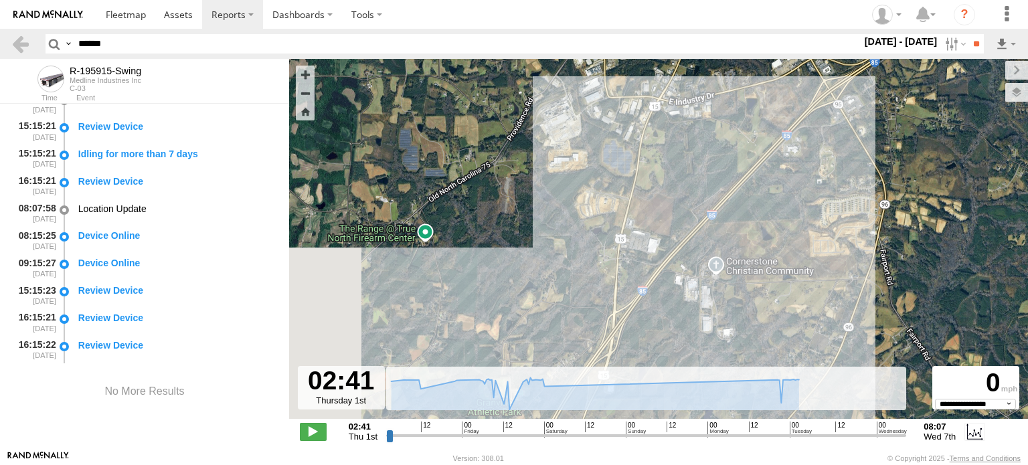
drag, startPoint x: 710, startPoint y: 305, endPoint x: 817, endPoint y: 165, distance: 176.1
click at [817, 165] on div "R-195915-Swing" at bounding box center [658, 246] width 739 height 374
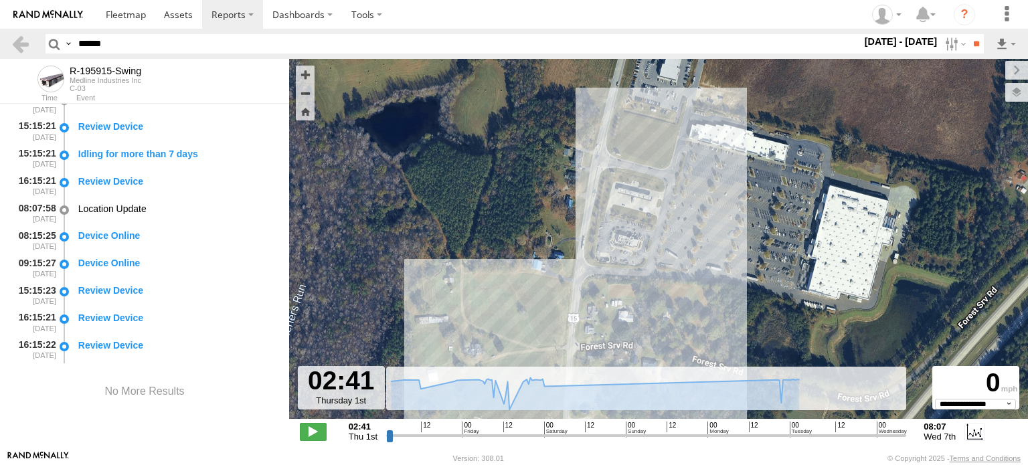
click at [668, 250] on div "R-195915-Swing" at bounding box center [658, 246] width 739 height 374
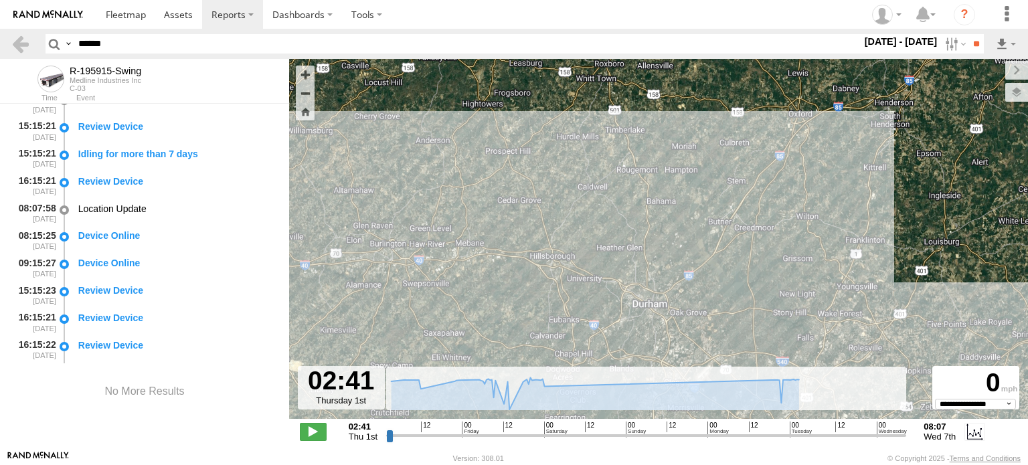
drag, startPoint x: 683, startPoint y: 250, endPoint x: 691, endPoint y: 159, distance: 91.4
click at [691, 159] on div "R-195915-Swing" at bounding box center [658, 246] width 739 height 374
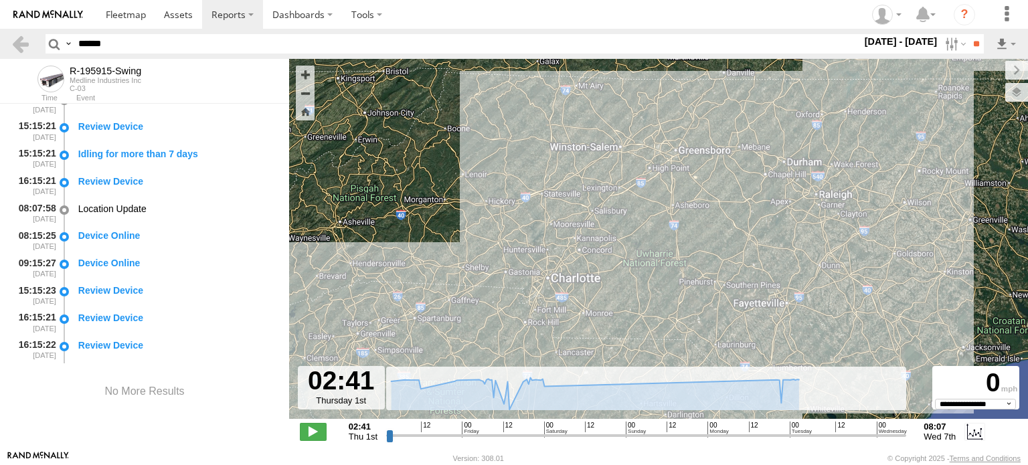
drag, startPoint x: 694, startPoint y: 227, endPoint x: 756, endPoint y: 175, distance: 80.8
click at [754, 179] on div "R-195915-Swing" at bounding box center [658, 246] width 739 height 374
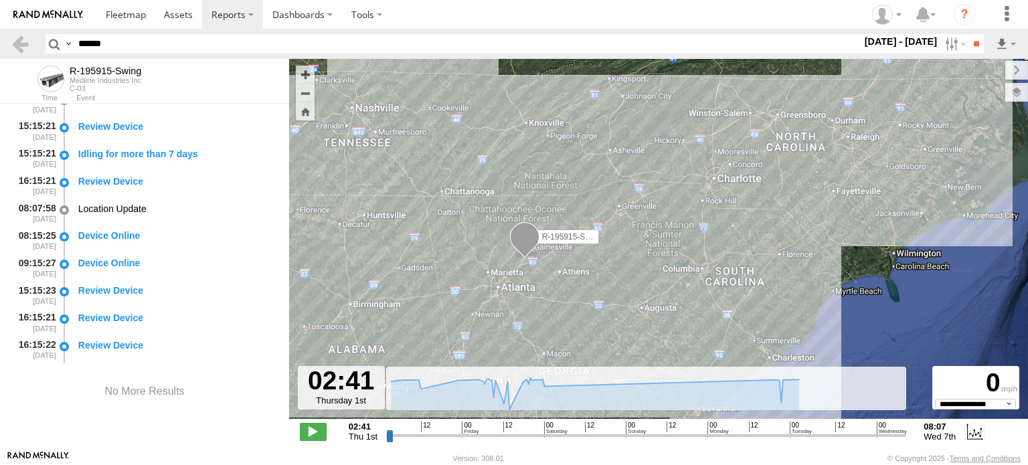
drag, startPoint x: 616, startPoint y: 159, endPoint x: 614, endPoint y: 110, distance: 48.9
click at [614, 110] on div "R-195915-Swing" at bounding box center [658, 246] width 739 height 374
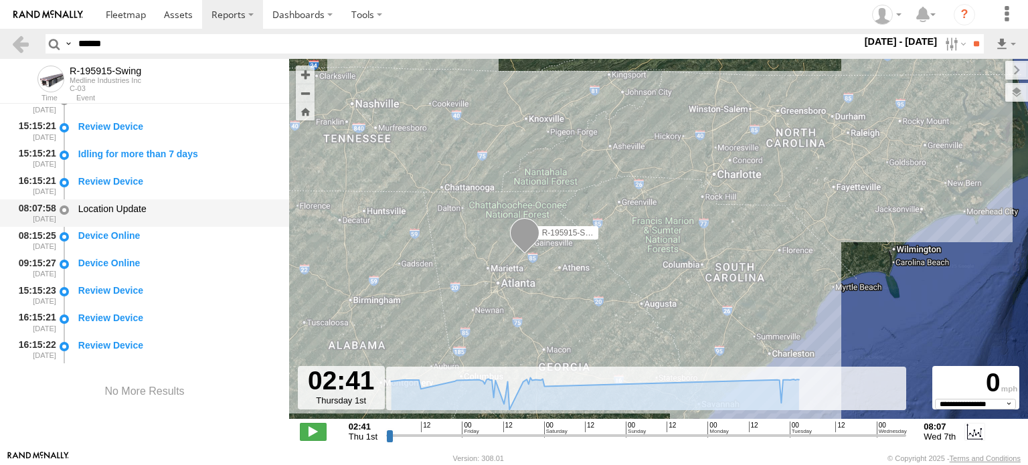
scroll to position [1633, 0]
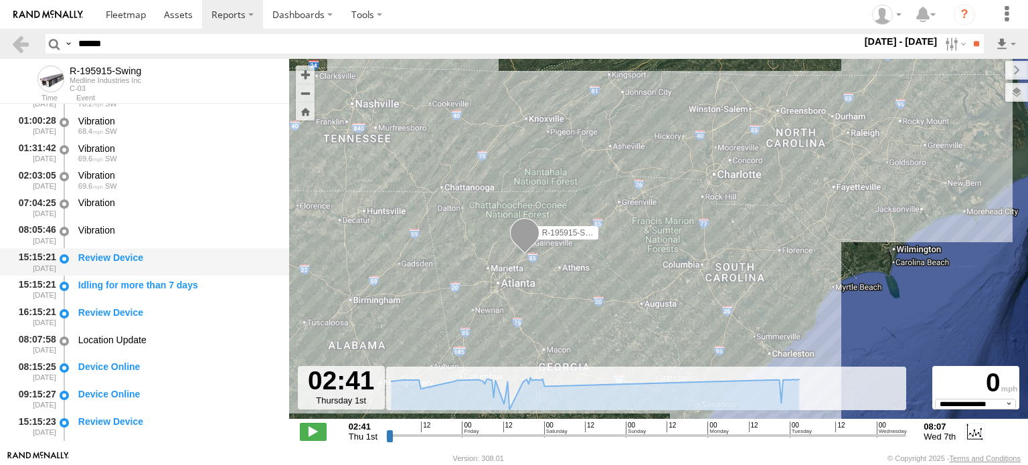
click at [149, 256] on div "Review Device" at bounding box center [177, 258] width 198 height 12
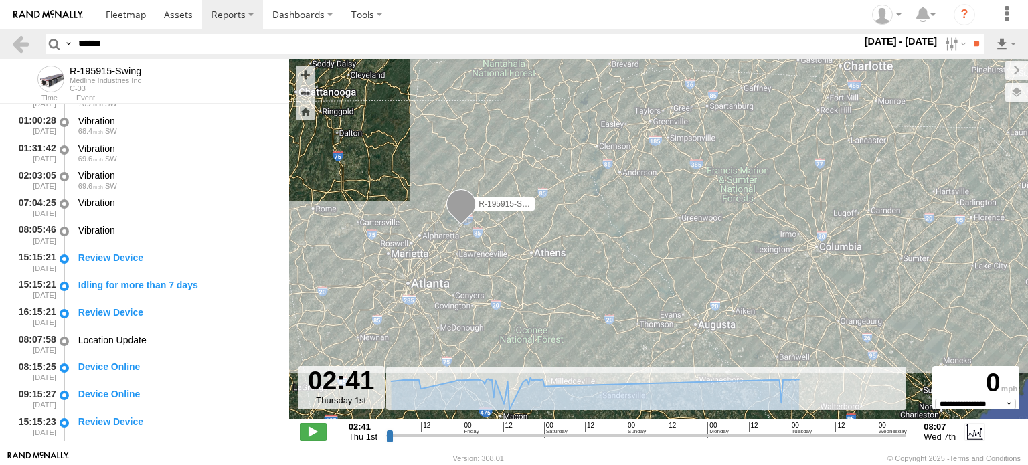
drag, startPoint x: 606, startPoint y: 251, endPoint x: 677, endPoint y: 183, distance: 98.0
click at [677, 183] on div "R-195915-Swing" at bounding box center [658, 246] width 739 height 374
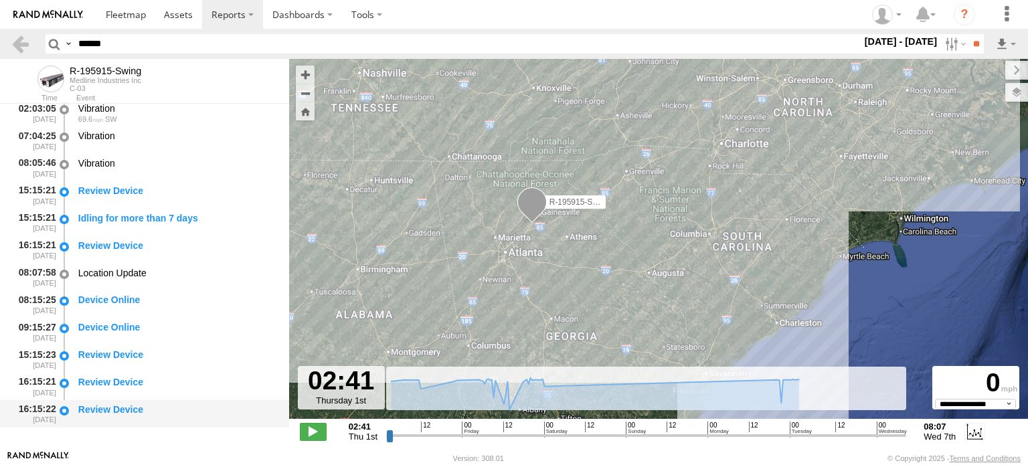
scroll to position [1767, 0]
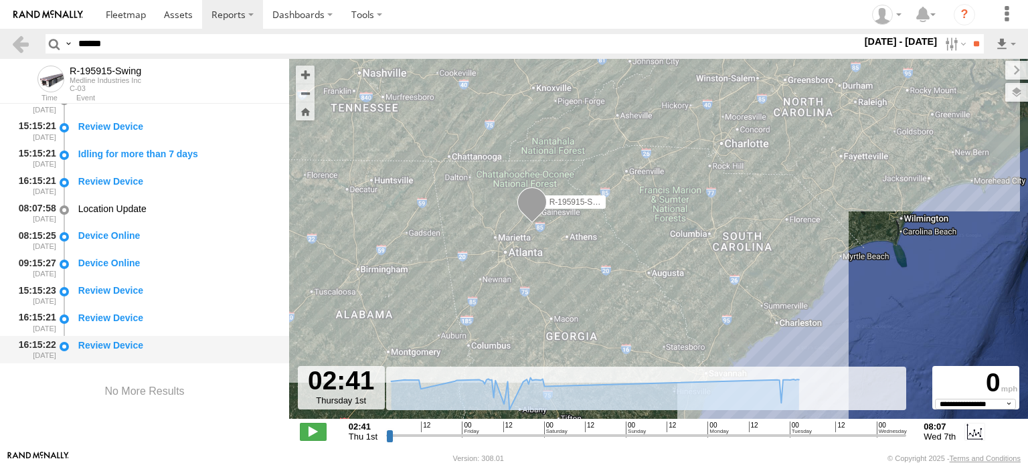
click at [110, 339] on div "Review Device" at bounding box center [177, 345] width 198 height 12
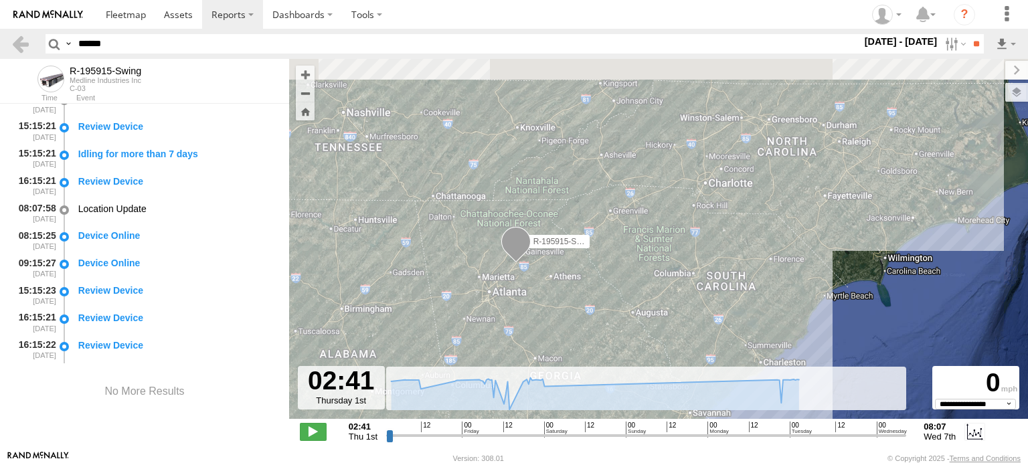
drag, startPoint x: 779, startPoint y: 149, endPoint x: 757, endPoint y: 197, distance: 53.6
click at [757, 197] on div "R-195915-Swing" at bounding box center [658, 246] width 739 height 374
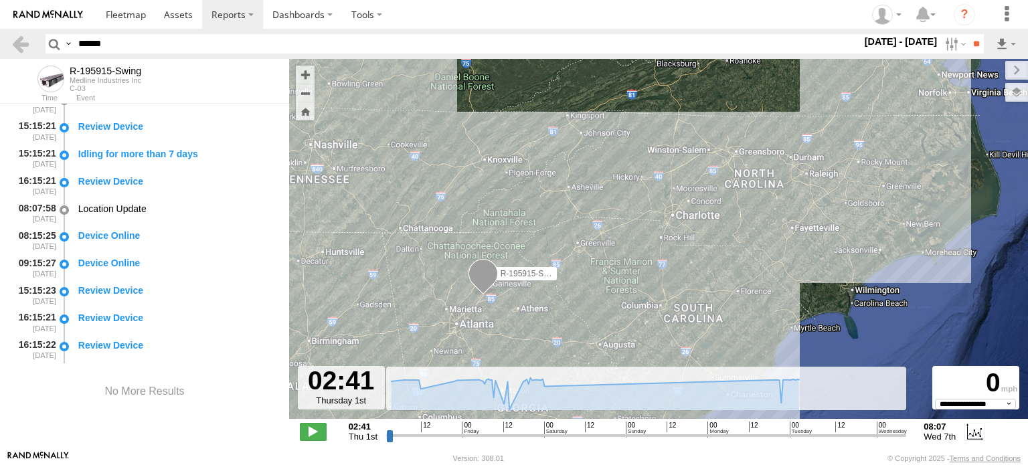
drag, startPoint x: 844, startPoint y: 124, endPoint x: 797, endPoint y: 153, distance: 55.5
click at [798, 153] on div "R-195915-Swing" at bounding box center [658, 246] width 739 height 374
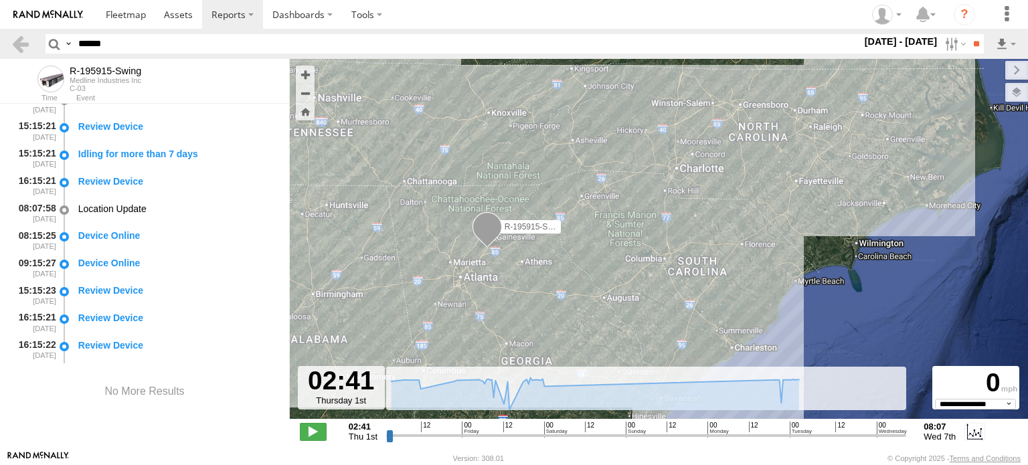
drag, startPoint x: 539, startPoint y: 250, endPoint x: 750, endPoint y: 130, distance: 242.1
click at [750, 130] on div "R-195915-Swing" at bounding box center [658, 246] width 739 height 374
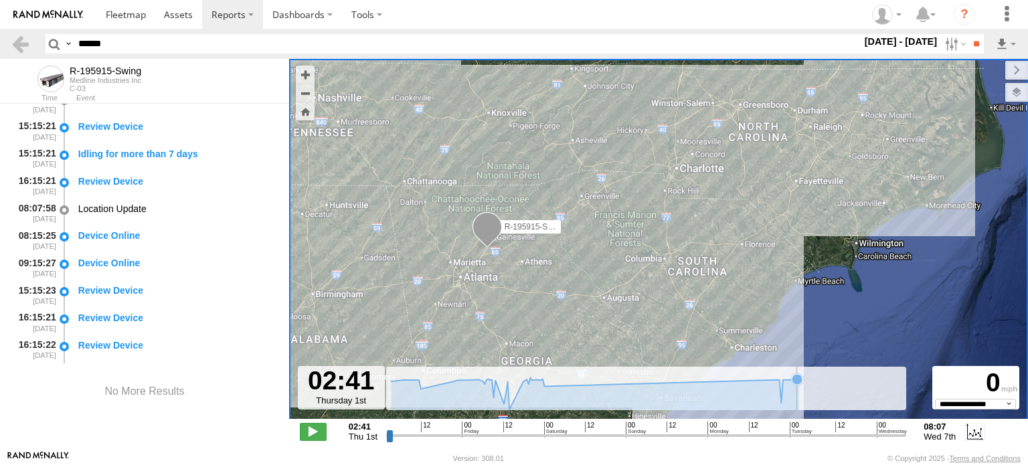
click at [797, 393] on icon at bounding box center [595, 393] width 408 height 32
click at [803, 395] on rect at bounding box center [646, 388] width 521 height 43
click at [797, 380] on icon at bounding box center [797, 379] width 11 height 11
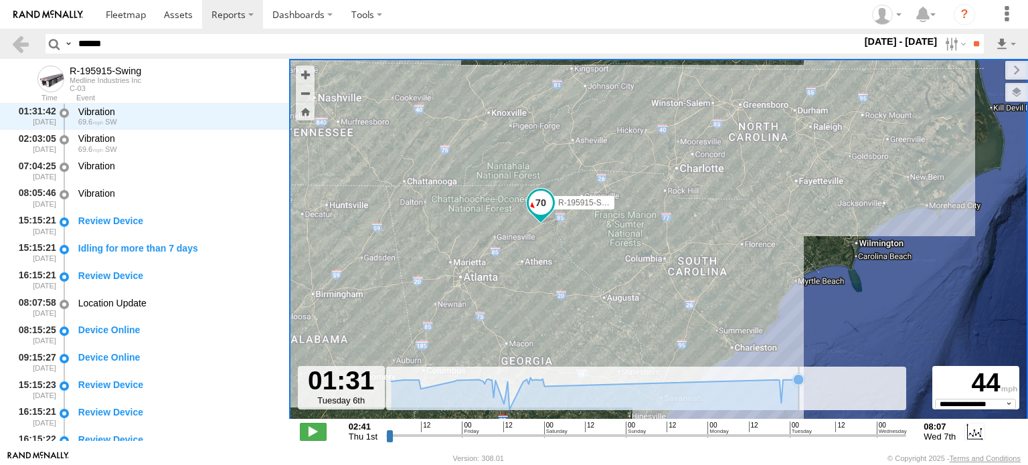
click at [803, 381] on icon at bounding box center [798, 379] width 13 height 13
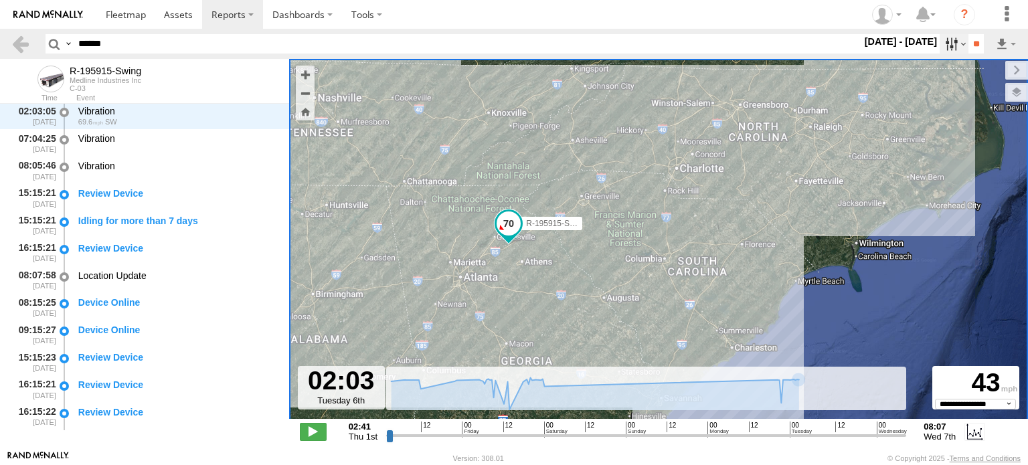
click at [940, 45] on label at bounding box center [953, 43] width 29 height 19
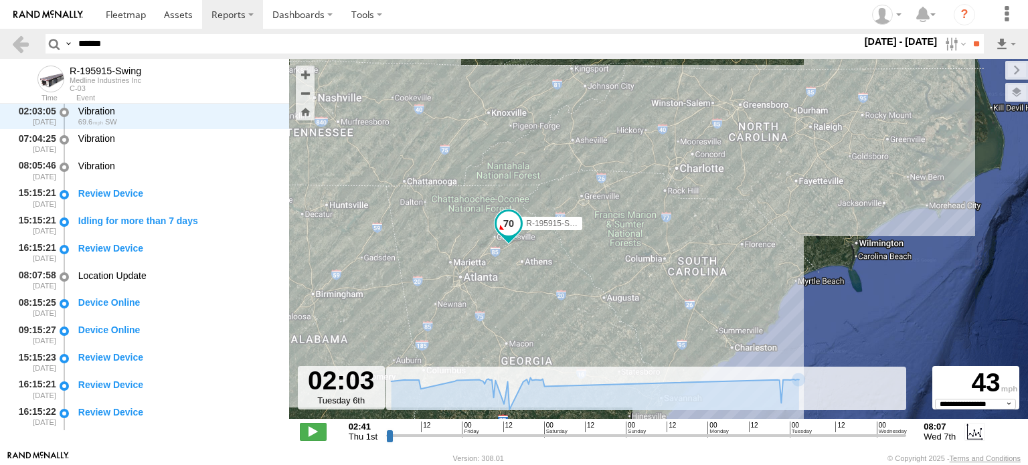
click at [0, 0] on label at bounding box center [0, 0] width 0 height 0
click at [968, 45] on input "**" at bounding box center [975, 43] width 15 height 19
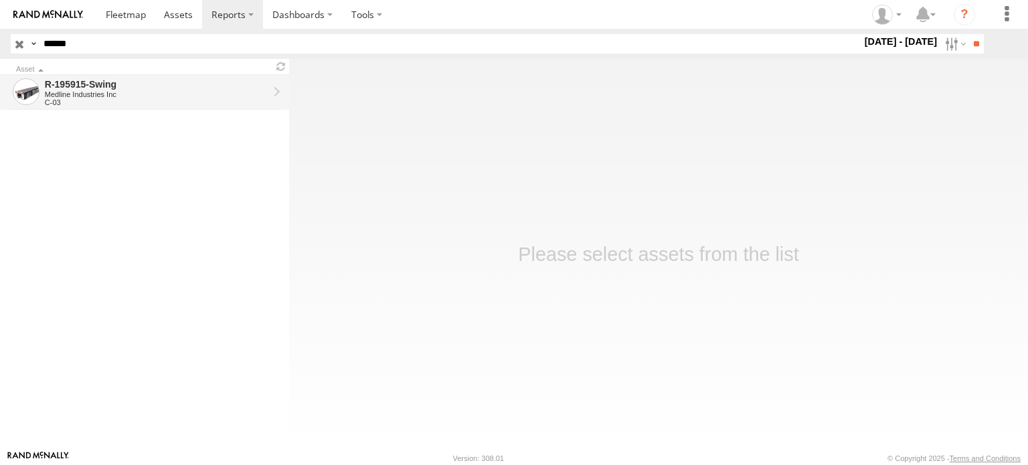
click at [250, 89] on div "R-195915-Swing" at bounding box center [156, 84] width 223 height 12
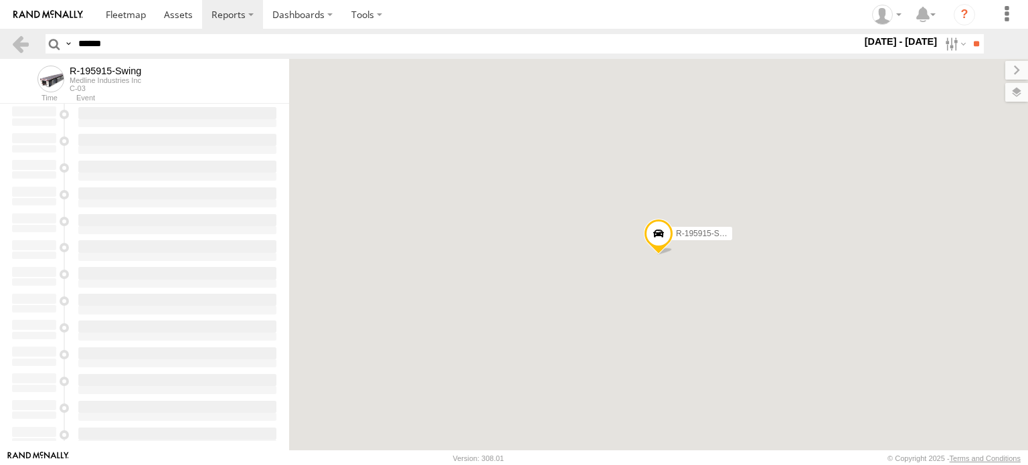
type input "**********"
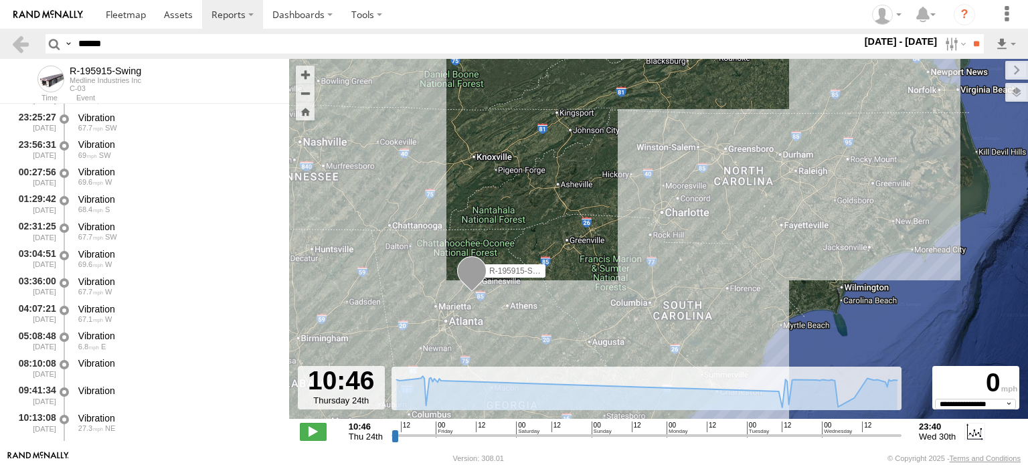
scroll to position [1931, 0]
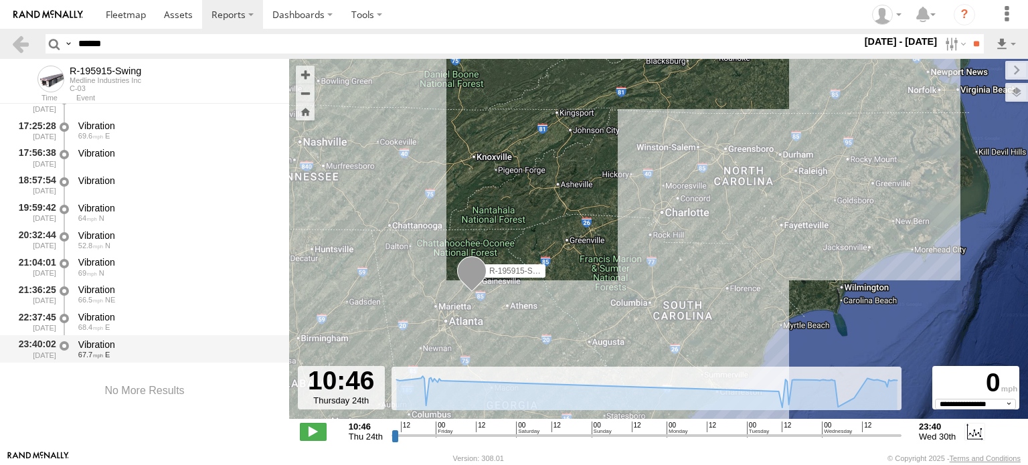
click at [150, 351] on div "67.7 E" at bounding box center [177, 355] width 198 height 8
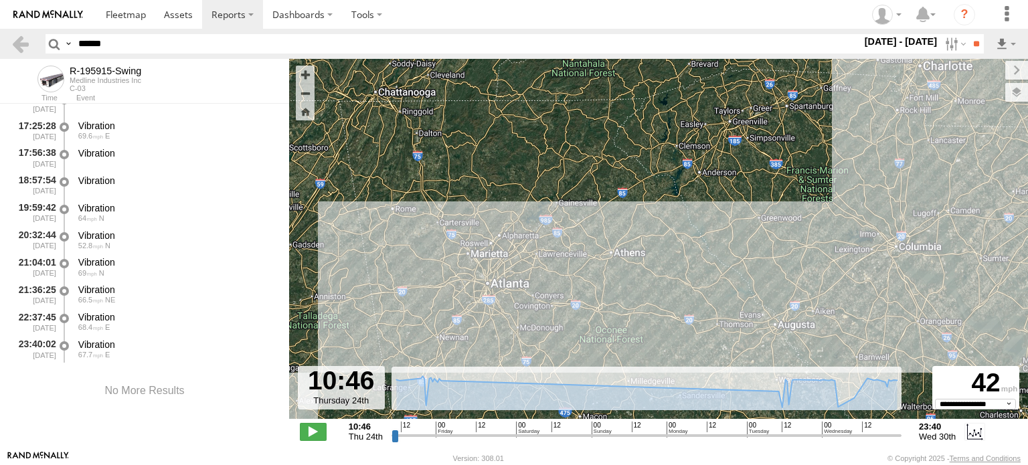
drag, startPoint x: 650, startPoint y: 240, endPoint x: 612, endPoint y: 155, distance: 94.0
click at [629, 161] on div "R-195915-Swing" at bounding box center [658, 246] width 739 height 374
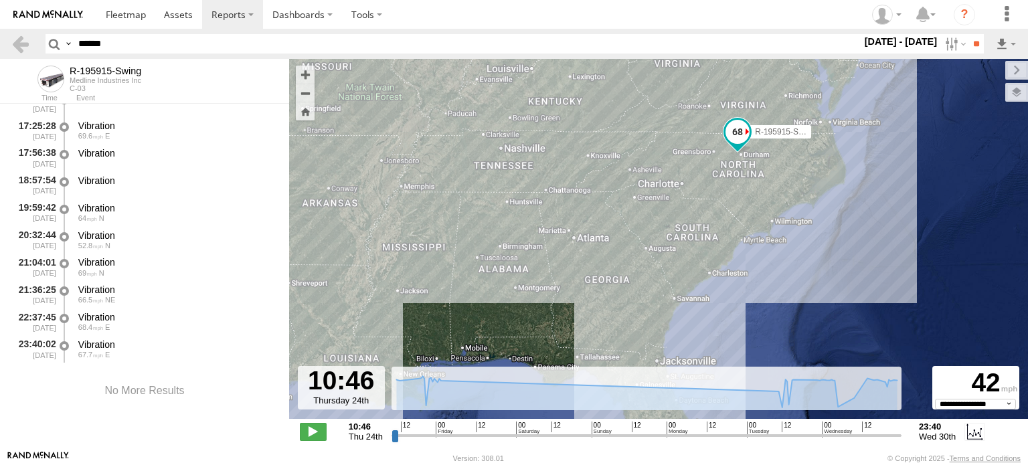
drag, startPoint x: 737, startPoint y: 183, endPoint x: 691, endPoint y: 218, distance: 58.8
click at [691, 218] on div "R-195915-Swing" at bounding box center [658, 246] width 739 height 374
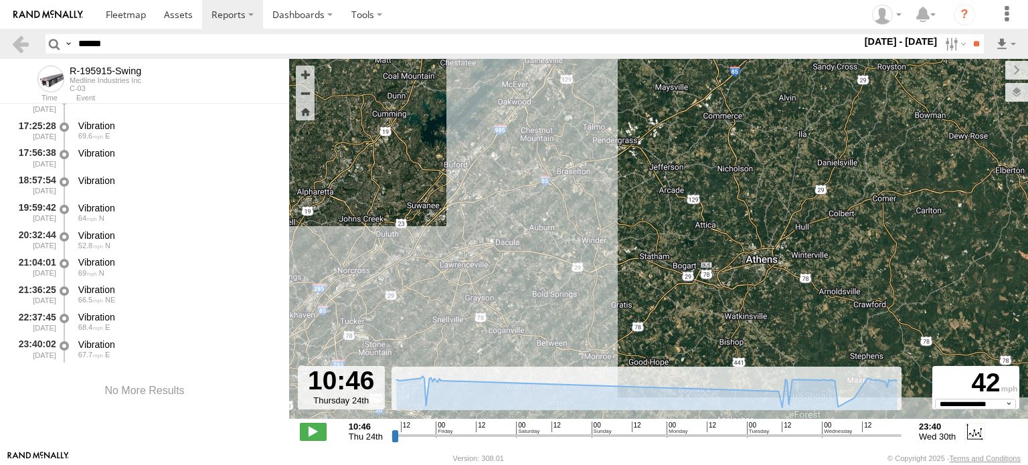
drag, startPoint x: 570, startPoint y: 187, endPoint x: 570, endPoint y: 213, distance: 26.1
click at [570, 213] on div "R-195915-Swing" at bounding box center [658, 246] width 739 height 374
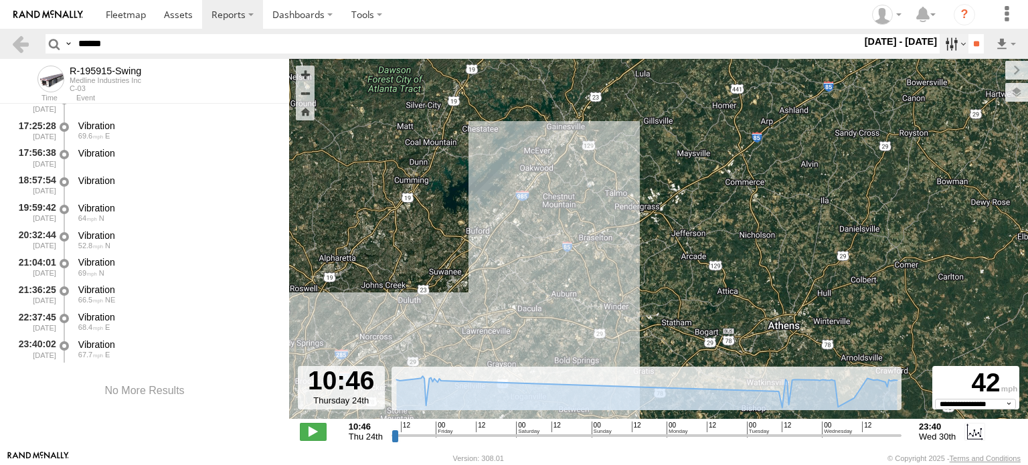
click at [940, 39] on label at bounding box center [953, 43] width 29 height 19
click at [940, 49] on label "[DATE] - [DATE]" at bounding box center [901, 41] width 78 height 15
click at [939, 38] on label at bounding box center [953, 43] width 29 height 19
click at [0, 0] on label at bounding box center [0, 0] width 0 height 0
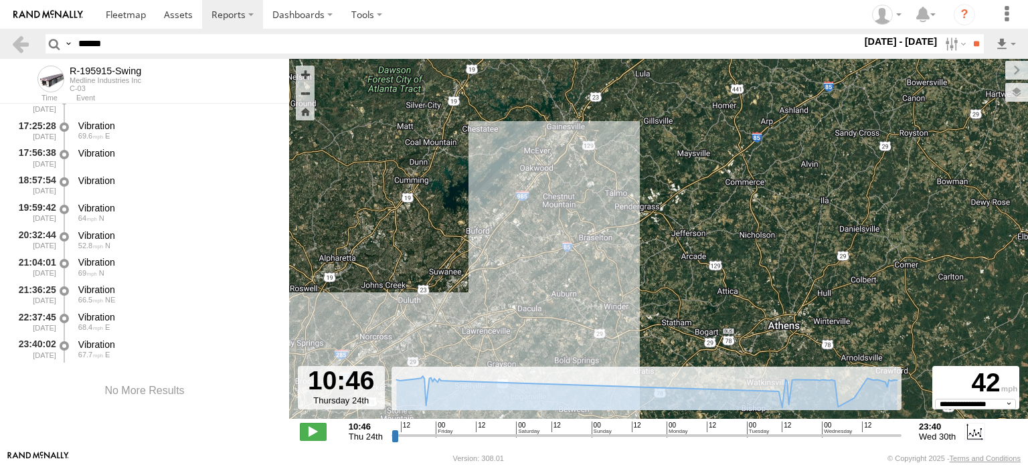
click at [0, 0] on label at bounding box center [0, 0] width 0 height 0
click at [974, 40] on input "**" at bounding box center [975, 43] width 15 height 19
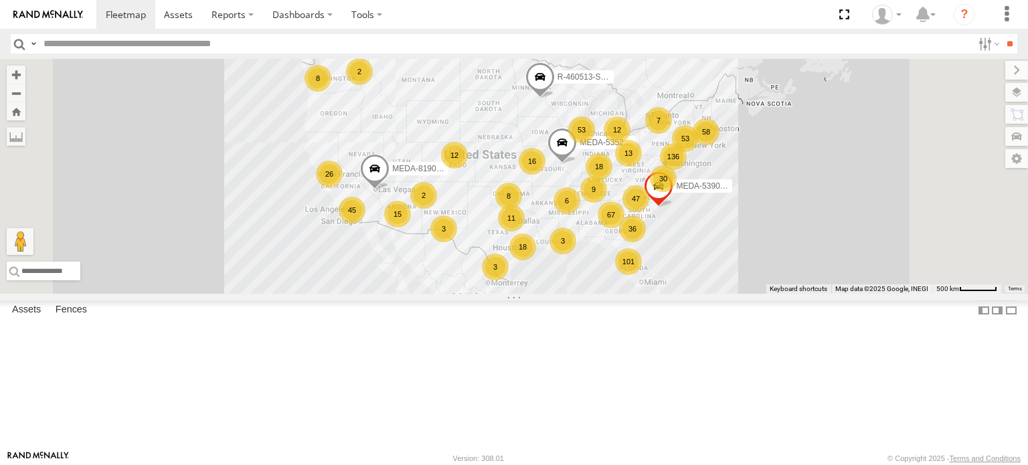
click at [132, 41] on input "text" at bounding box center [505, 43] width 934 height 19
type input "******"
click at [1002, 34] on input "**" at bounding box center [1009, 43] width 15 height 19
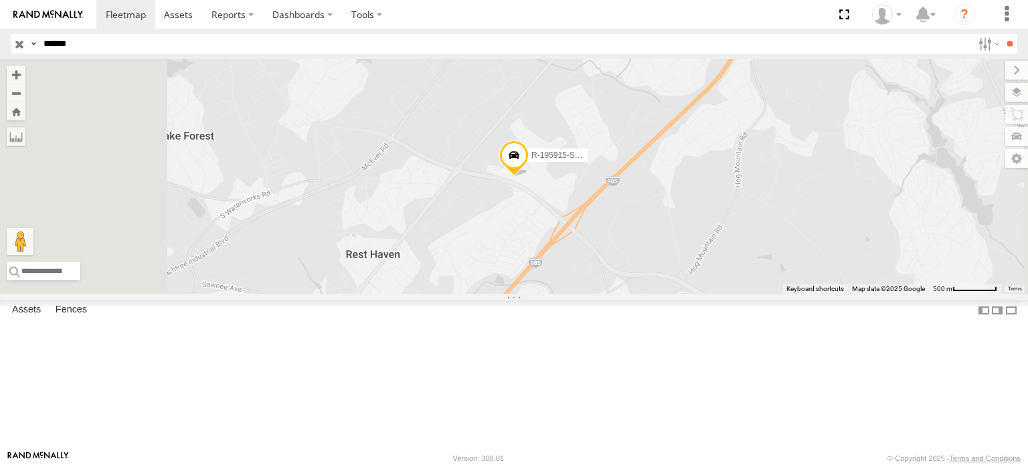
click at [0, 0] on div "R-195915-Swing" at bounding box center [0, 0] width 0 height 0
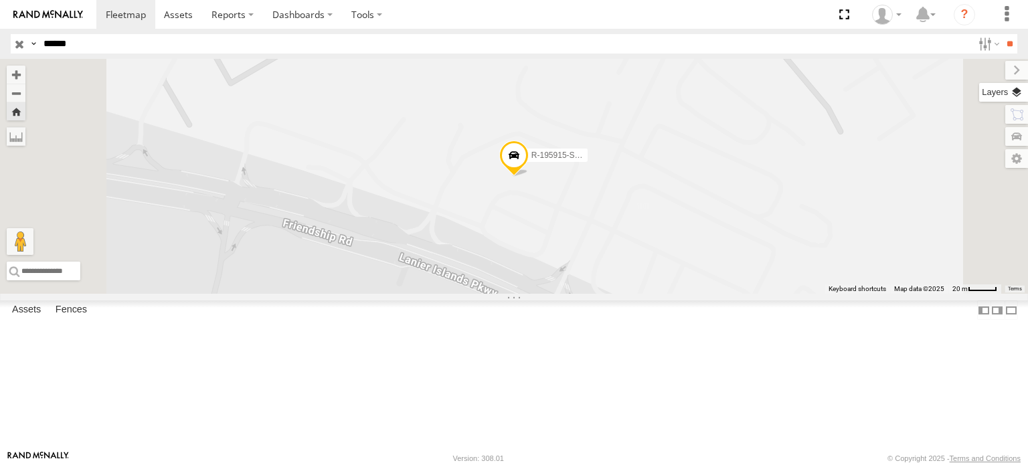
click at [1020, 90] on label at bounding box center [1003, 92] width 49 height 19
click at [0, 0] on span "Basemaps" at bounding box center [0, 0] width 0 height 0
click at [0, 0] on span "Satellite + Roadmap" at bounding box center [0, 0] width 0 height 0
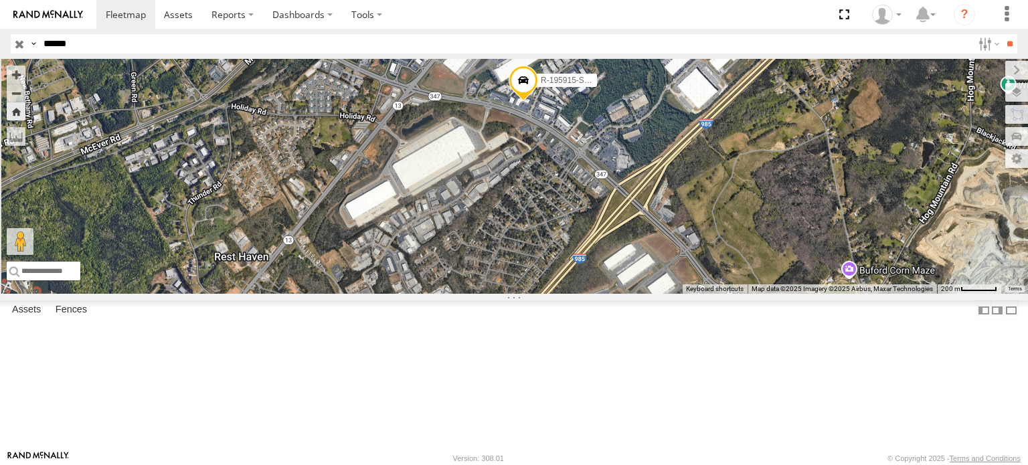
drag, startPoint x: 653, startPoint y: 277, endPoint x: 670, endPoint y: 185, distance: 93.8
click at [670, 185] on div "R-195915-Swing" at bounding box center [514, 176] width 1028 height 235
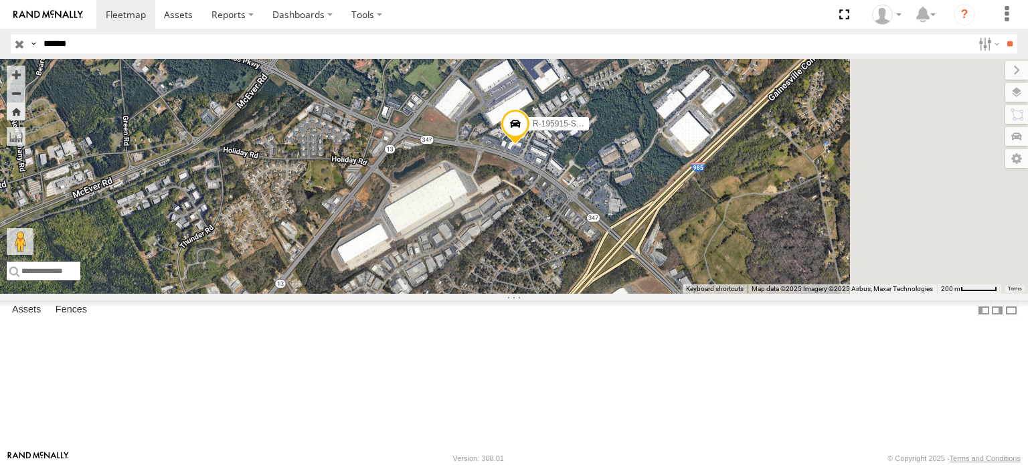
drag, startPoint x: 721, startPoint y: 180, endPoint x: 674, endPoint y: 254, distance: 87.6
click at [674, 254] on div "R-195915-Swing" at bounding box center [514, 176] width 1028 height 235
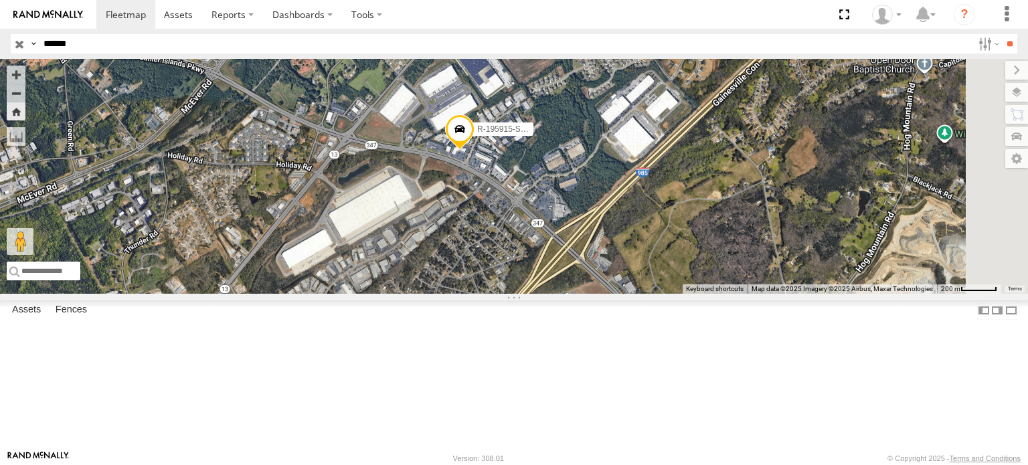
drag, startPoint x: 663, startPoint y: 246, endPoint x: 622, endPoint y: 243, distance: 41.6
click at [622, 243] on div "R-195915-Swing" at bounding box center [514, 176] width 1028 height 235
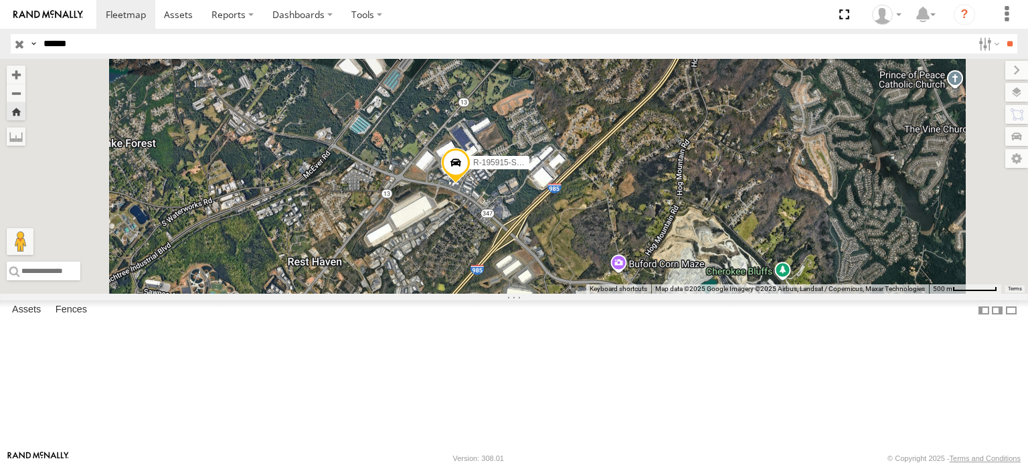
drag, startPoint x: 636, startPoint y: 229, endPoint x: 685, endPoint y: 288, distance: 76.6
click at [685, 288] on div "R-195915-Swing" at bounding box center [514, 176] width 1028 height 235
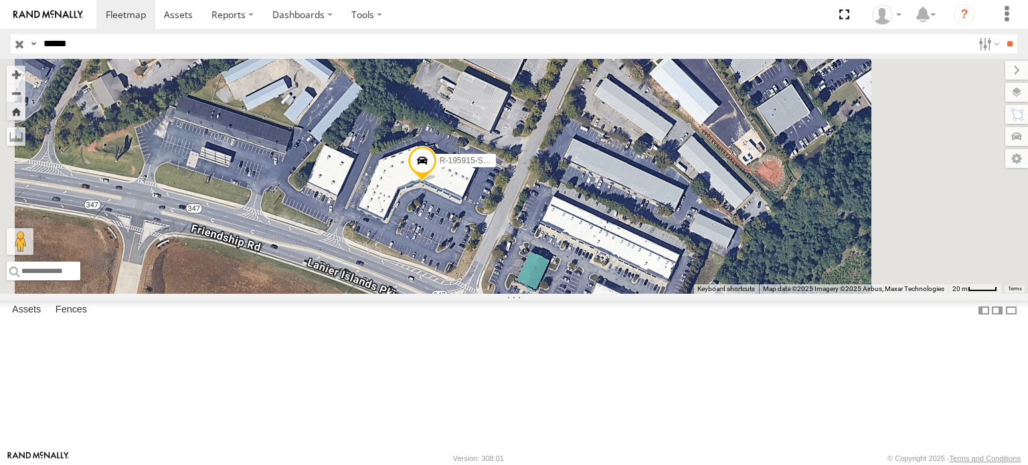
click at [437, 182] on span at bounding box center [422, 164] width 29 height 36
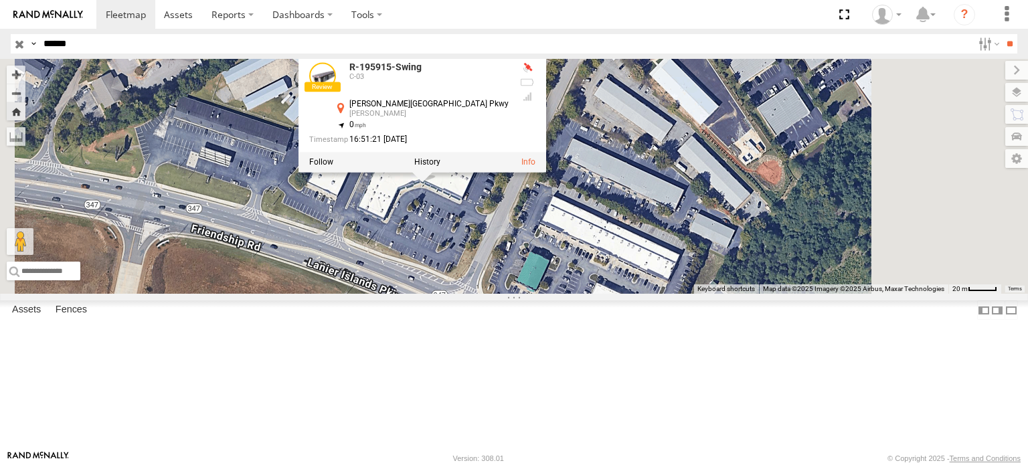
click at [613, 288] on div "R-195915-Swing R-195915-Swing C-03 Lanier Islands Pkwy Buford 34.14521 , -83.95…" at bounding box center [514, 176] width 1028 height 235
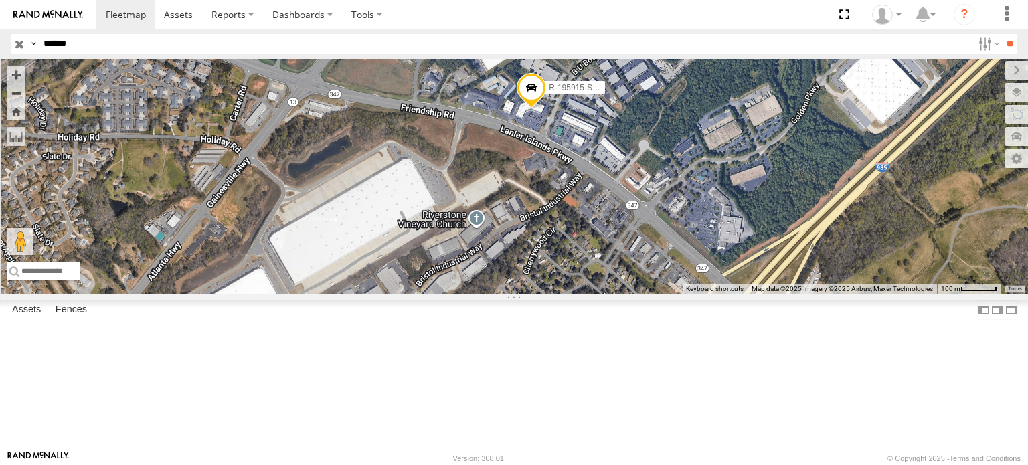
drag, startPoint x: 640, startPoint y: 240, endPoint x: 675, endPoint y: 288, distance: 58.5
click at [675, 288] on div "R-195915-Swing" at bounding box center [514, 176] width 1028 height 235
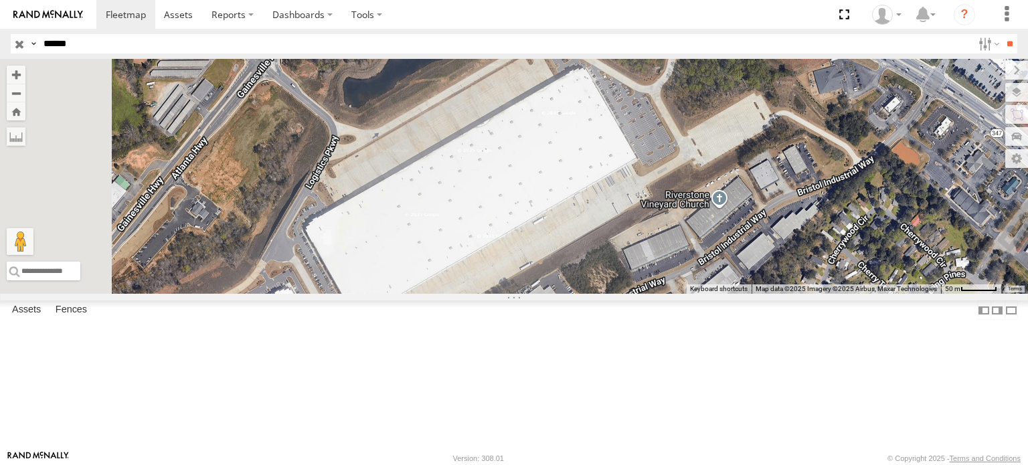
drag, startPoint x: 610, startPoint y: 246, endPoint x: 736, endPoint y: 187, distance: 138.9
click at [736, 187] on div "R-195915-Swing" at bounding box center [514, 176] width 1028 height 235
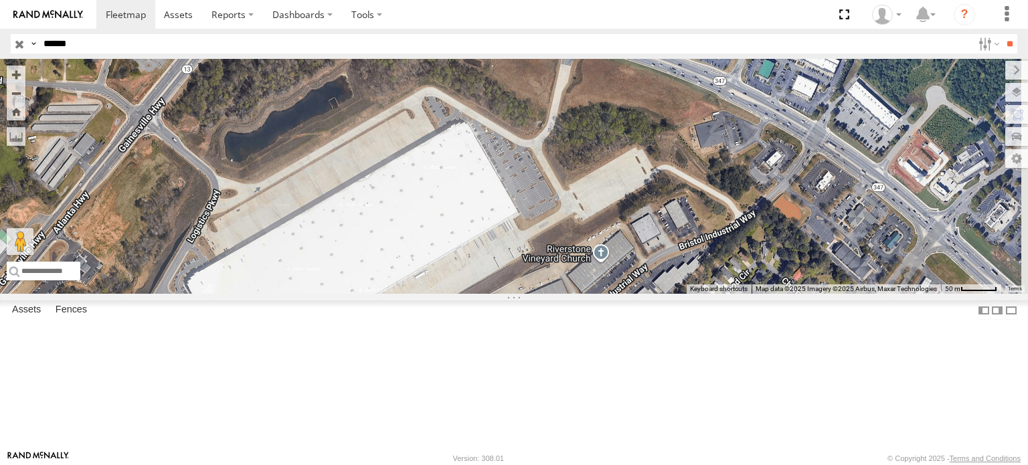
drag, startPoint x: 551, startPoint y: 276, endPoint x: 472, endPoint y: 316, distance: 89.2
click at [472, 294] on div "R-195915-Swing" at bounding box center [514, 176] width 1028 height 235
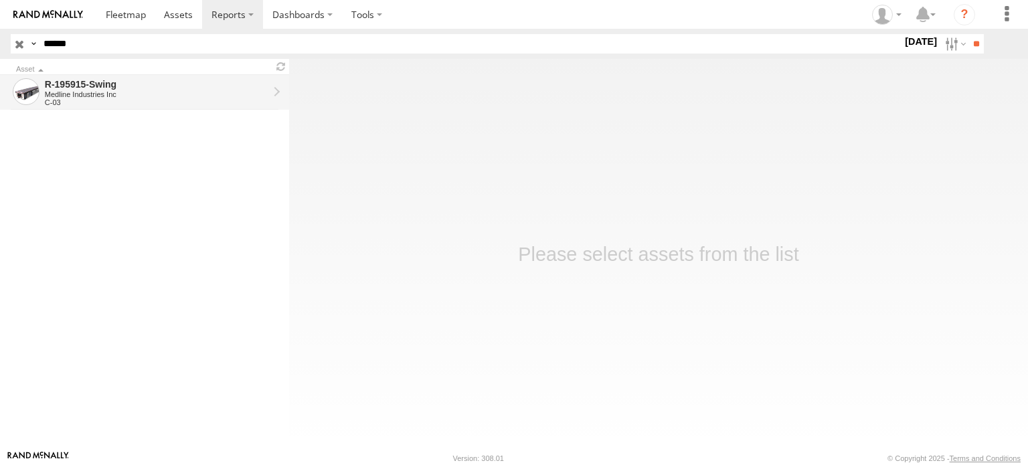
click at [131, 80] on div "R-195915-Swing" at bounding box center [156, 84] width 223 height 12
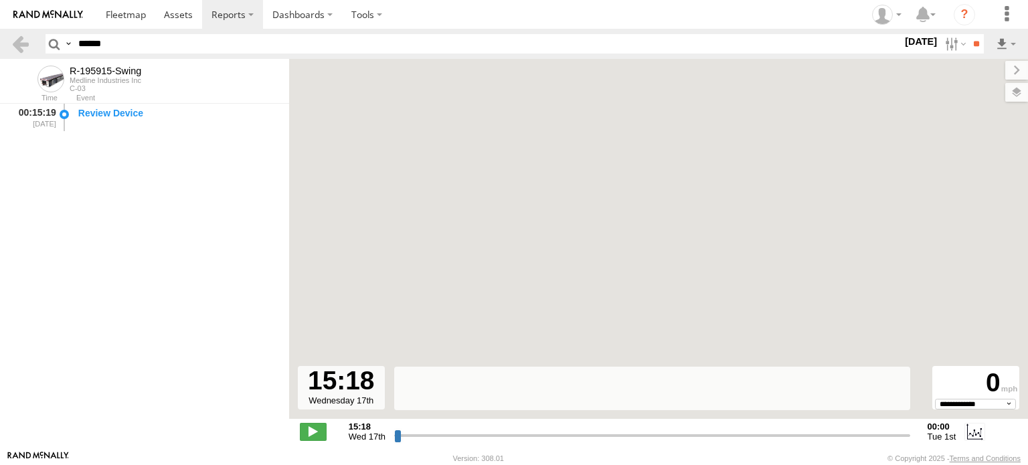
select select "**********"
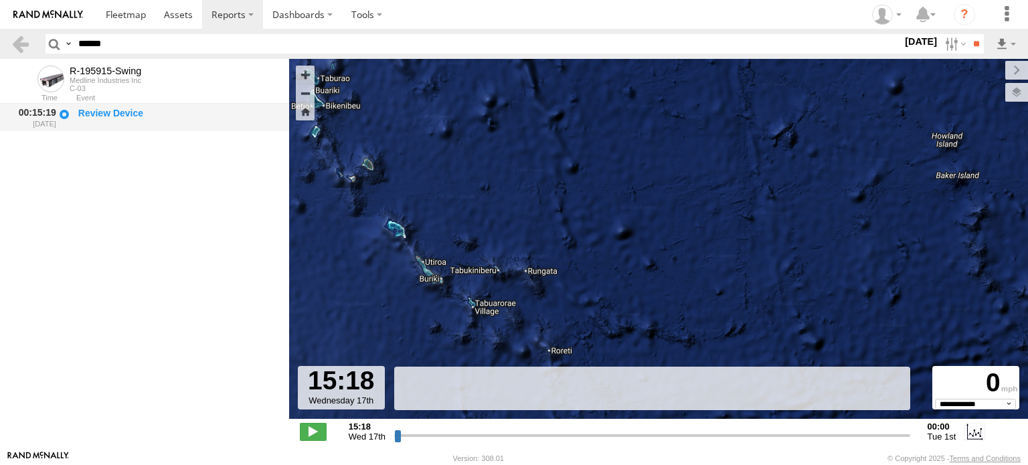
click at [93, 118] on div "Review Device" at bounding box center [177, 113] width 198 height 12
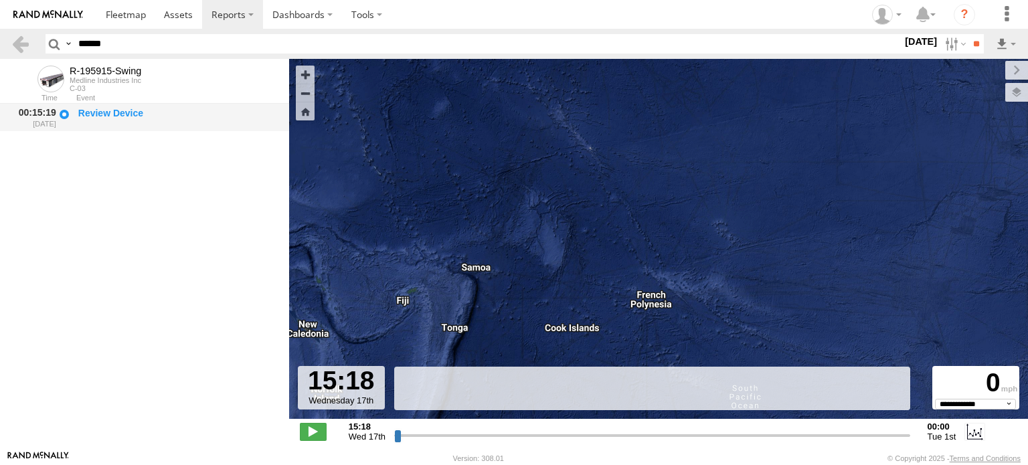
click at [32, 113] on div "00:15:19 [DATE]" at bounding box center [34, 117] width 47 height 25
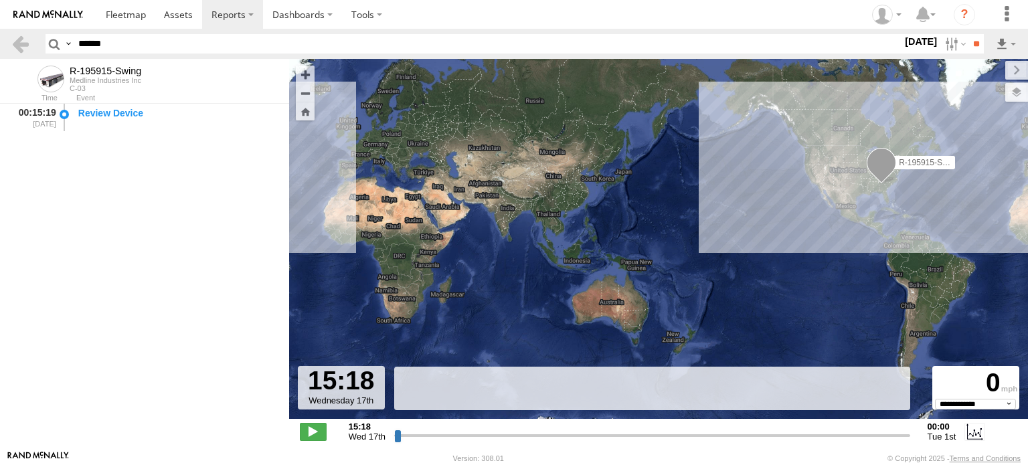
drag, startPoint x: 375, startPoint y: 167, endPoint x: 687, endPoint y: 252, distance: 323.8
click at [687, 252] on div "R-195915-Swing" at bounding box center [658, 246] width 739 height 374
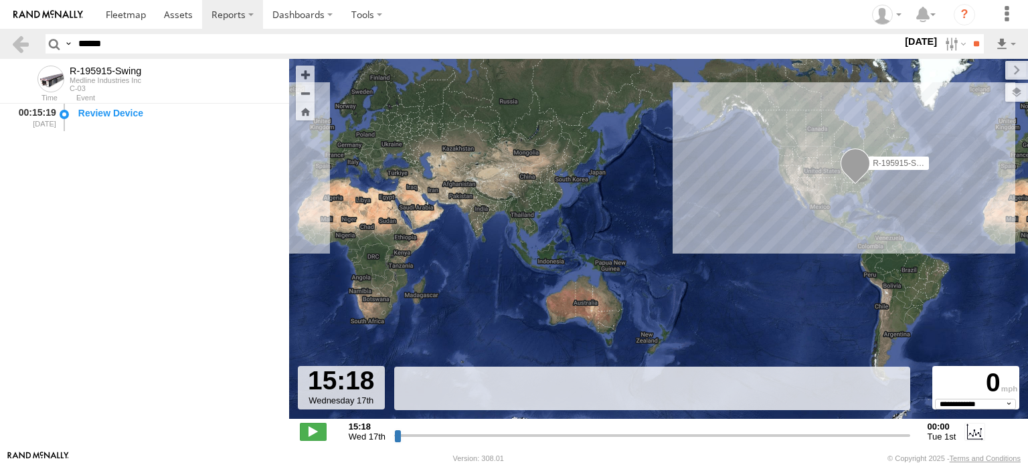
drag, startPoint x: 665, startPoint y: 208, endPoint x: 521, endPoint y: 213, distance: 144.6
click at [521, 213] on div "R-195915-Swing" at bounding box center [658, 246] width 739 height 374
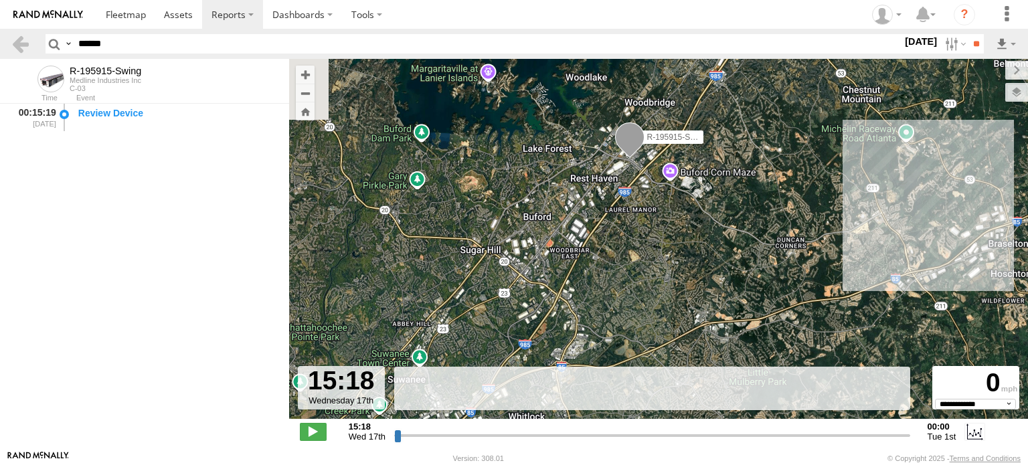
drag, startPoint x: 638, startPoint y: 122, endPoint x: 654, endPoint y: 318, distance: 196.1
click at [654, 318] on div "R-195915-Swing" at bounding box center [658, 246] width 739 height 374
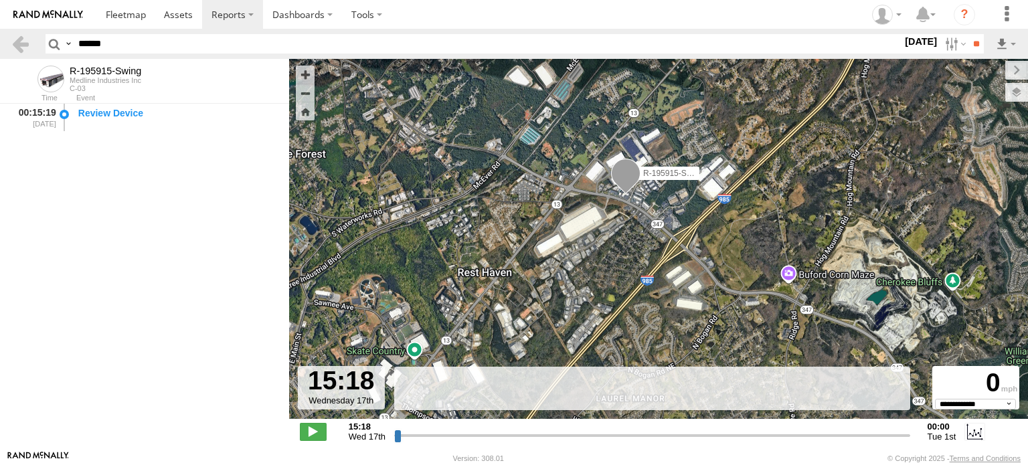
drag, startPoint x: 629, startPoint y: 137, endPoint x: 665, endPoint y: 312, distance: 179.7
click at [665, 312] on div "R-195915-Swing" at bounding box center [658, 246] width 739 height 374
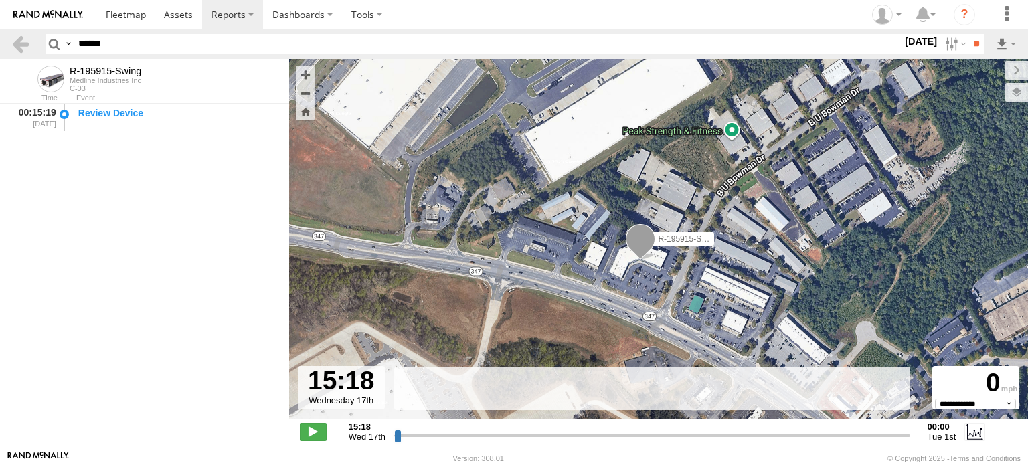
drag, startPoint x: 653, startPoint y: 309, endPoint x: 650, endPoint y: 269, distance: 40.2
click at [650, 269] on div "R-195915-Swing" at bounding box center [658, 246] width 739 height 374
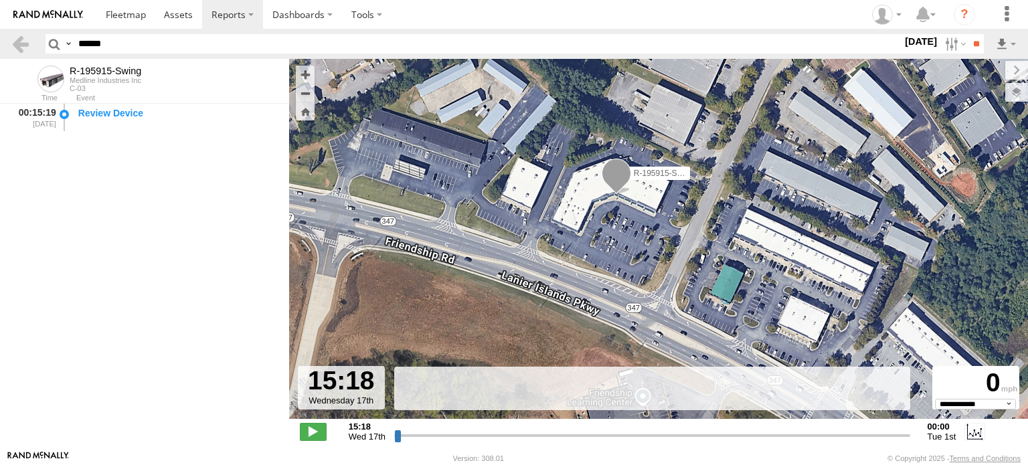
drag, startPoint x: 624, startPoint y: 260, endPoint x: 616, endPoint y: 234, distance: 27.3
click at [616, 234] on div "R-195915-Swing" at bounding box center [658, 246] width 739 height 374
